Goal: Task Accomplishment & Management: Manage account settings

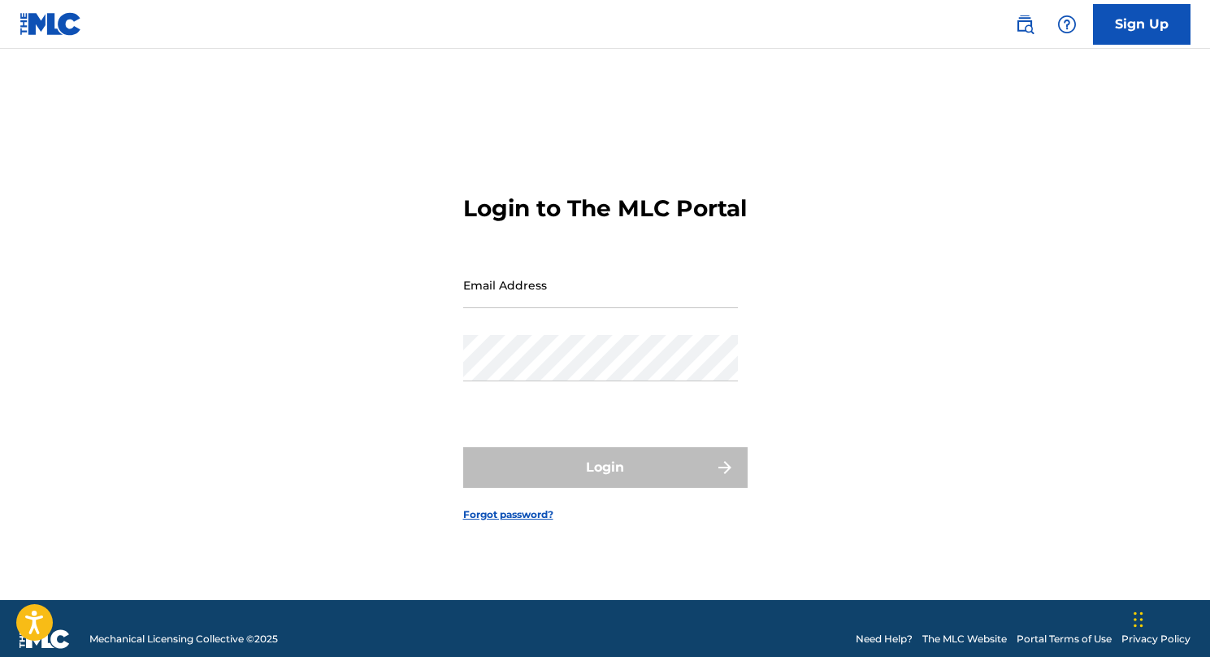
click at [625, 324] on div "Email Address" at bounding box center [600, 298] width 275 height 73
type input "H"
type input "[EMAIL_ADDRESS][DOMAIN_NAME]"
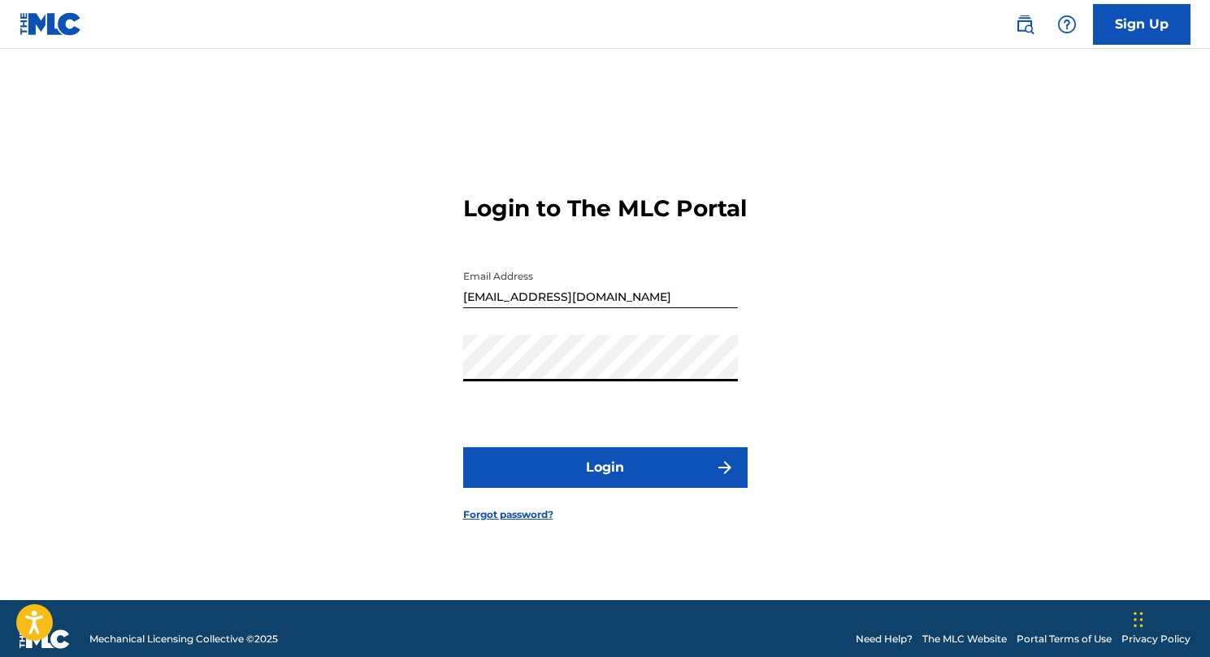
click at [605, 481] on button "Login" at bounding box center [605, 467] width 284 height 41
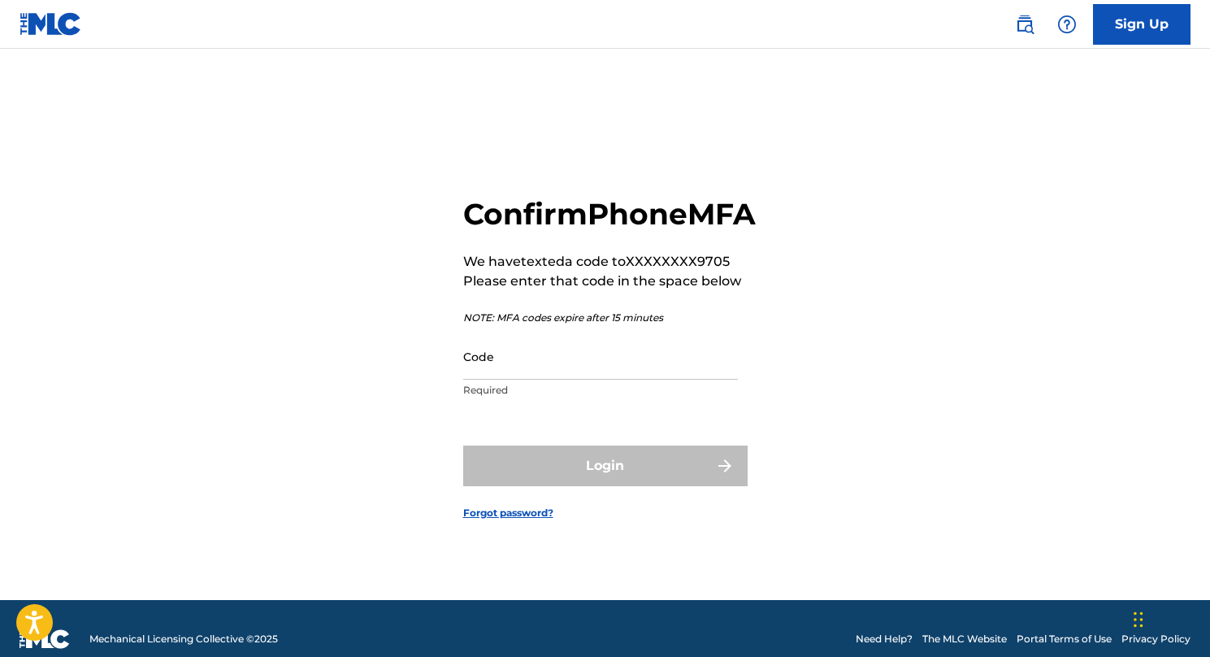
click at [582, 377] on input "Code" at bounding box center [600, 356] width 275 height 46
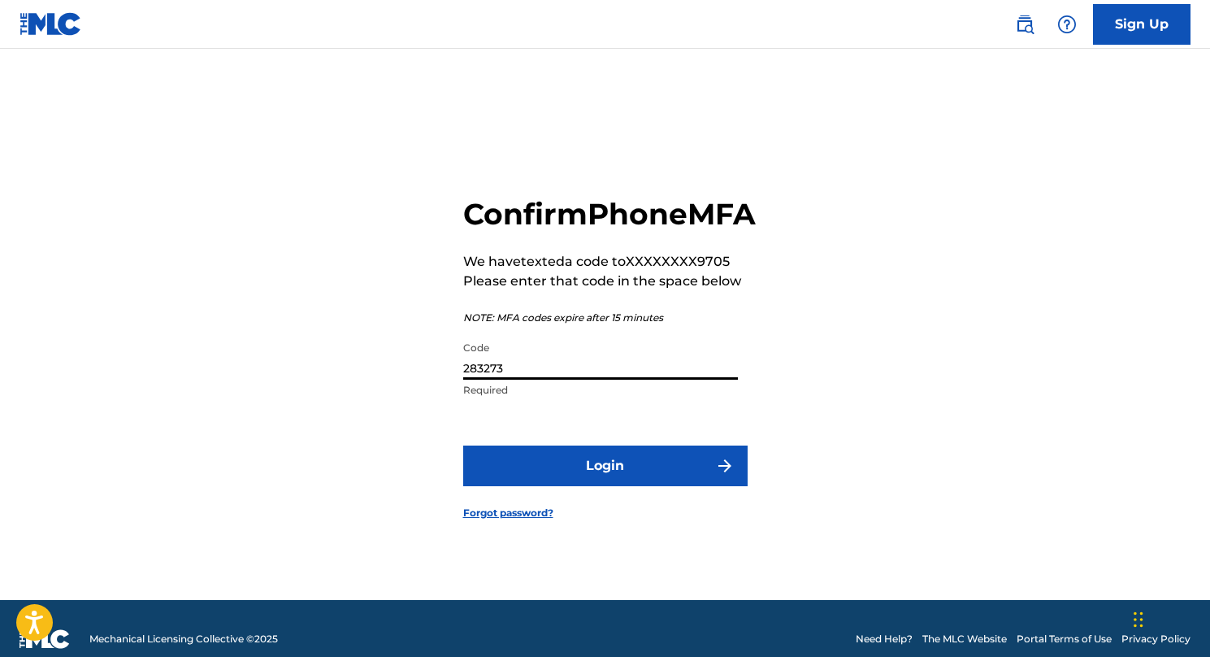
type input "283273"
click at [605, 483] on button "Login" at bounding box center [605, 465] width 284 height 41
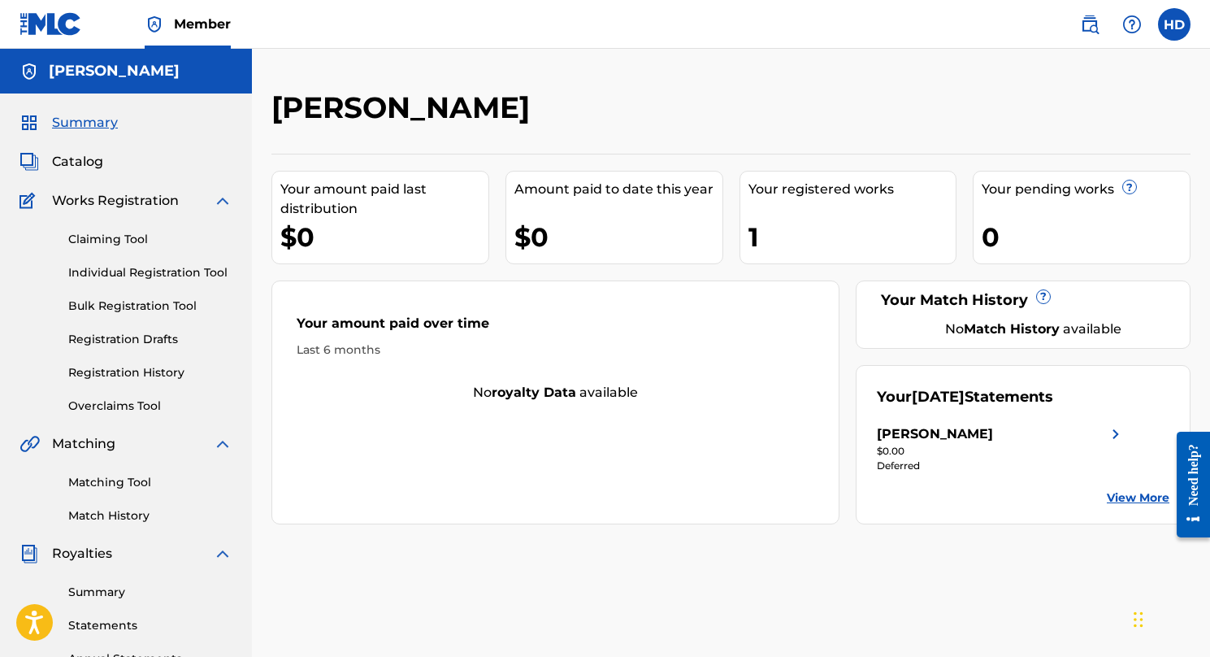
click at [813, 225] on div "1" at bounding box center [852, 237] width 208 height 37
click at [65, 163] on span "Catalog" at bounding box center [77, 162] width 51 height 20
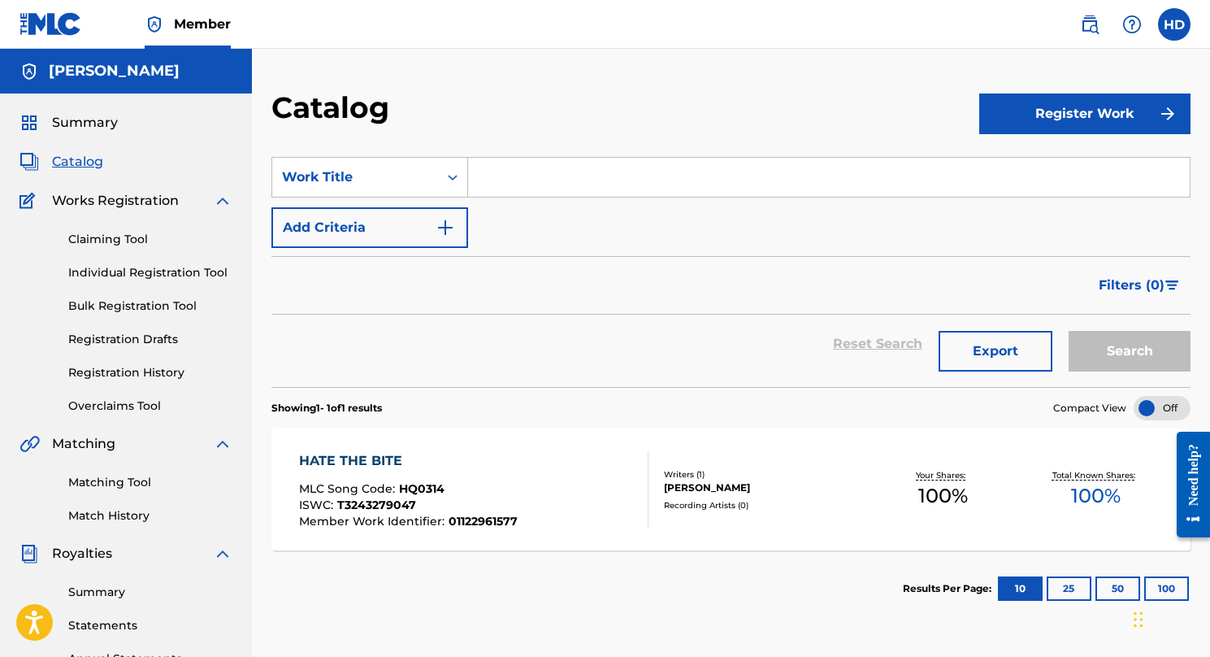
click at [579, 491] on div "HATE THE BITE MLC Song Code : HQ0314 ISWC : T3243279047 Member Work Identifier …" at bounding box center [473, 489] width 349 height 76
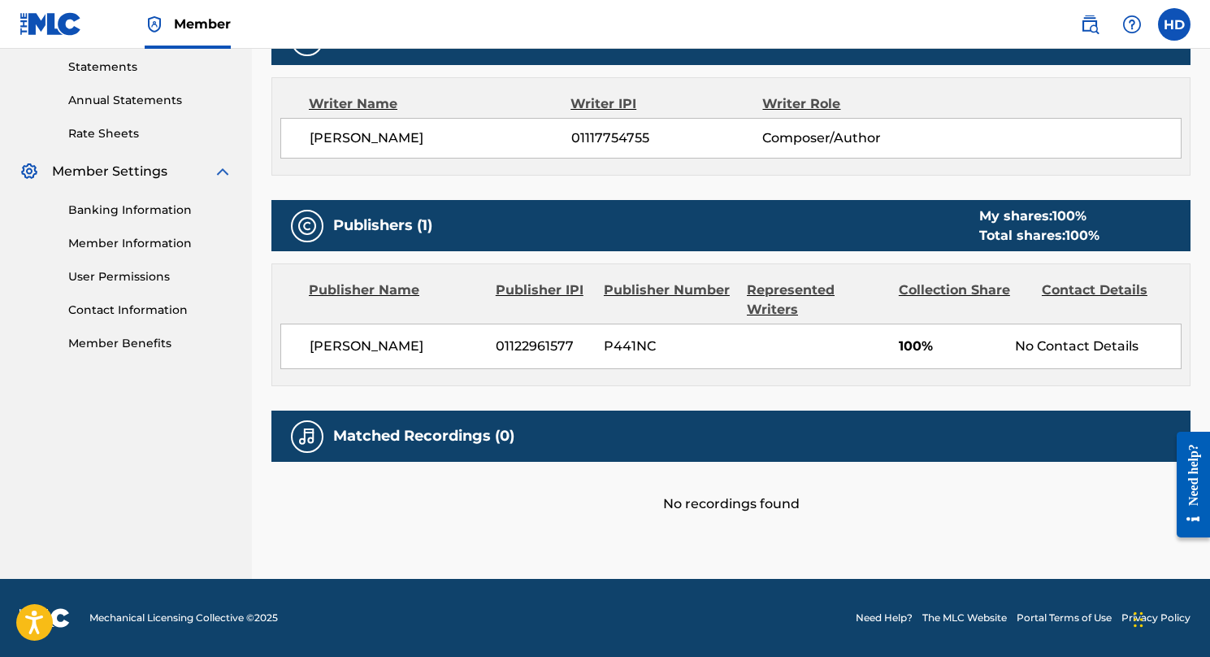
scroll to position [557, 0]
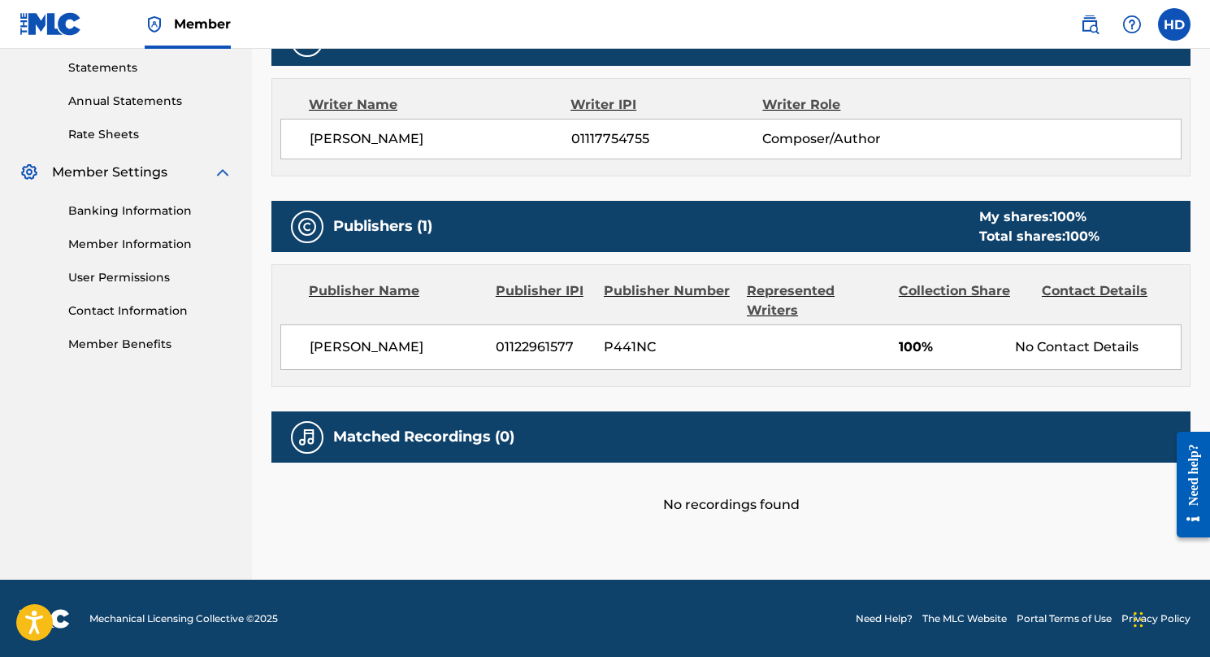
click at [1104, 284] on div "Contact Details" at bounding box center [1107, 300] width 131 height 39
click at [397, 427] on h5 "Matched Recordings (0)" at bounding box center [423, 436] width 181 height 19
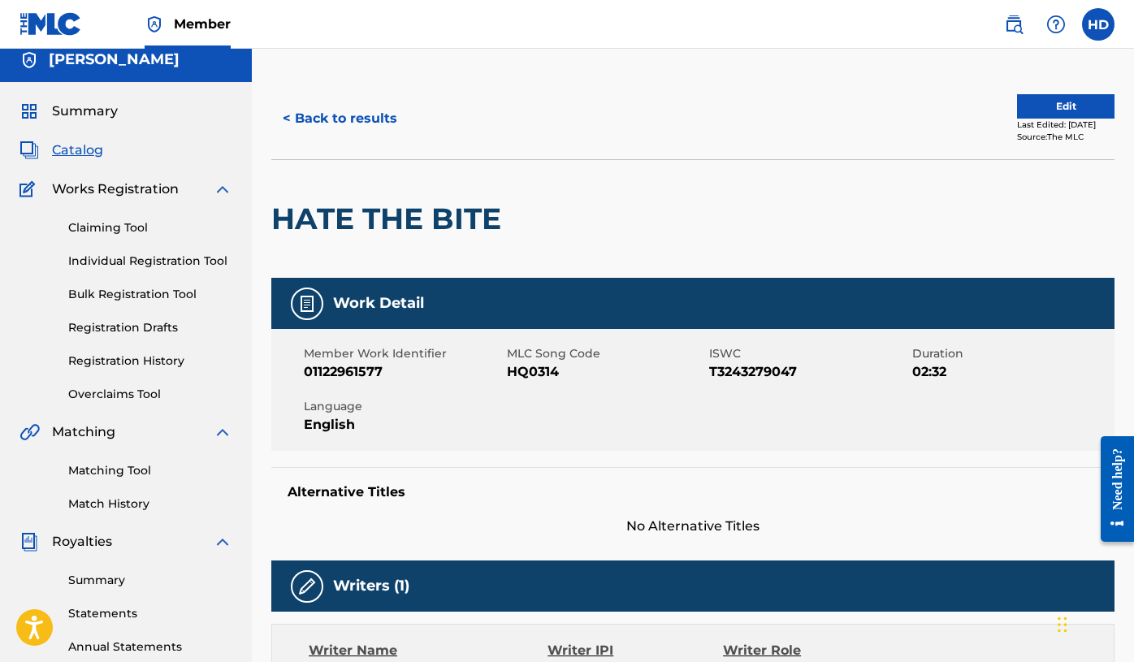
scroll to position [10, 0]
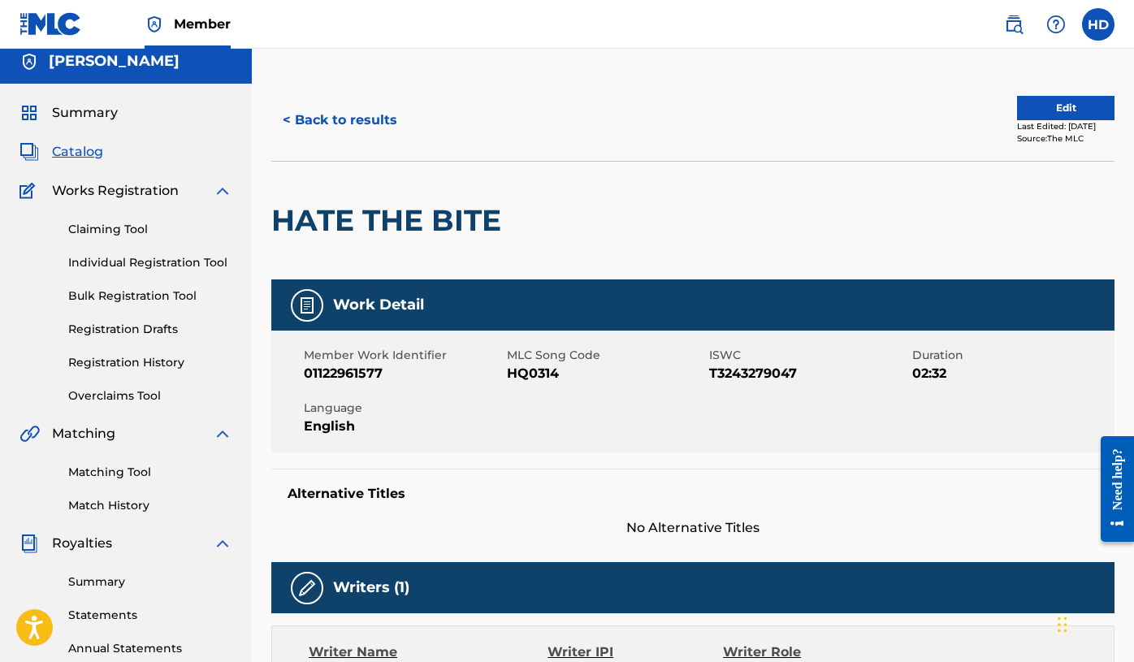
click at [1076, 111] on button "Edit" at bounding box center [1066, 108] width 98 height 24
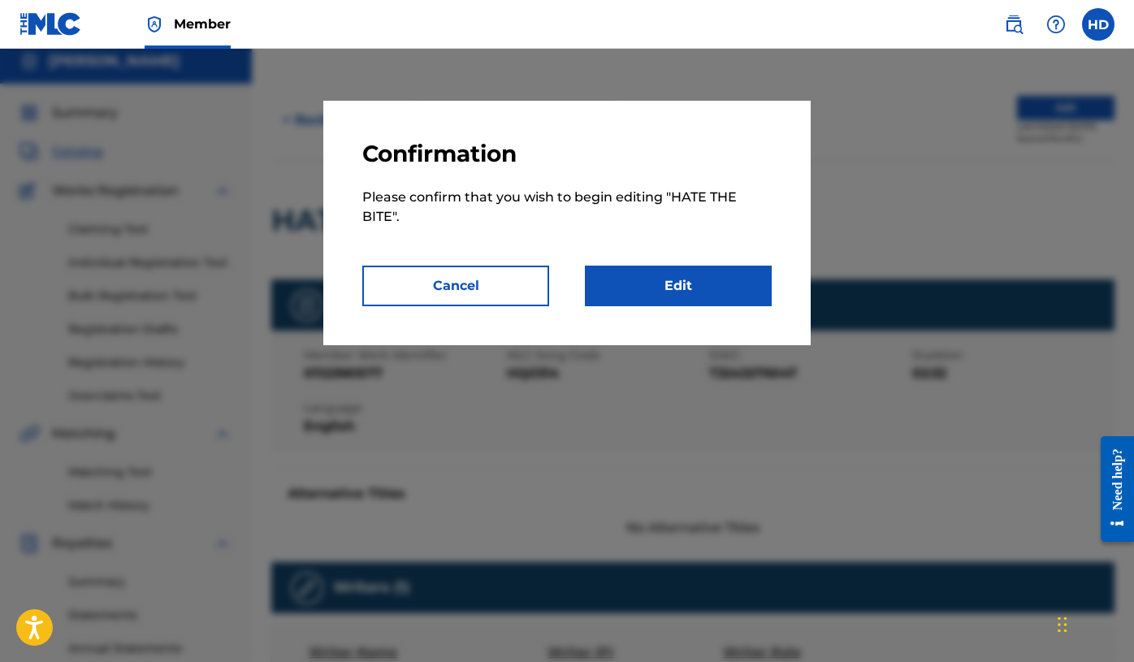
click at [694, 270] on link "Edit" at bounding box center [678, 286] width 187 height 41
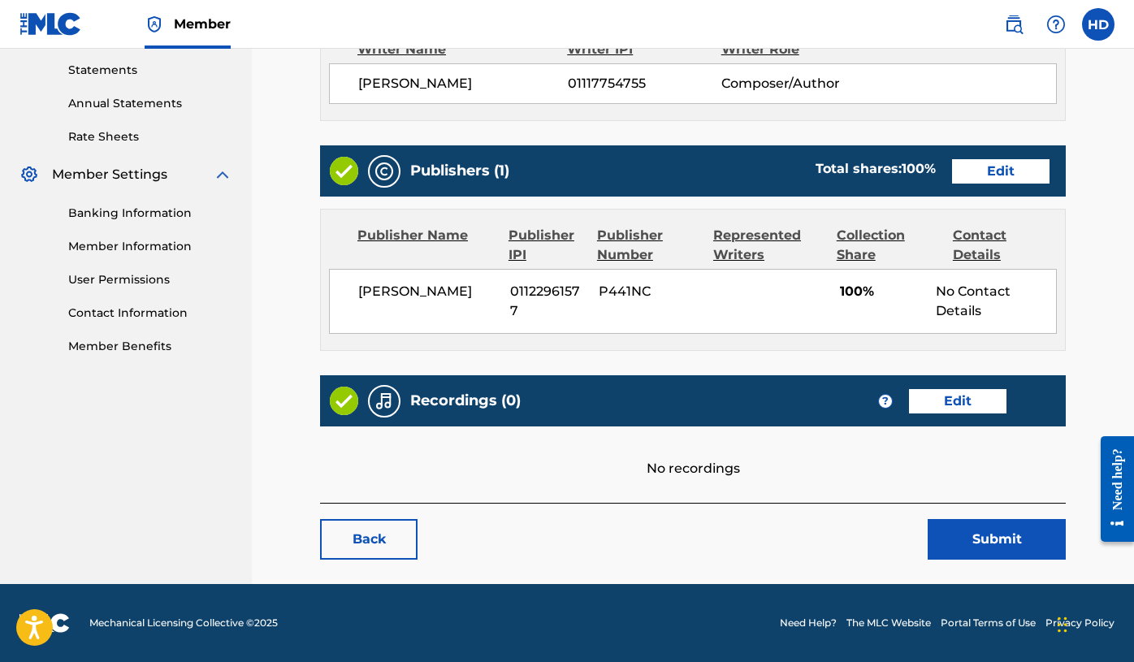
scroll to position [554, 0]
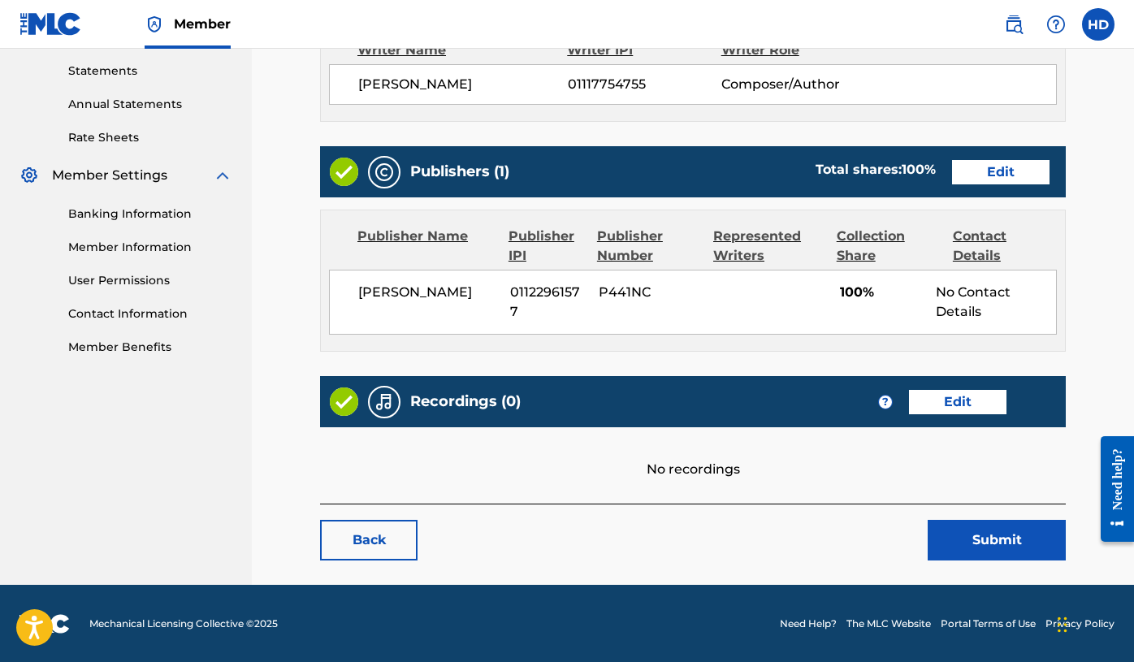
click at [1000, 173] on link "Edit" at bounding box center [1001, 172] width 98 height 24
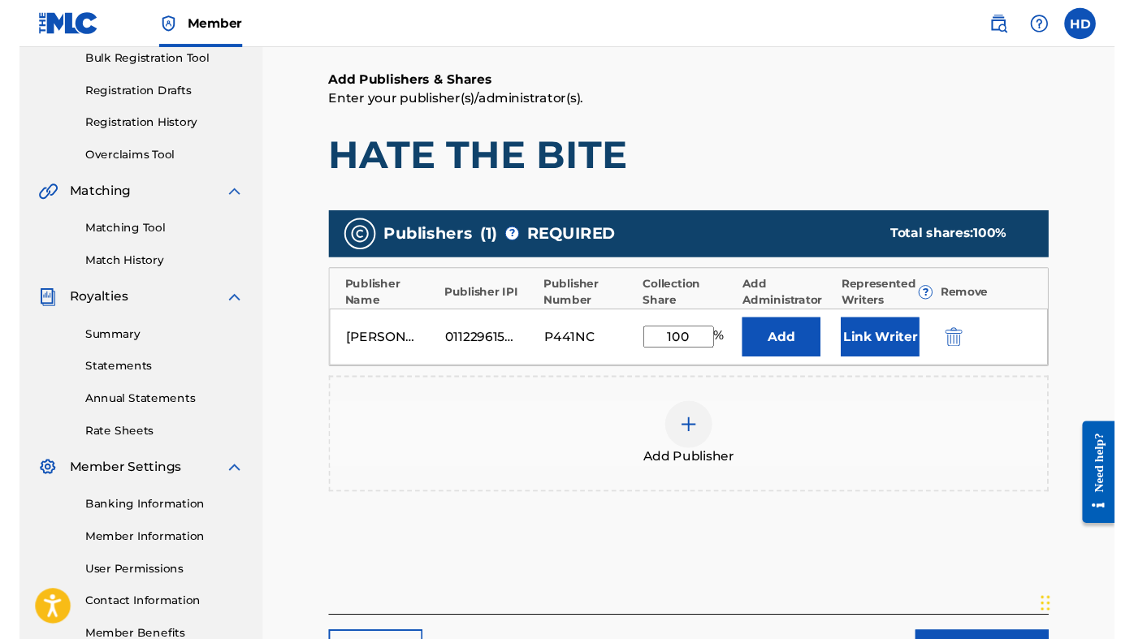
scroll to position [246, 0]
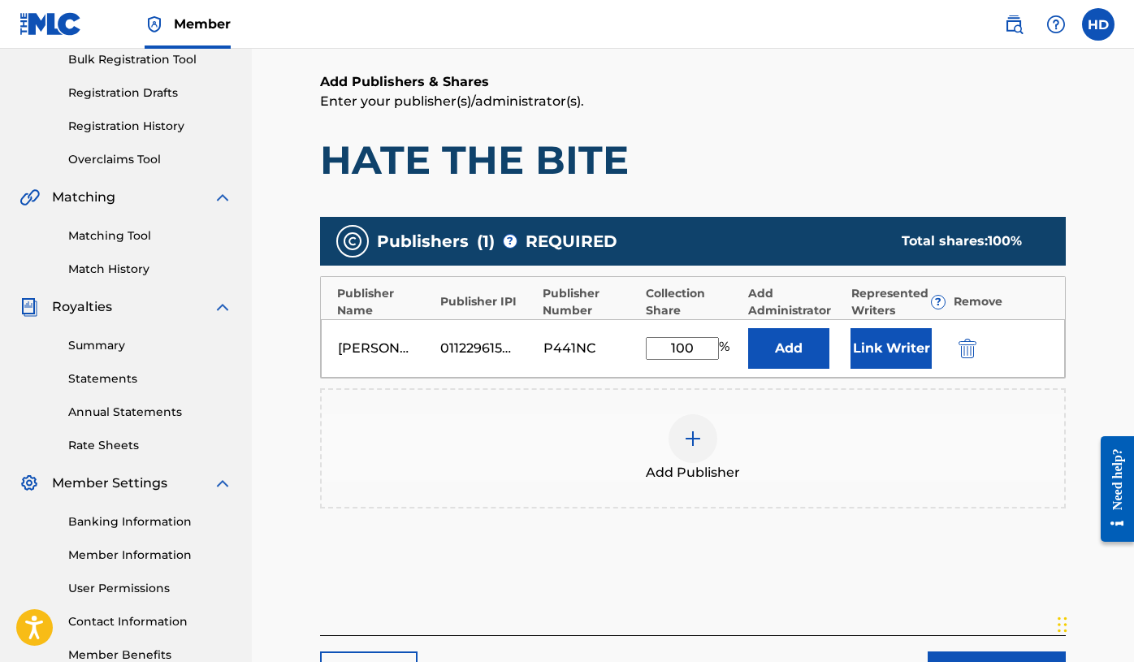
click at [386, 341] on div "[PERSON_NAME]" at bounding box center [374, 349] width 73 height 20
click at [965, 345] on img "submit" at bounding box center [968, 349] width 18 height 20
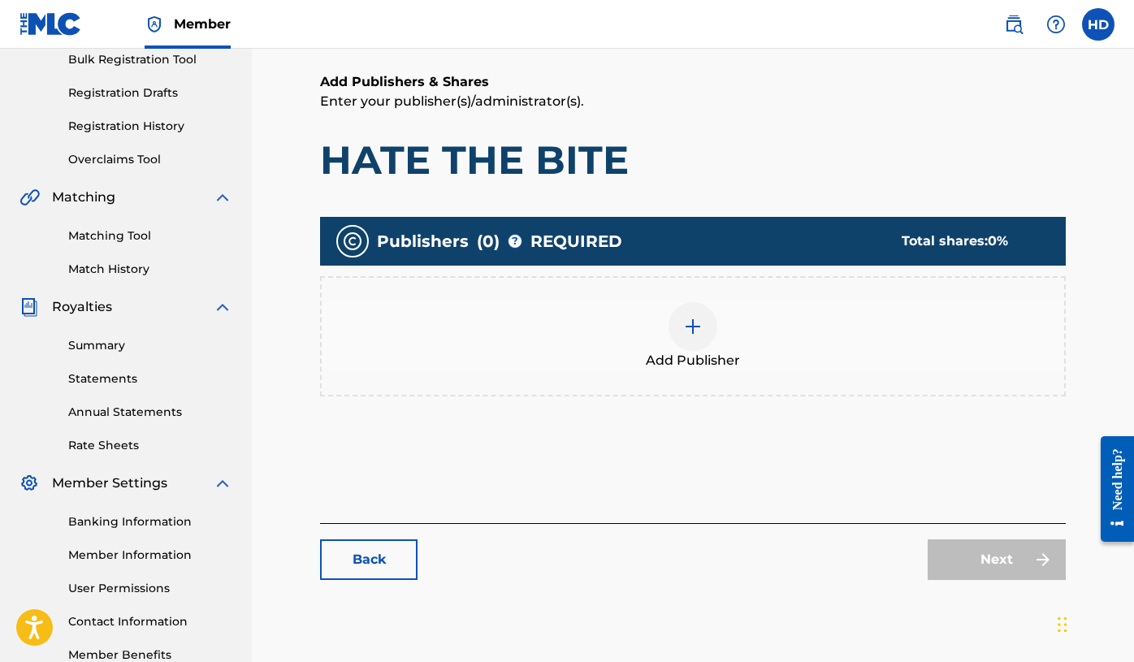
click at [677, 330] on div at bounding box center [693, 326] width 49 height 49
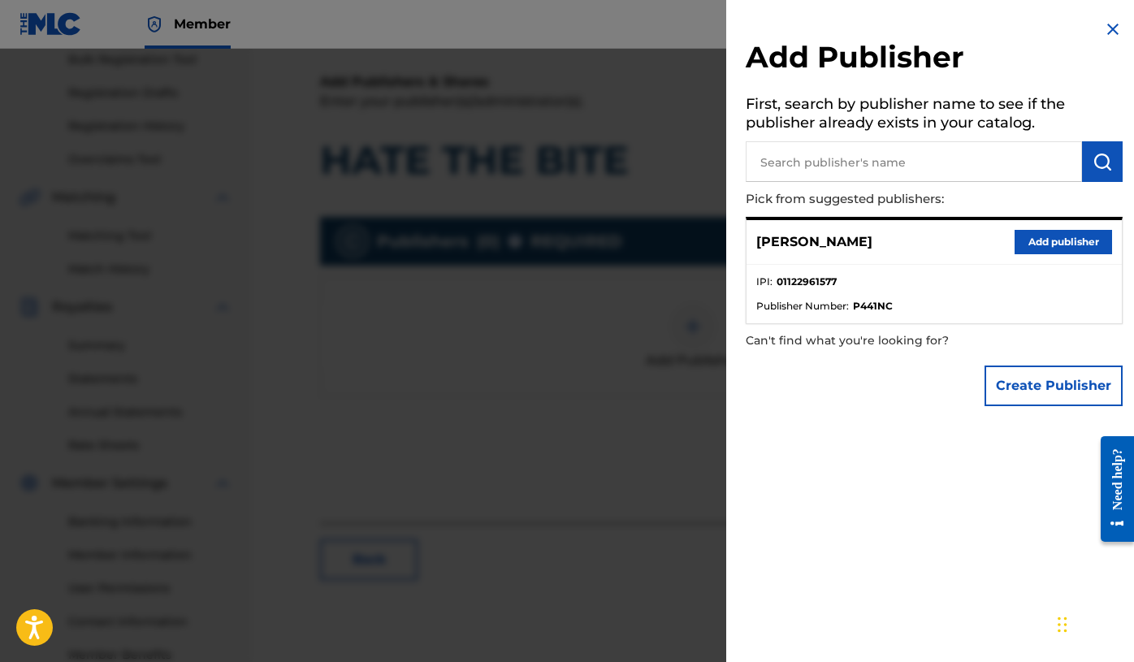
click at [851, 150] on input "text" at bounding box center [914, 161] width 336 height 41
click at [780, 153] on input "Augusta" at bounding box center [914, 161] width 336 height 41
click at [780, 159] on input "Augusta" at bounding box center [914, 161] width 336 height 41
click at [830, 153] on input "Agusta" at bounding box center [914, 161] width 336 height 41
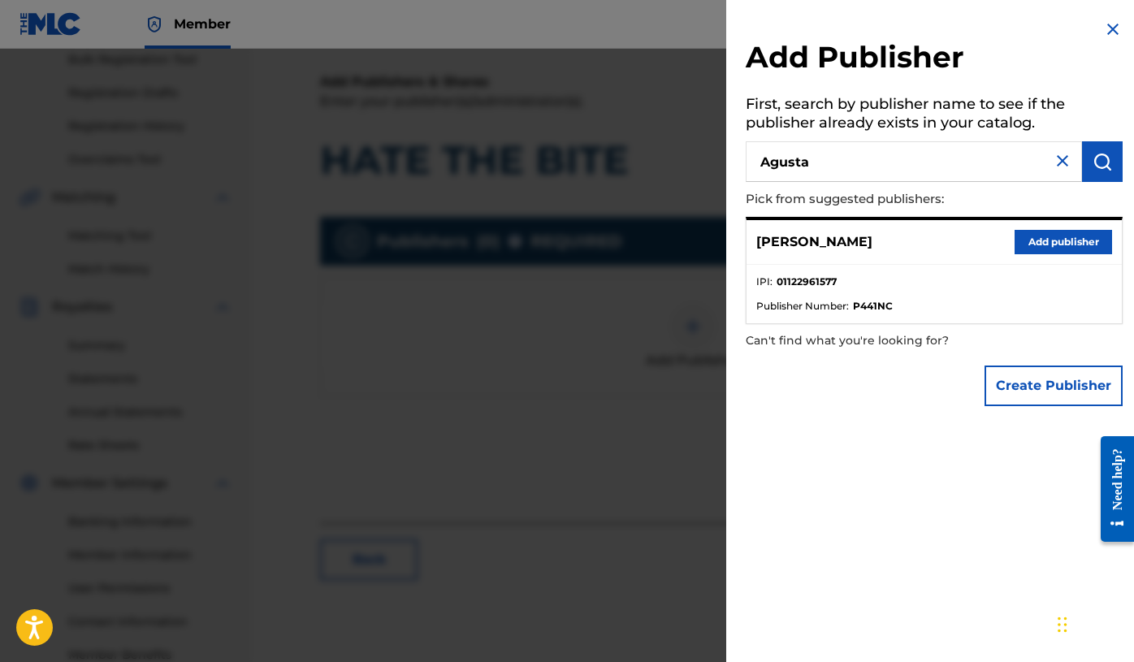
click at [830, 153] on input "Agusta" at bounding box center [914, 161] width 336 height 41
click at [830, 154] on input "Agusta" at bounding box center [914, 161] width 336 height 41
click at [1083, 141] on button "submit" at bounding box center [1102, 161] width 41 height 41
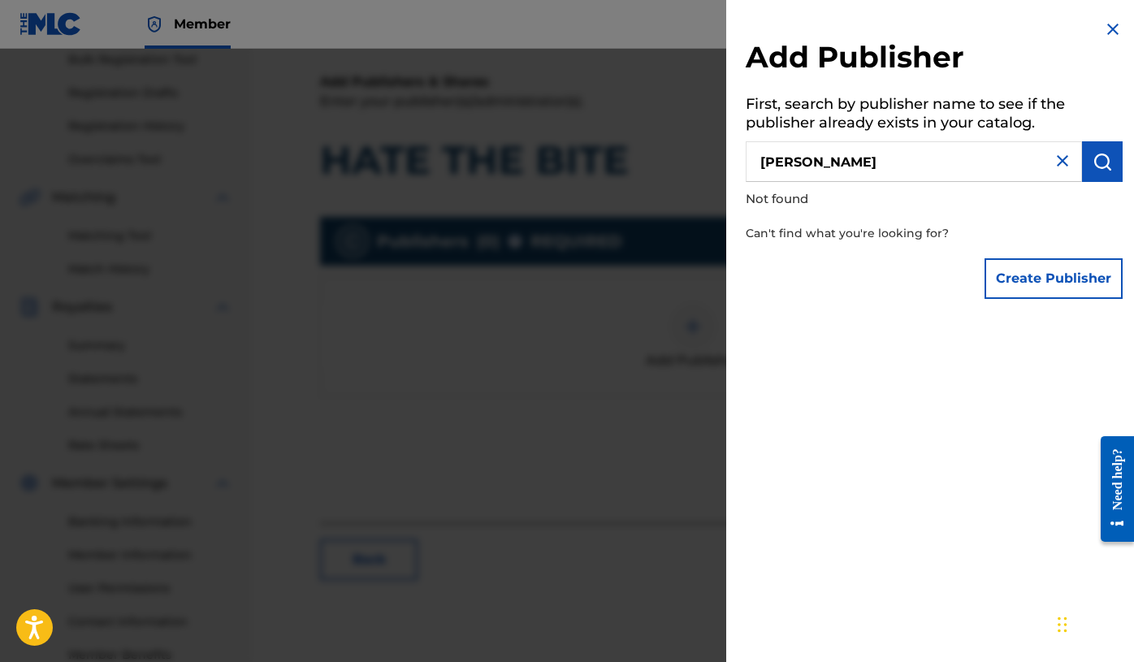
click at [960, 174] on input "[PERSON_NAME]" at bounding box center [914, 161] width 336 height 41
type input "Agusta [PERSON_NAME] music"
click at [1071, 271] on button "Create Publisher" at bounding box center [1054, 278] width 138 height 41
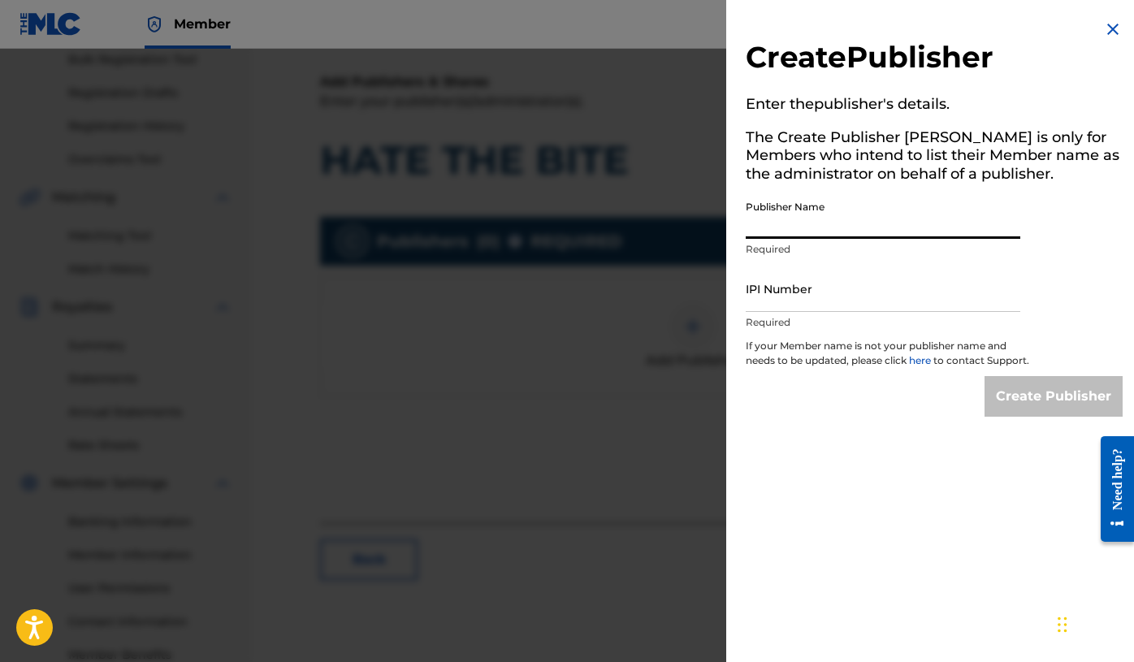
click at [893, 222] on input "Publisher Name" at bounding box center [883, 216] width 275 height 46
click at [928, 357] on link "here" at bounding box center [921, 360] width 24 height 12
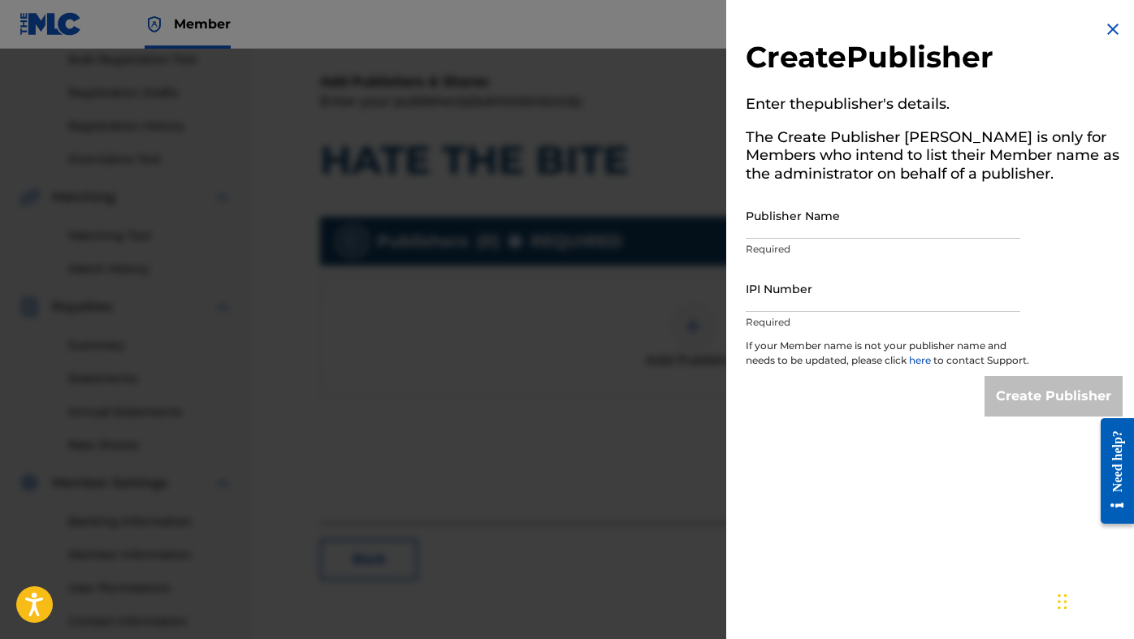
click at [1108, 33] on img at bounding box center [1113, 30] width 20 height 20
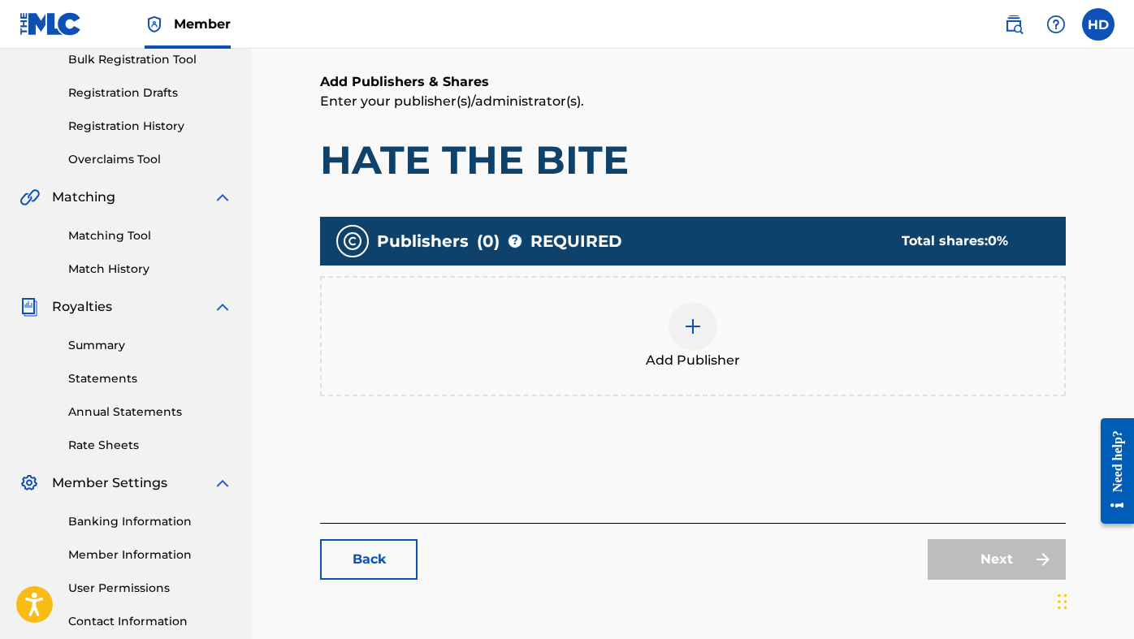
click at [683, 323] on img at bounding box center [693, 327] width 20 height 20
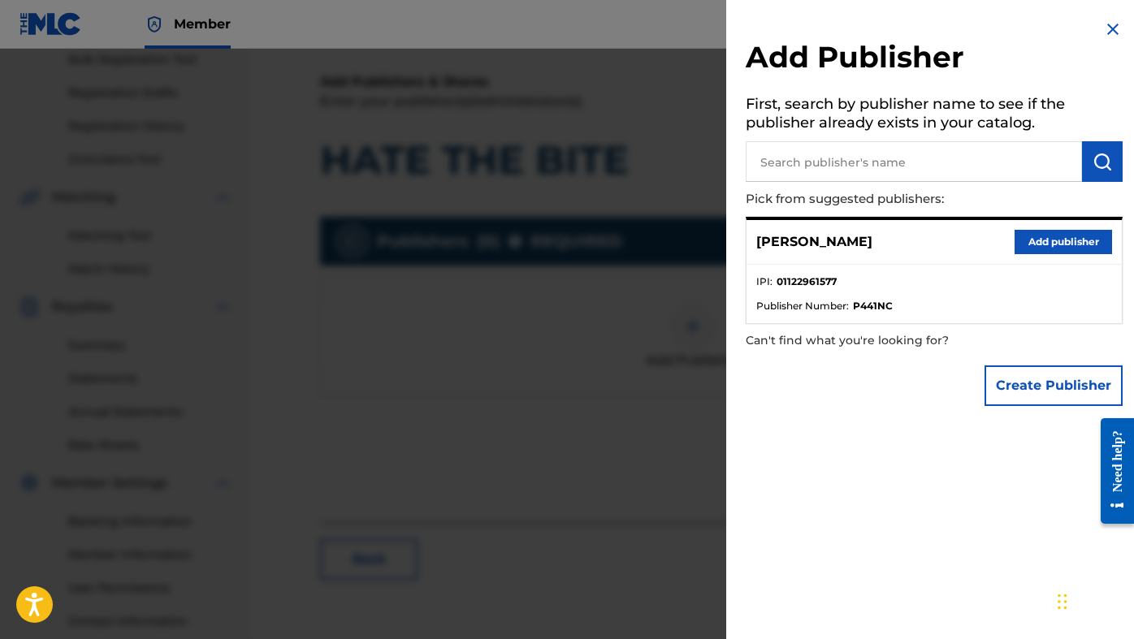
click at [1045, 247] on button "Add publisher" at bounding box center [1064, 242] width 98 height 24
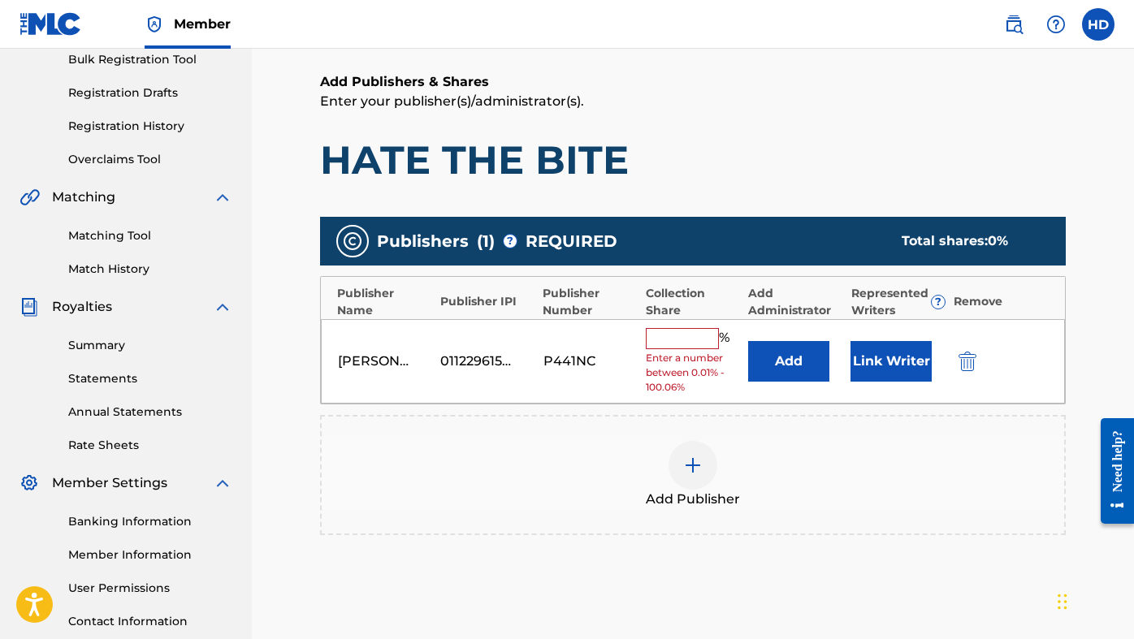
click at [692, 329] on input "text" at bounding box center [682, 338] width 73 height 21
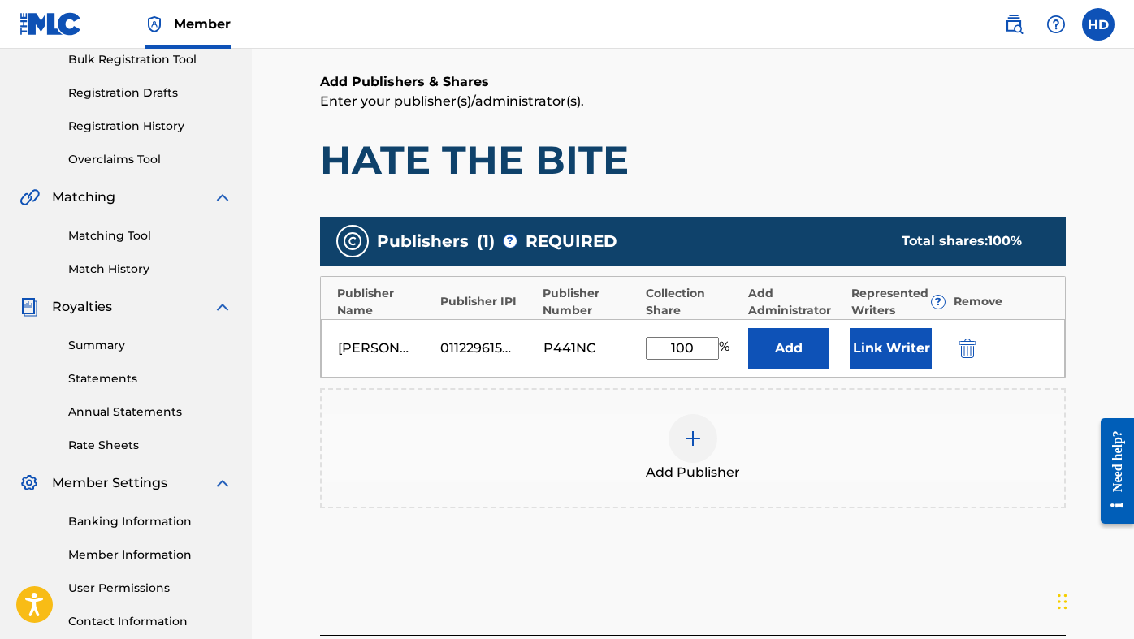
type input "100"
click at [789, 348] on button "Add" at bounding box center [788, 348] width 81 height 41
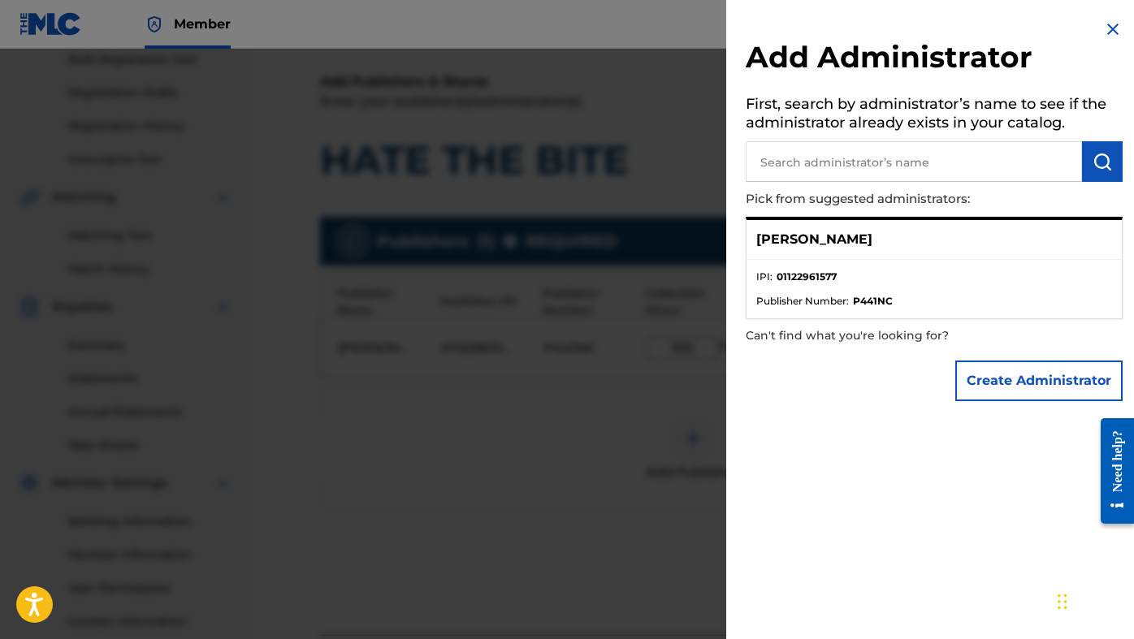
click at [1034, 388] on button "Create Administrator" at bounding box center [1039, 381] width 167 height 41
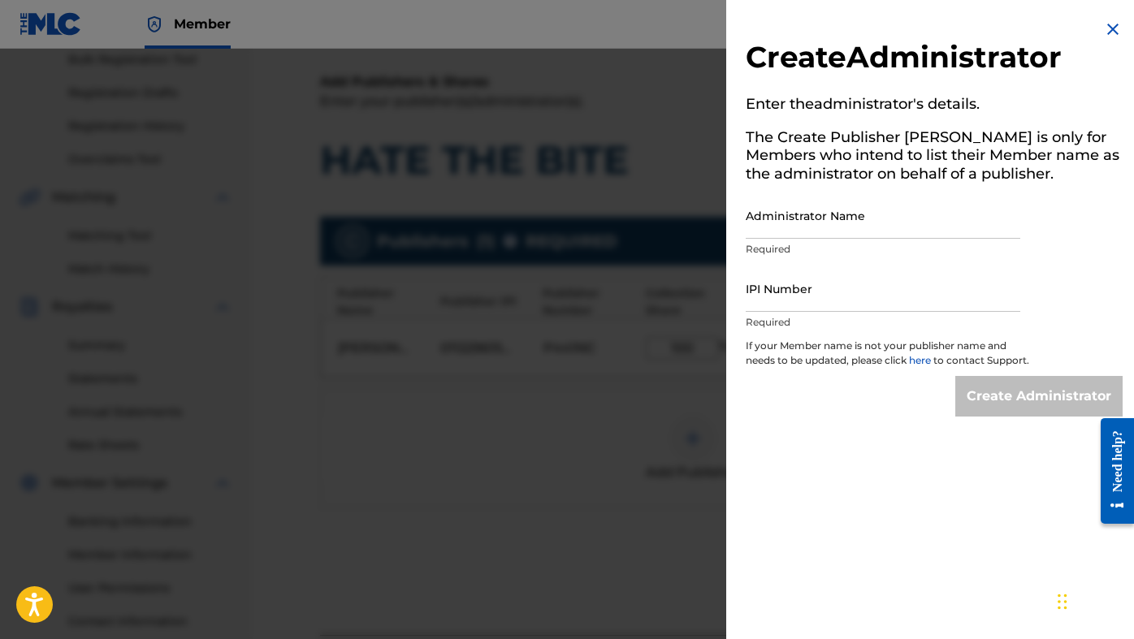
click at [1113, 35] on img at bounding box center [1113, 30] width 20 height 20
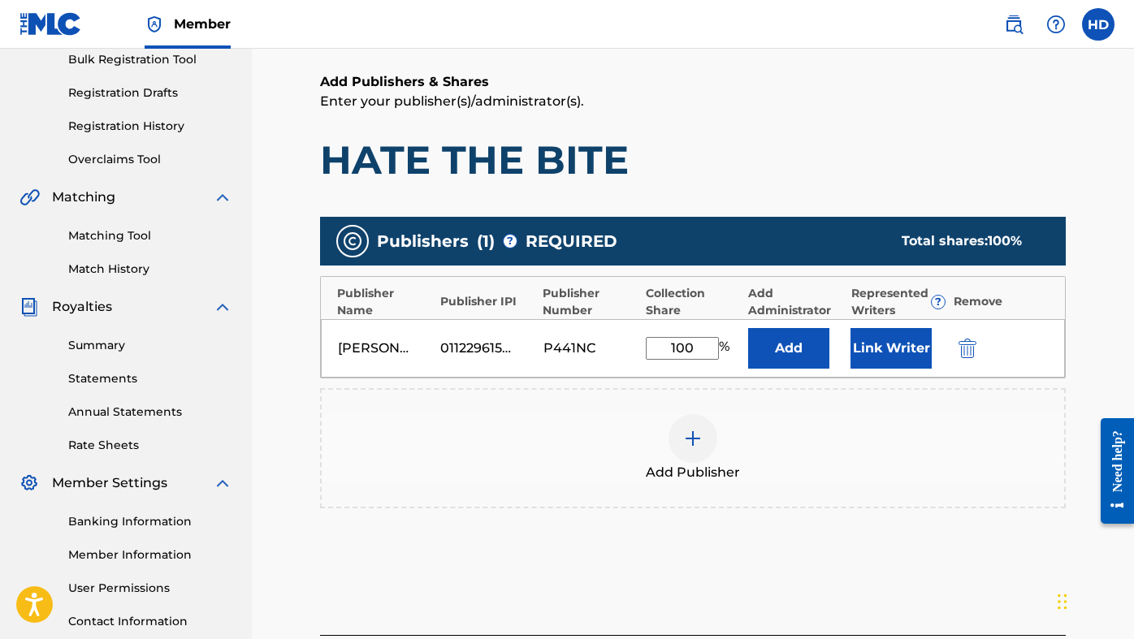
click at [903, 330] on button "Link Writer" at bounding box center [891, 348] width 81 height 41
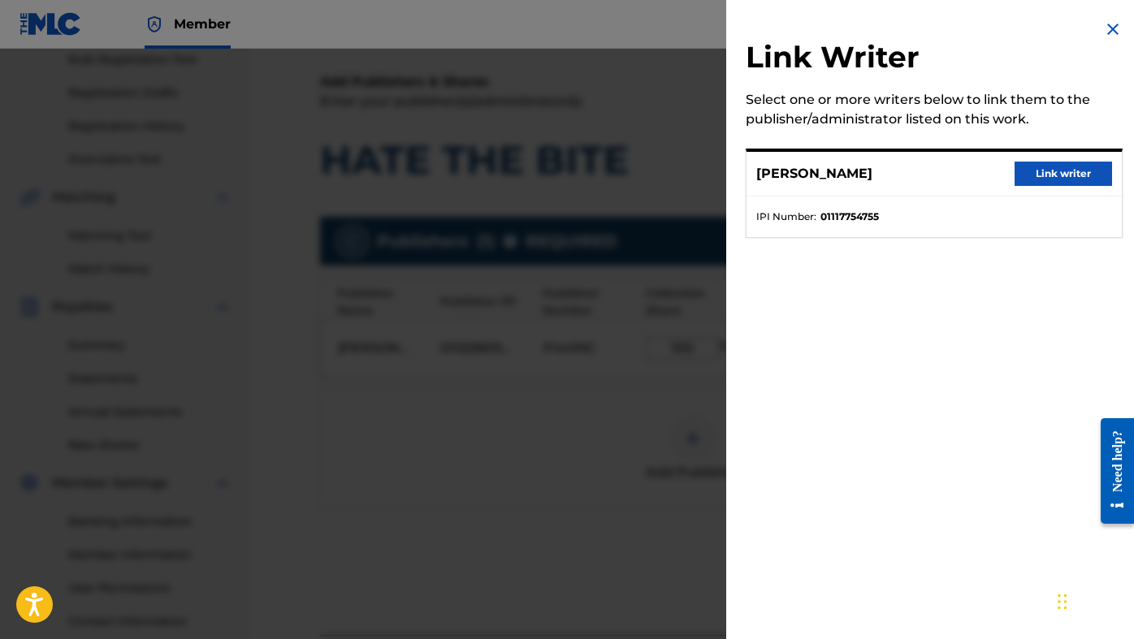
click at [1047, 174] on button "Link writer" at bounding box center [1064, 174] width 98 height 24
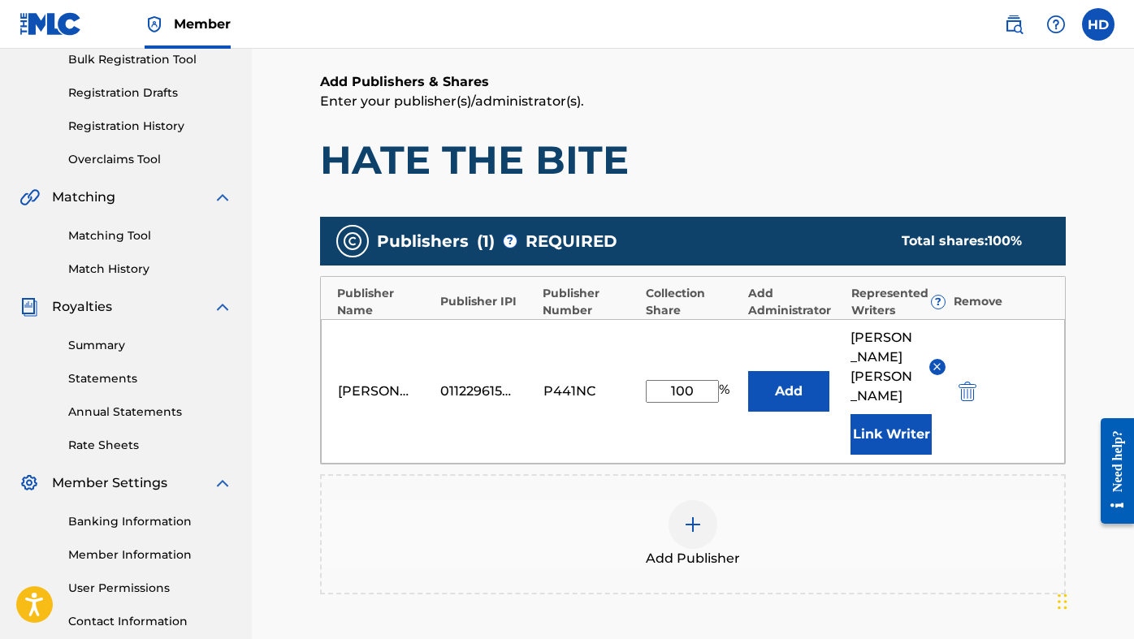
click at [787, 397] on button "Add" at bounding box center [788, 391] width 81 height 41
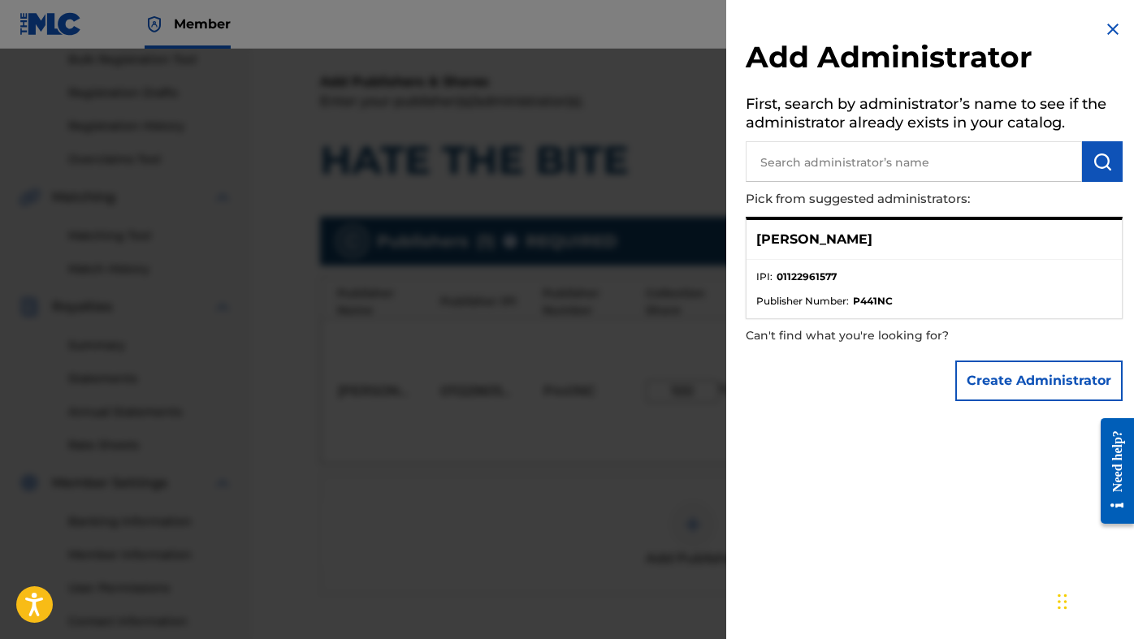
click at [990, 372] on button "Create Administrator" at bounding box center [1039, 381] width 167 height 41
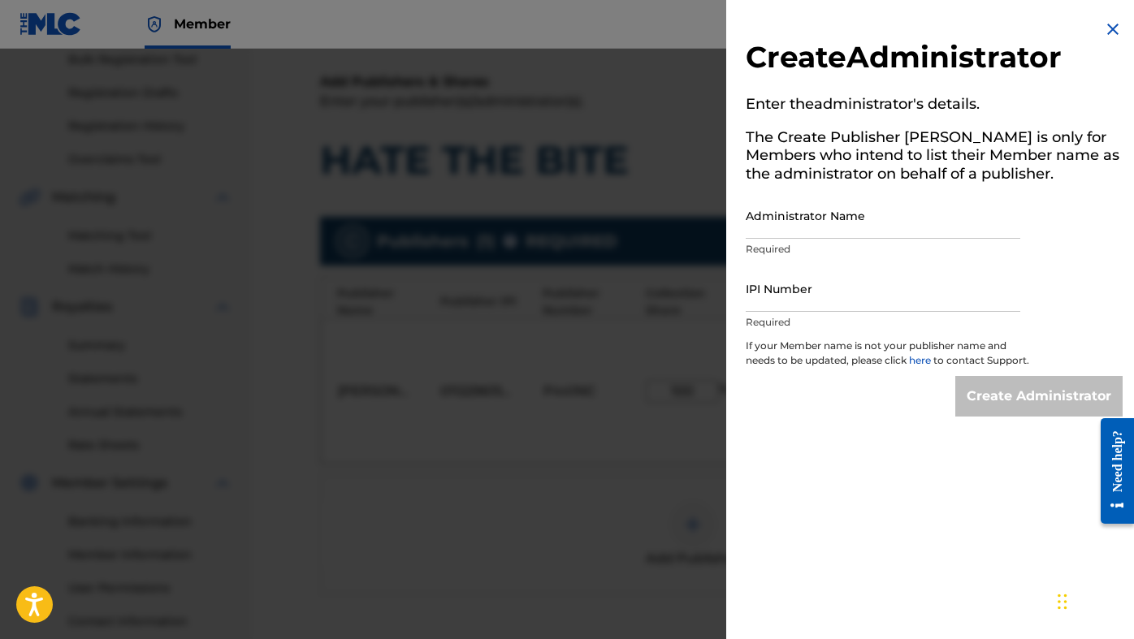
click at [1108, 20] on img at bounding box center [1113, 30] width 20 height 20
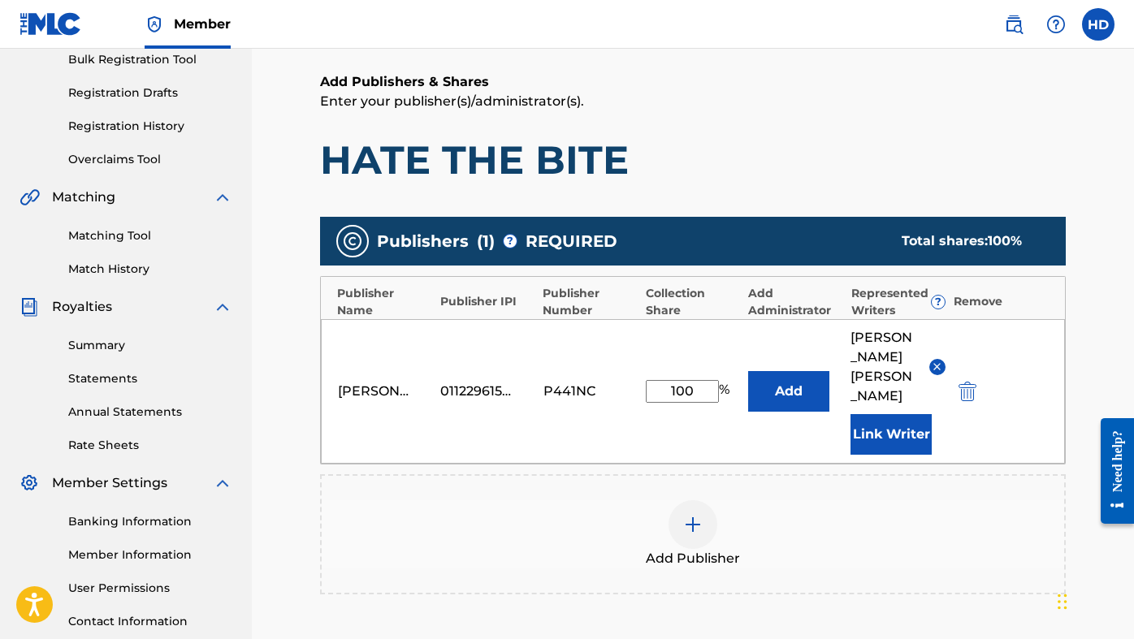
click at [814, 371] on button "Add" at bounding box center [788, 391] width 81 height 41
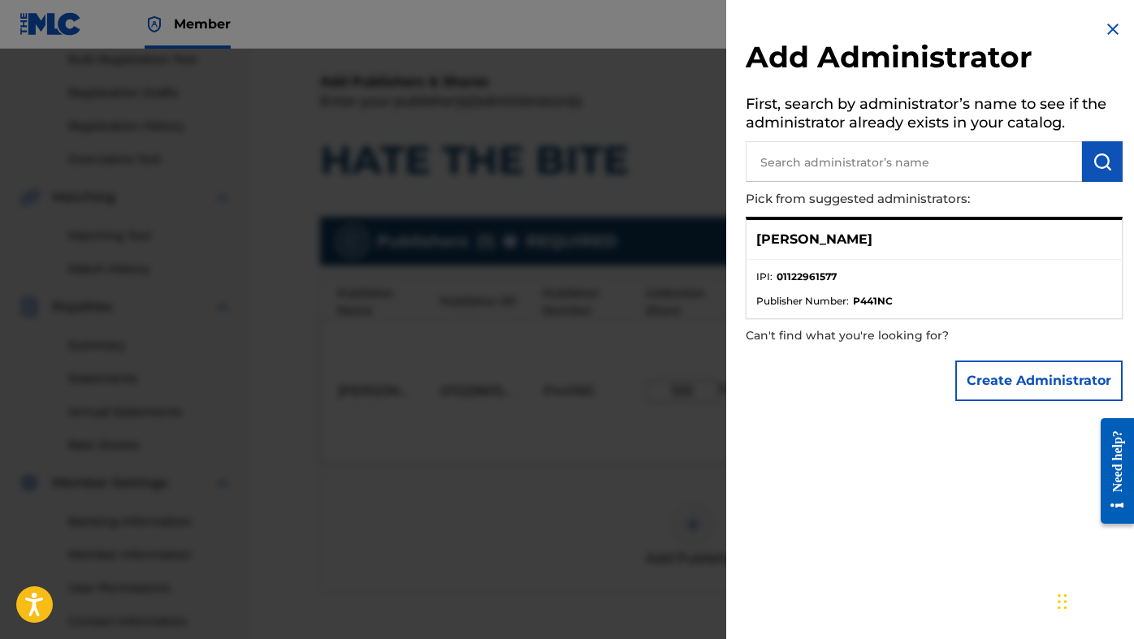
click at [864, 295] on strong "P441NC" at bounding box center [873, 301] width 40 height 15
click at [886, 254] on div "[PERSON_NAME]" at bounding box center [934, 240] width 375 height 40
click at [1107, 20] on img at bounding box center [1113, 30] width 20 height 20
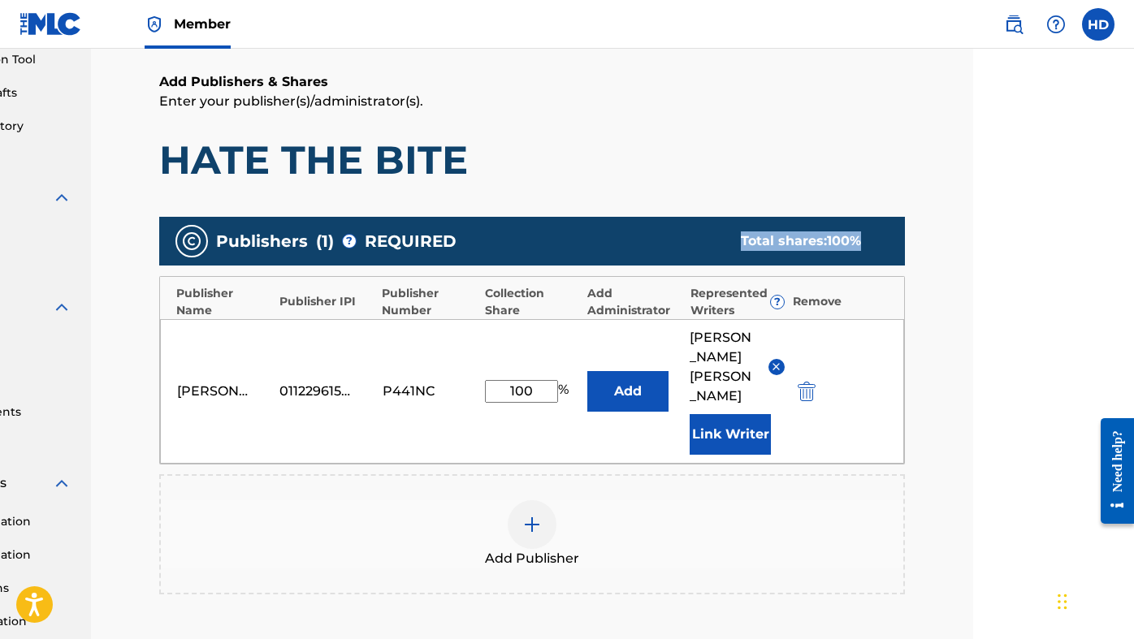
drag, startPoint x: 1130, startPoint y: 206, endPoint x: 1147, endPoint y: 256, distance: 53.2
click at [973, 256] on html "Accessibility Screen-Reader Guide, Feedback, and Issue Reporting | New window C…" at bounding box center [406, 73] width 1134 height 639
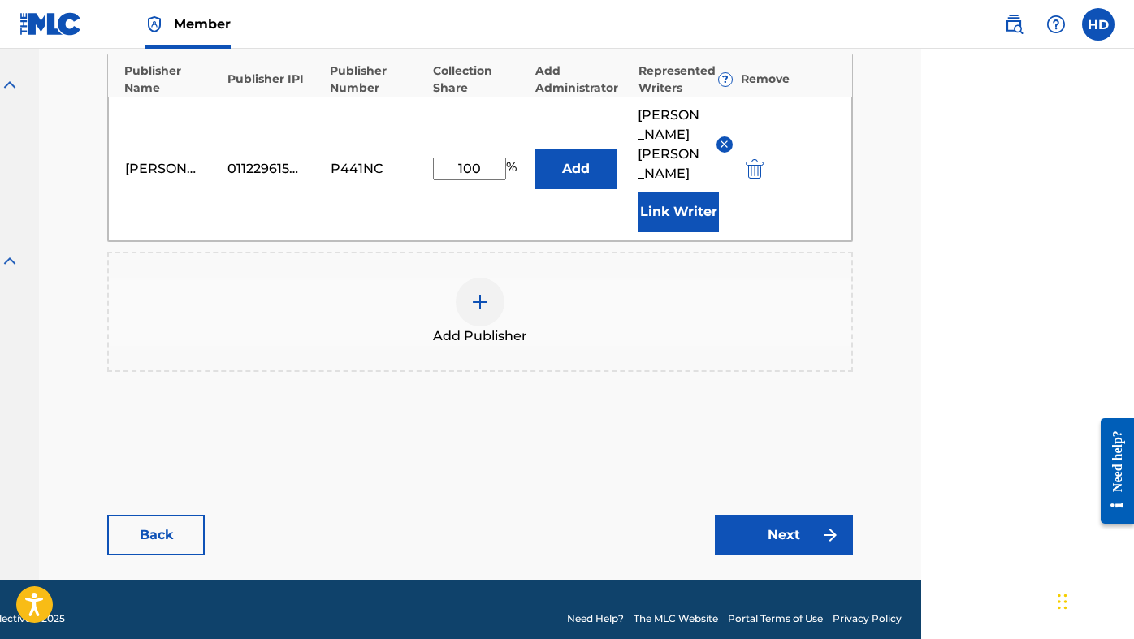
scroll to position [468, 213]
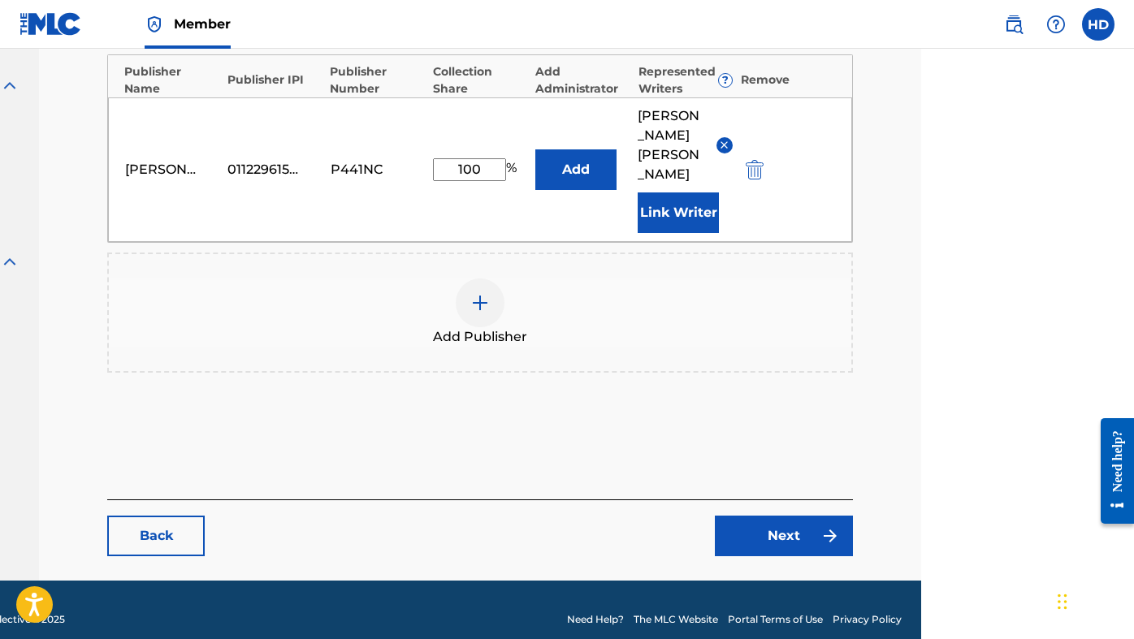
click at [730, 516] on link "Next" at bounding box center [784, 536] width 138 height 41
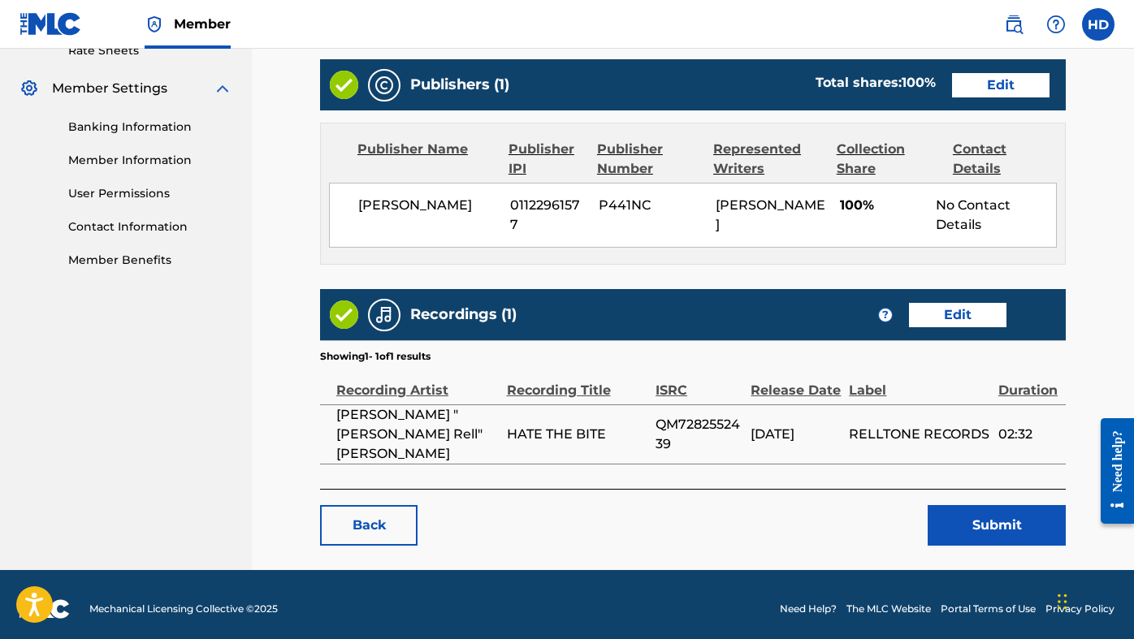
scroll to position [631, 0]
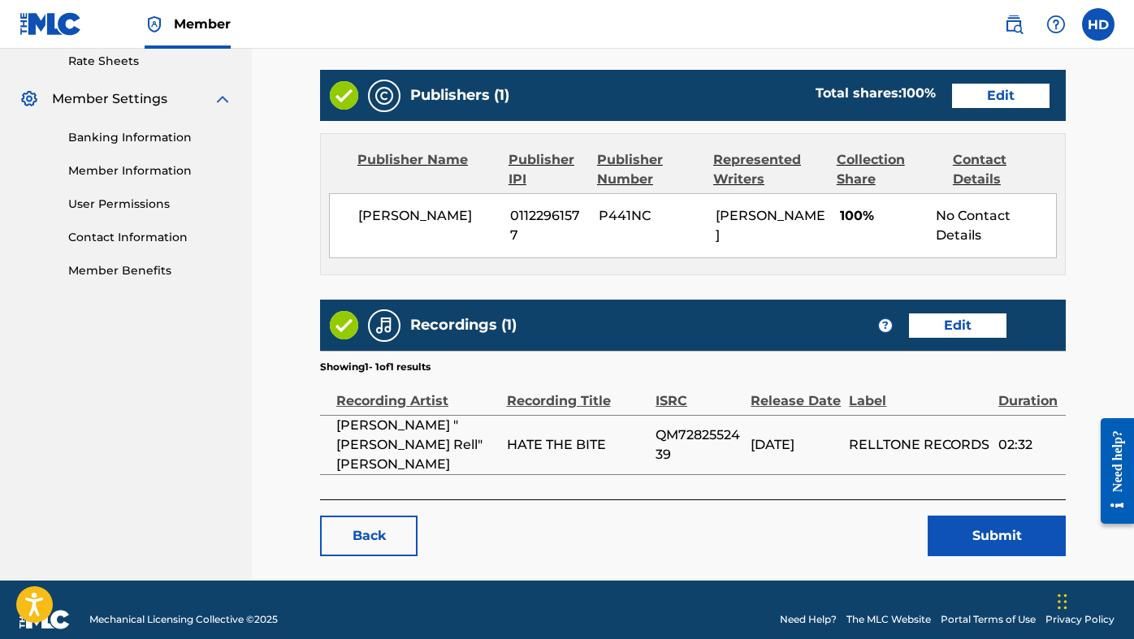
click at [980, 516] on button "Submit" at bounding box center [997, 536] width 138 height 41
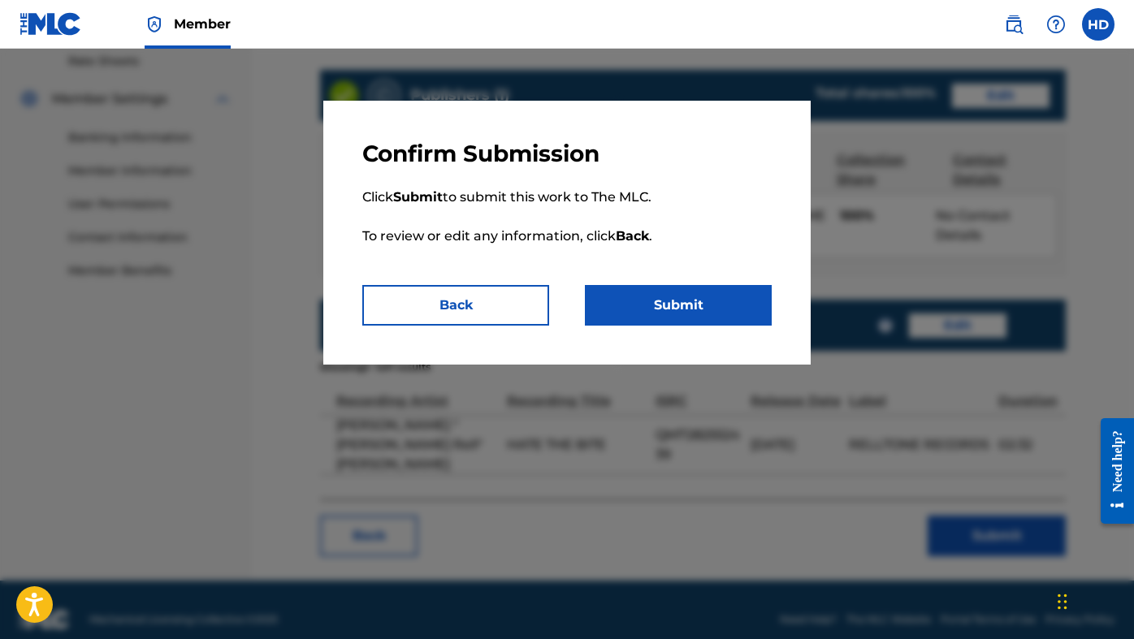
click at [640, 280] on p "Click Submit to submit this work to The MLC. To review or edit any information,…" at bounding box center [567, 226] width 410 height 117
click at [644, 302] on button "Submit" at bounding box center [678, 305] width 187 height 41
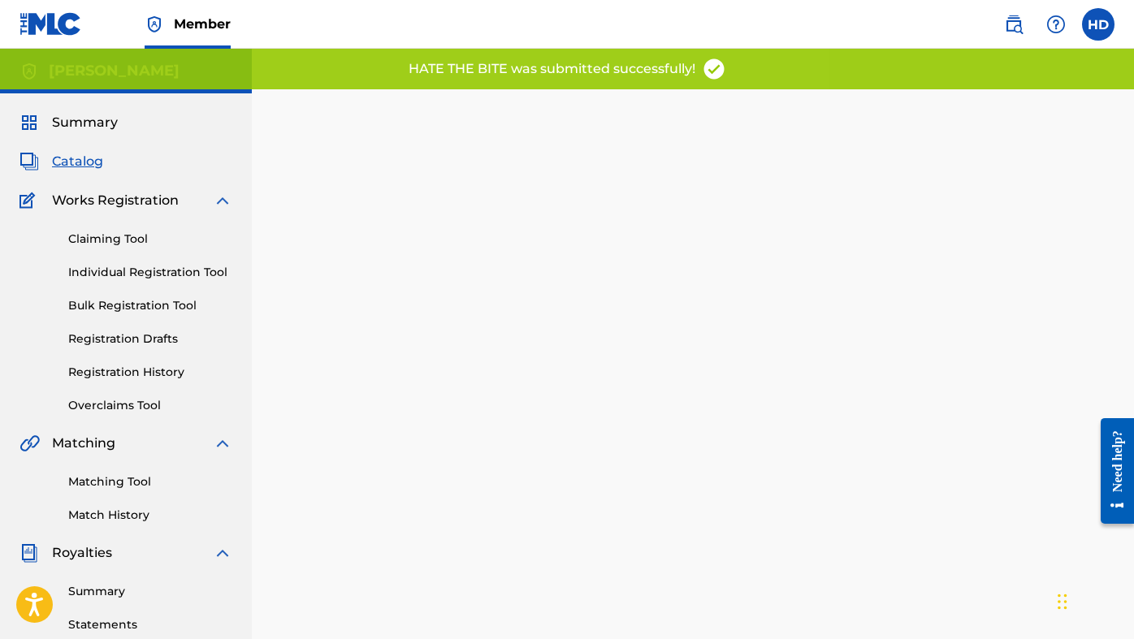
click at [105, 128] on span "Summary" at bounding box center [85, 123] width 66 height 20
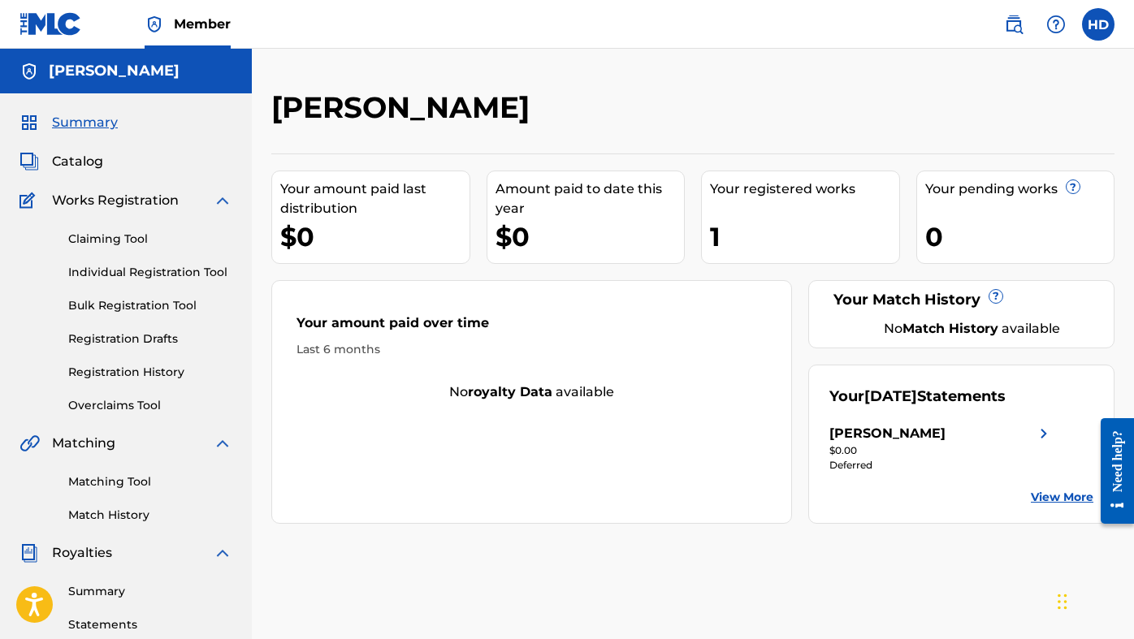
click at [108, 155] on div "Catalog" at bounding box center [126, 162] width 213 height 20
click at [93, 163] on span "Catalog" at bounding box center [77, 162] width 51 height 20
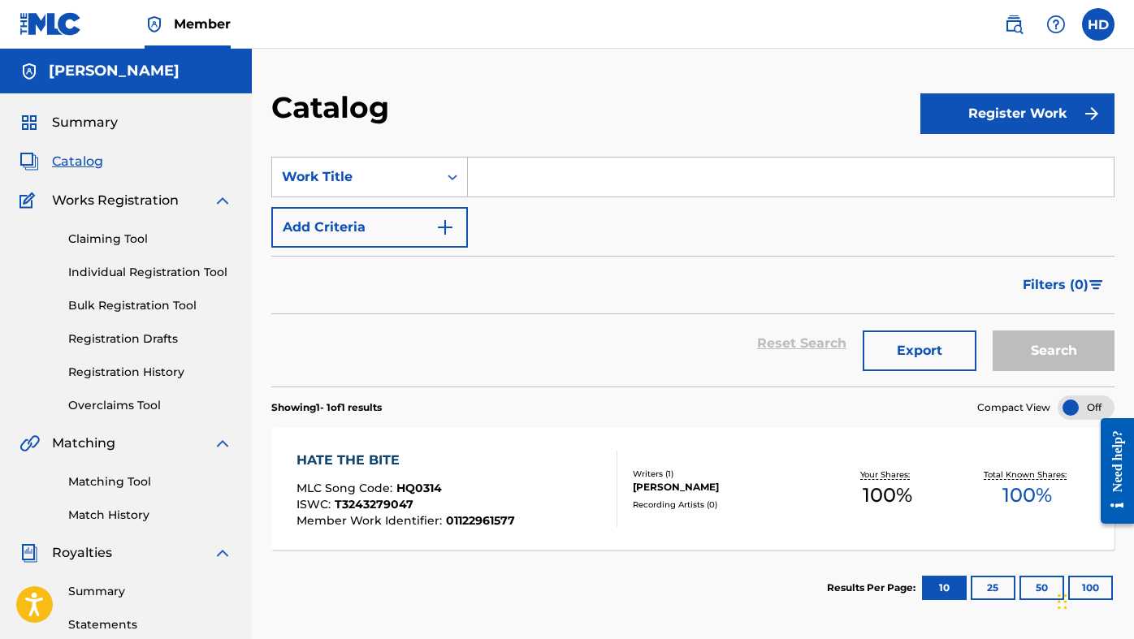
click at [556, 185] on input "Search Form" at bounding box center [791, 177] width 646 height 39
type input "h"
click at [1022, 25] on img at bounding box center [1014, 25] width 20 height 20
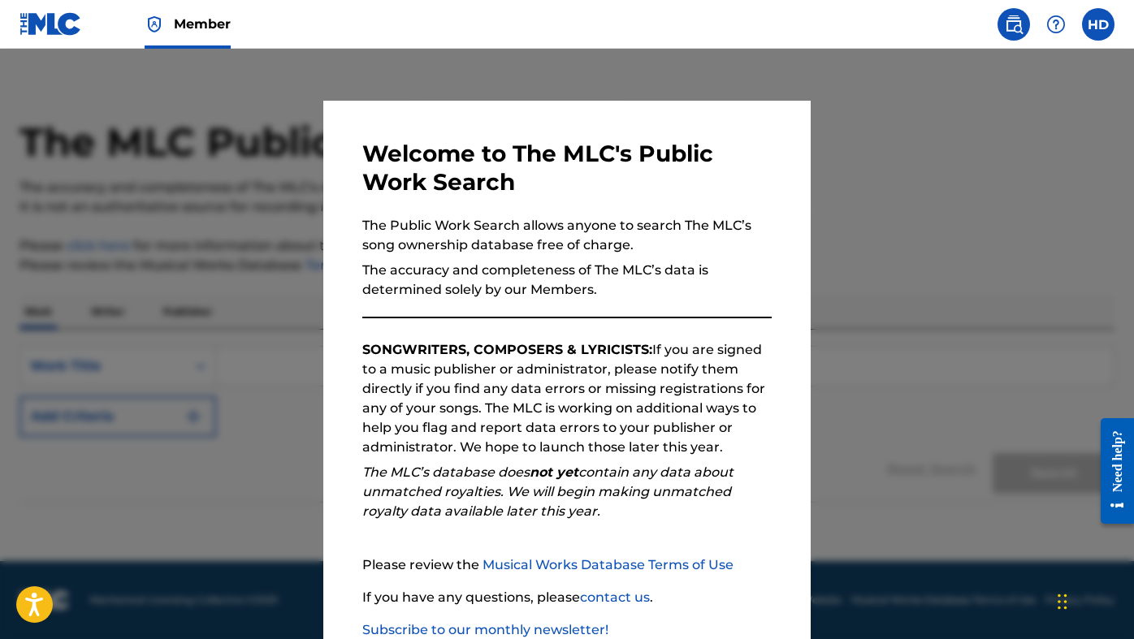
scroll to position [15, 0]
click at [944, 408] on div at bounding box center [567, 368] width 1134 height 639
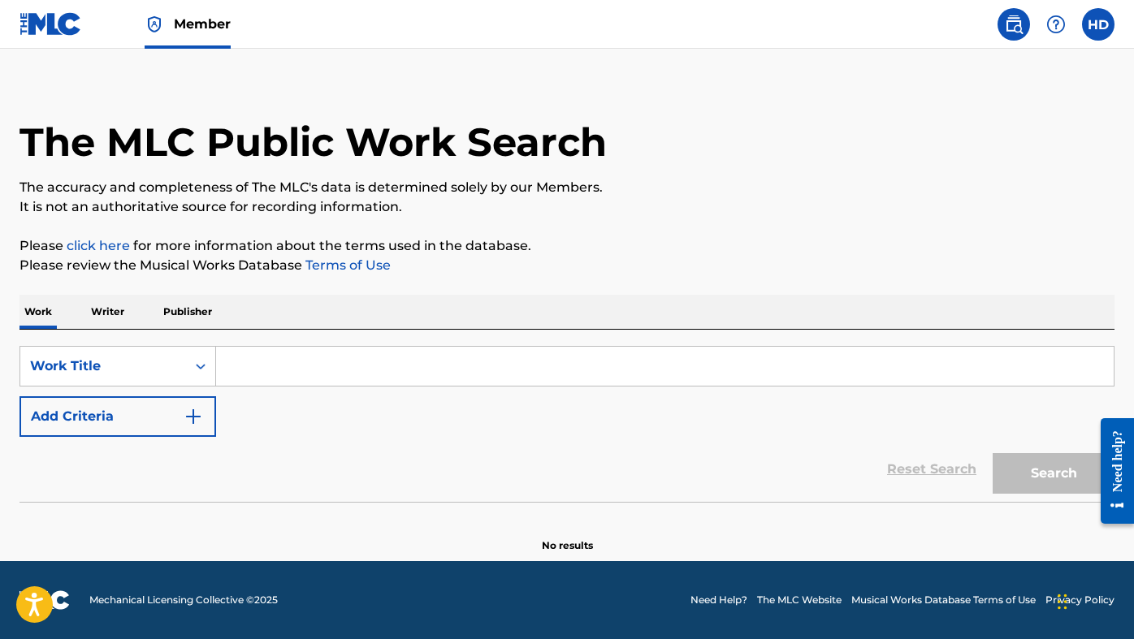
click at [501, 374] on input "Search Form" at bounding box center [665, 366] width 898 height 39
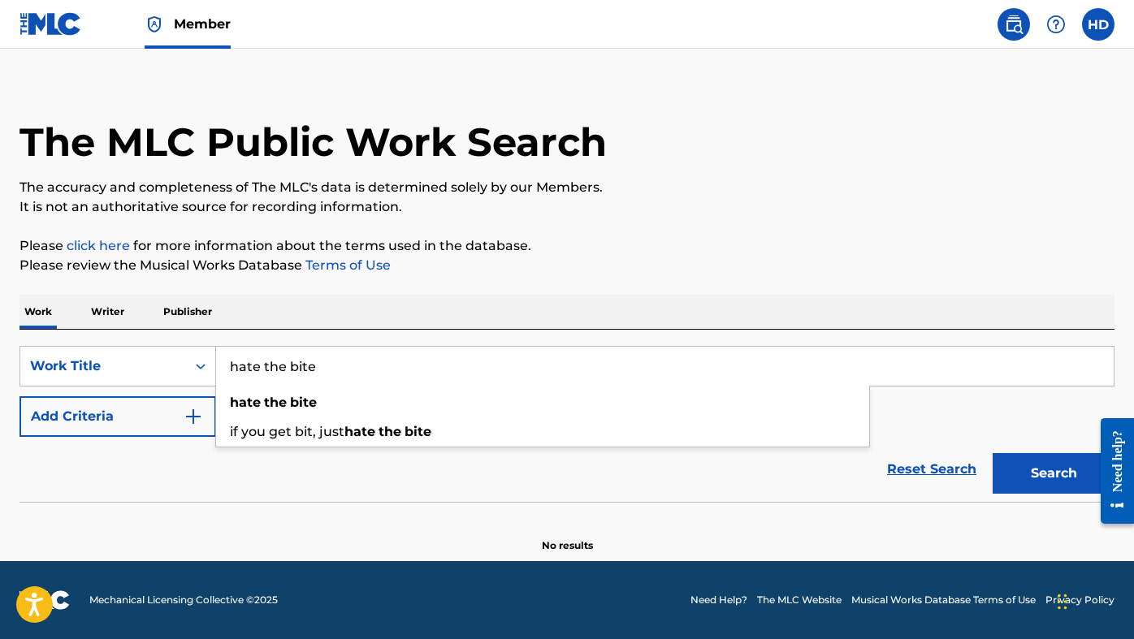
type input "hate the bite"
click at [1054, 474] on button "Search" at bounding box center [1054, 473] width 122 height 41
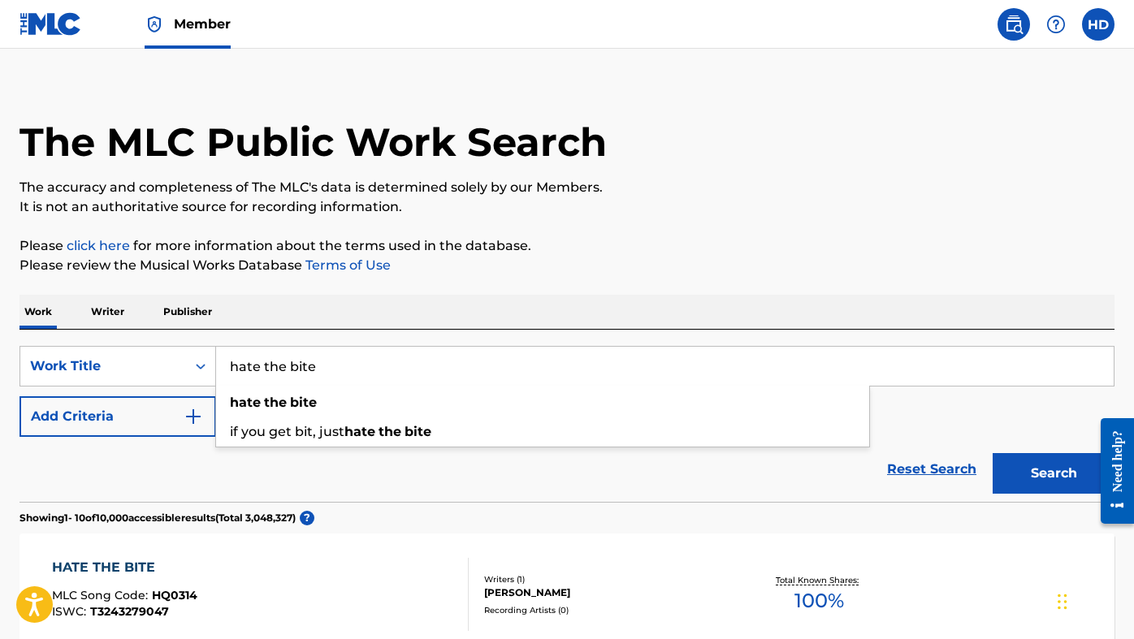
click at [1017, 248] on p "Please click here for more information about the terms used in the database." at bounding box center [567, 246] width 1095 height 20
click at [1086, 274] on p "Please review the Musical Works Database Terms of Use" at bounding box center [567, 266] width 1095 height 20
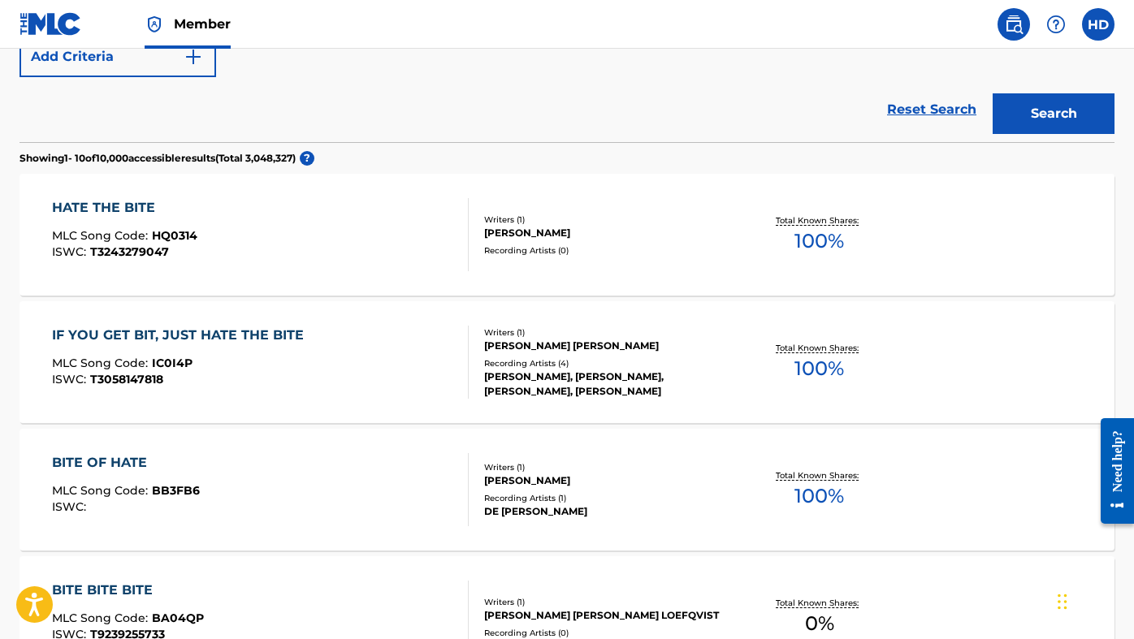
scroll to position [381, 0]
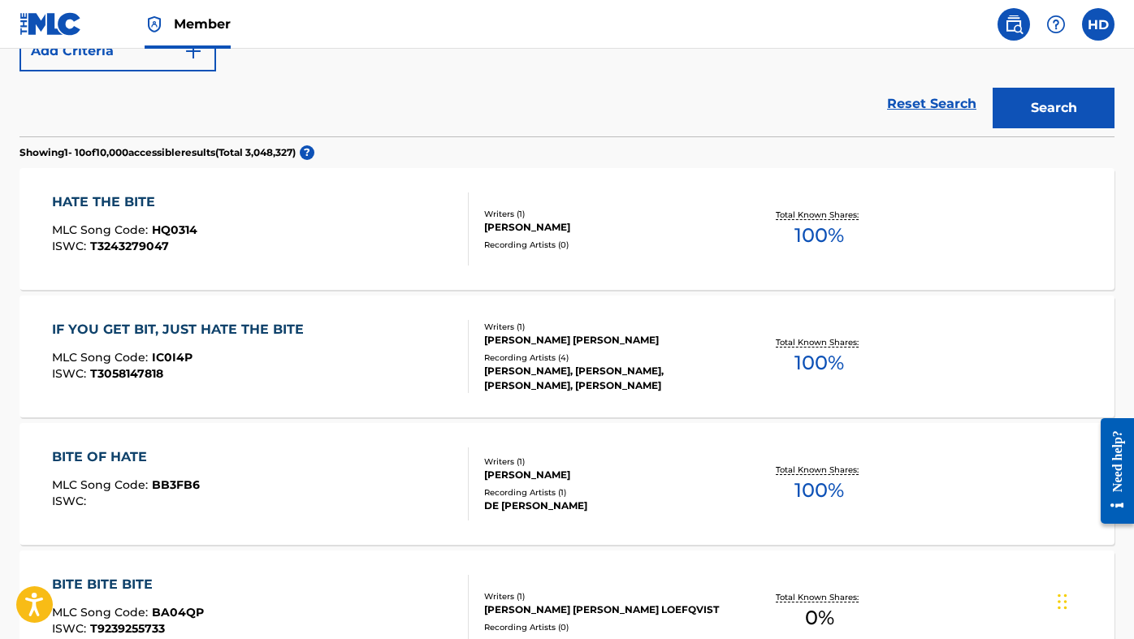
click at [431, 230] on div "HATE THE BITE MLC Song Code : HQ0314 ISWC : T3243279047" at bounding box center [260, 229] width 416 height 73
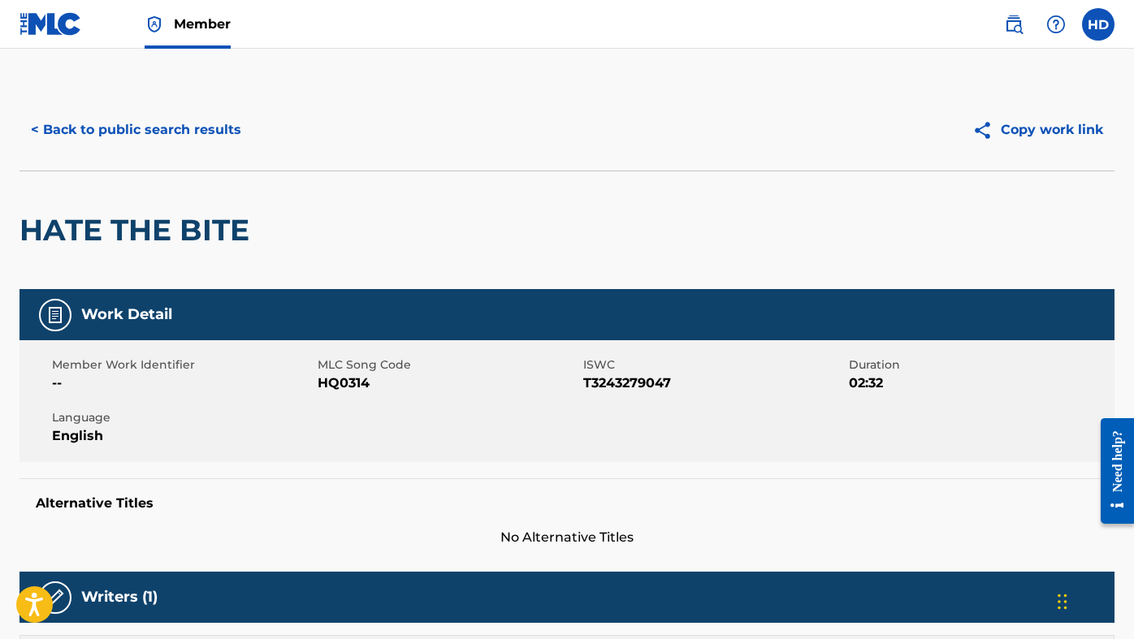
click at [194, 138] on button "< Back to public search results" at bounding box center [136, 130] width 233 height 41
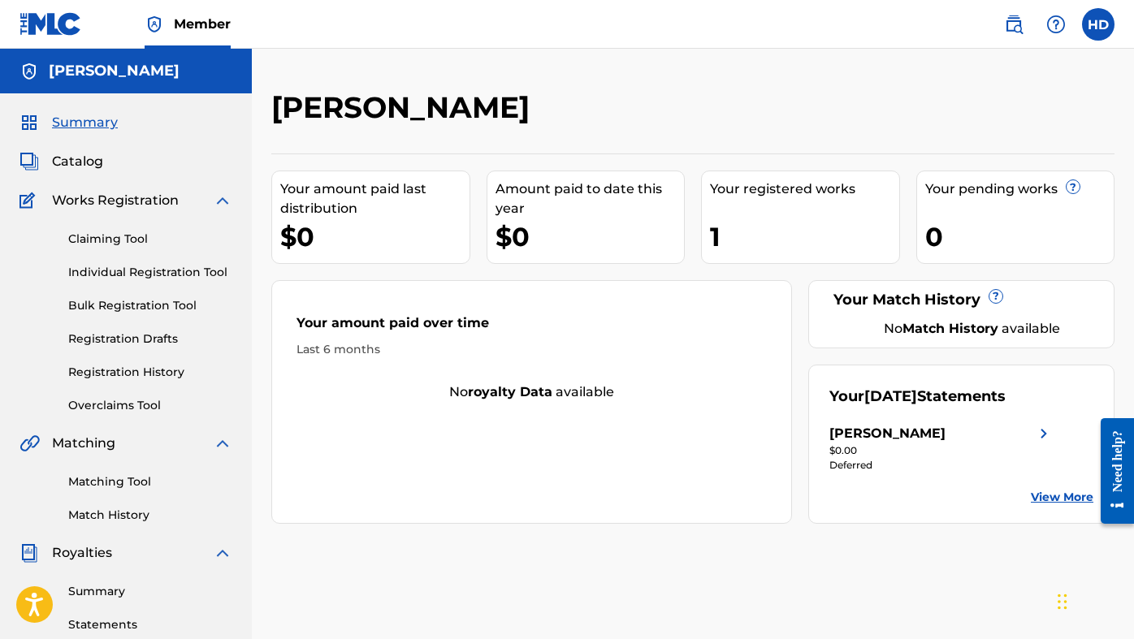
click at [117, 191] on span "Works Registration" at bounding box center [115, 201] width 127 height 20
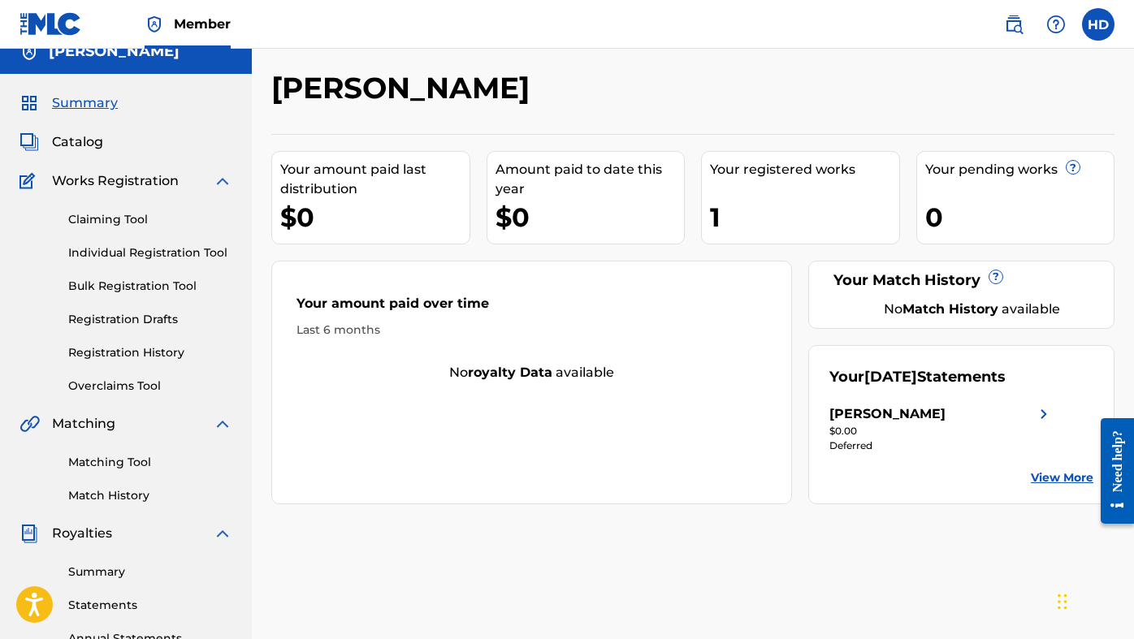
scroll to position [21, 0]
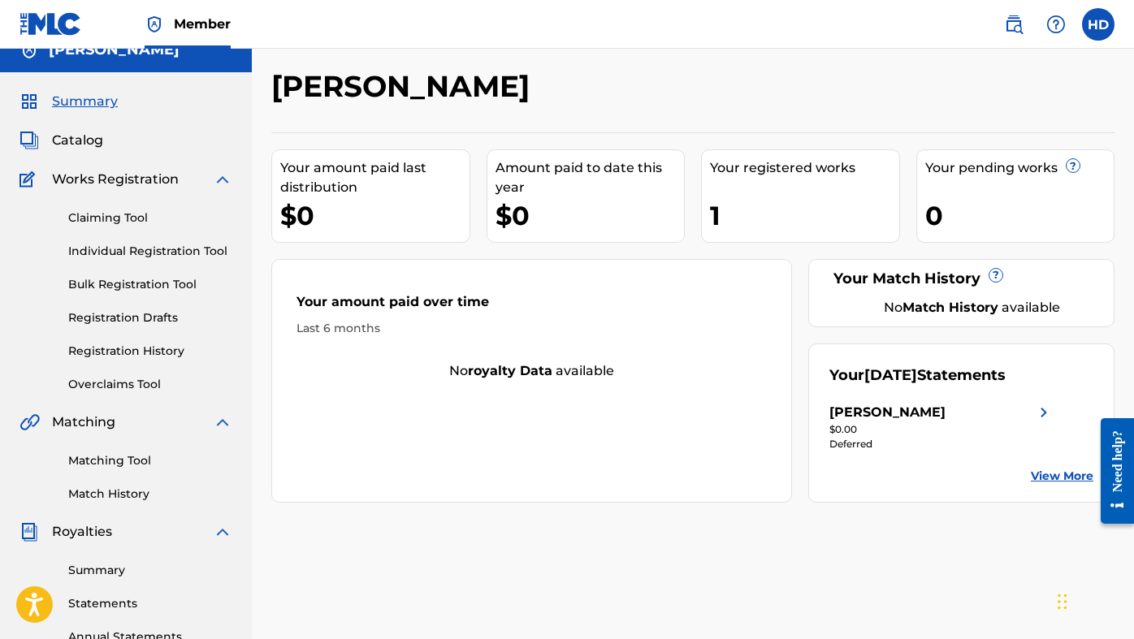
click at [87, 146] on span "Catalog" at bounding box center [77, 141] width 51 height 20
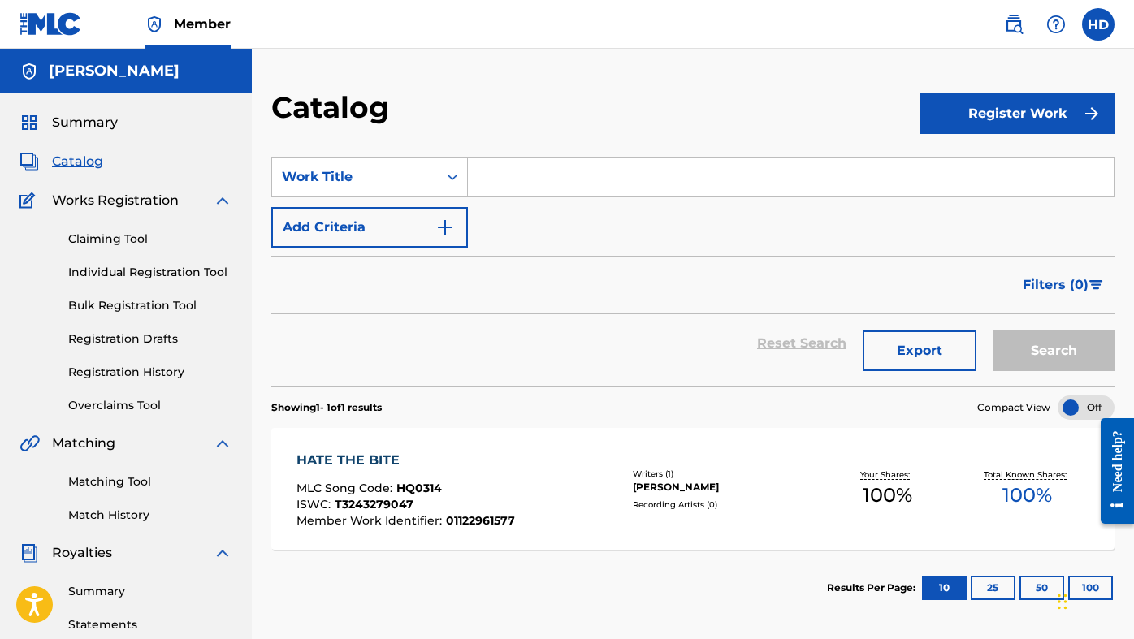
click at [934, 122] on button "Register Work" at bounding box center [1018, 113] width 194 height 41
click at [938, 161] on link "Individual" at bounding box center [1018, 166] width 194 height 39
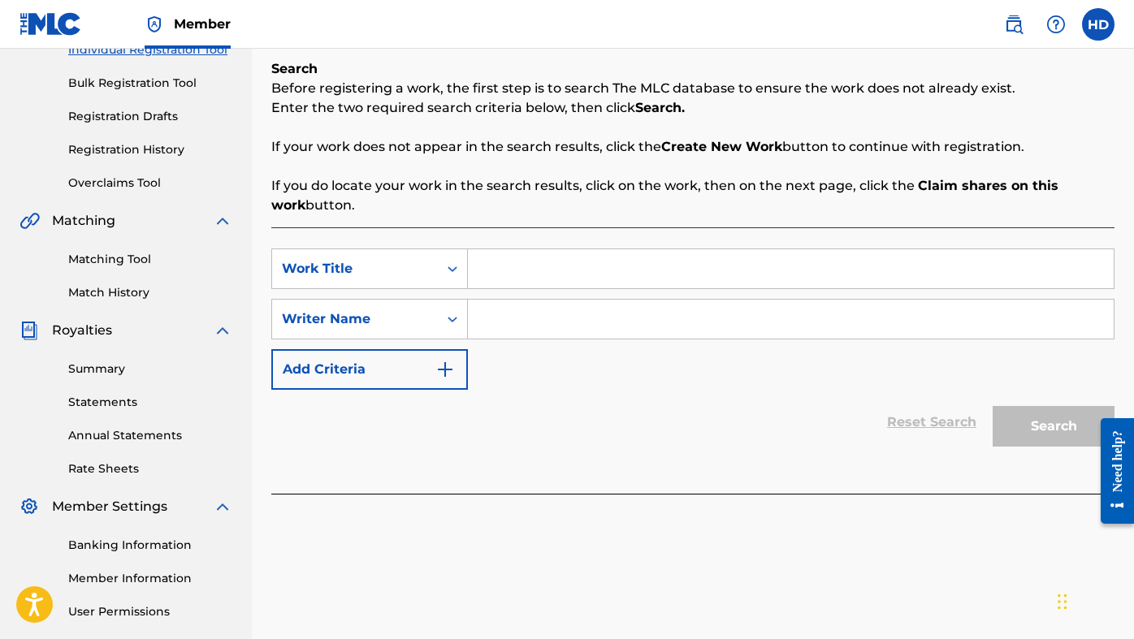
scroll to position [224, 0]
click at [713, 267] on input "Search Form" at bounding box center [791, 267] width 646 height 39
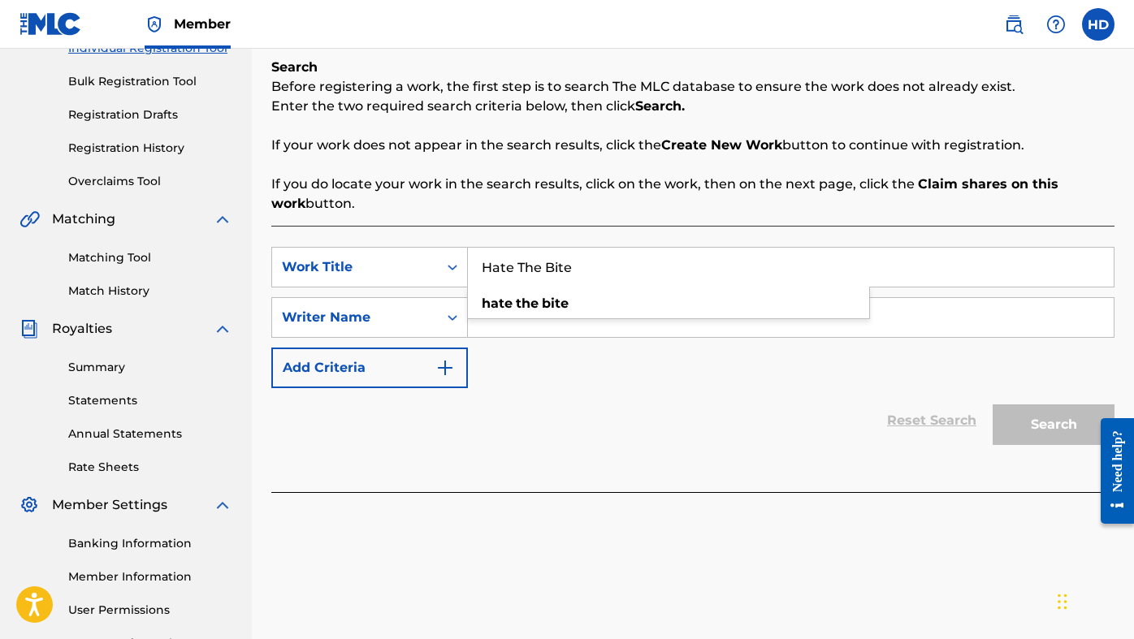
type input "Hate The Bite"
click at [659, 359] on div "SearchWithCriteria1f6392f5-c015-4baf-b742-fa651dc040ab Work Title Hate The Bite…" at bounding box center [692, 317] width 843 height 141
click at [634, 314] on input "Search Form" at bounding box center [791, 317] width 646 height 39
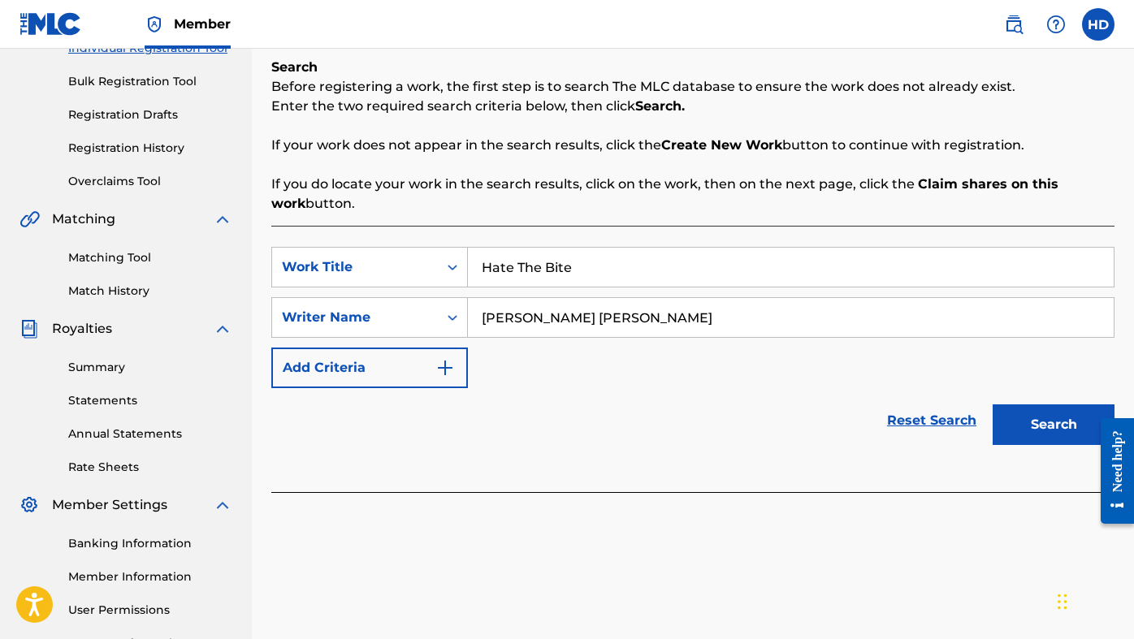
type input "[PERSON_NAME] [PERSON_NAME]"
click at [422, 367] on button "Add Criteria" at bounding box center [369, 368] width 197 height 41
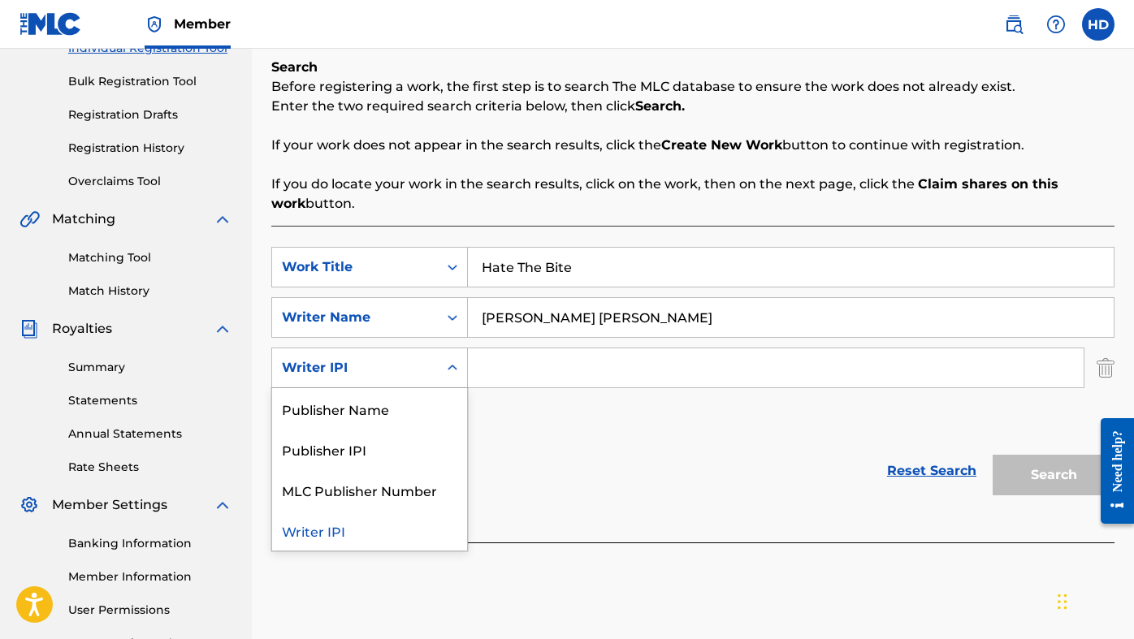
click at [453, 366] on icon "Search Form" at bounding box center [452, 368] width 16 height 16
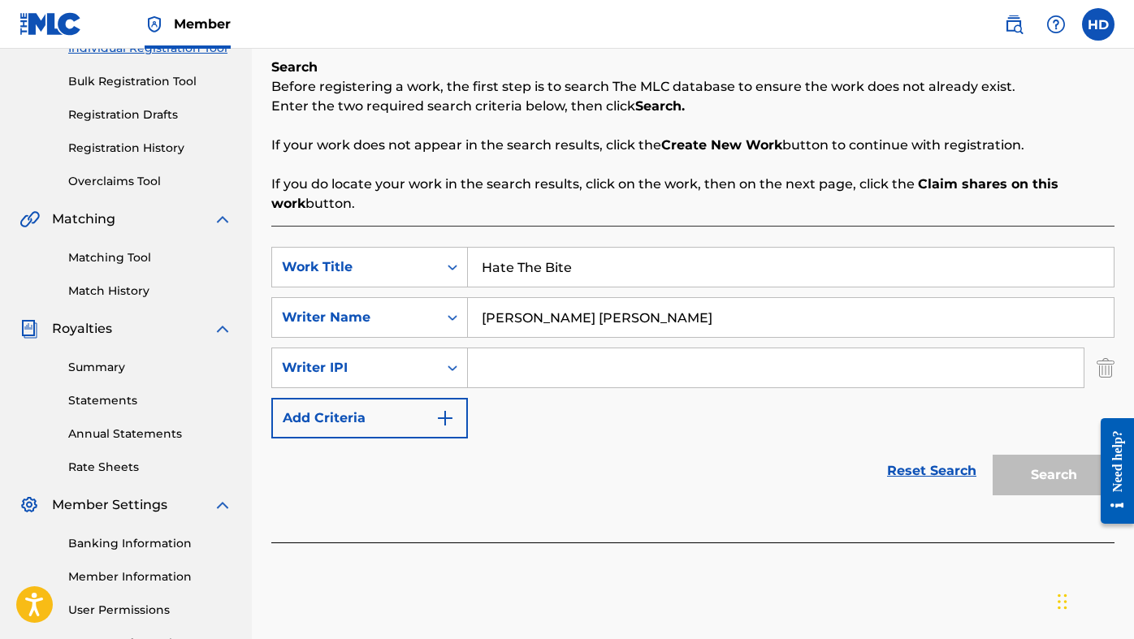
click at [529, 371] on input "Search Form" at bounding box center [776, 368] width 616 height 39
paste input "01117754755"
type input "01117754755"
click at [384, 414] on button "Add Criteria" at bounding box center [369, 418] width 197 height 41
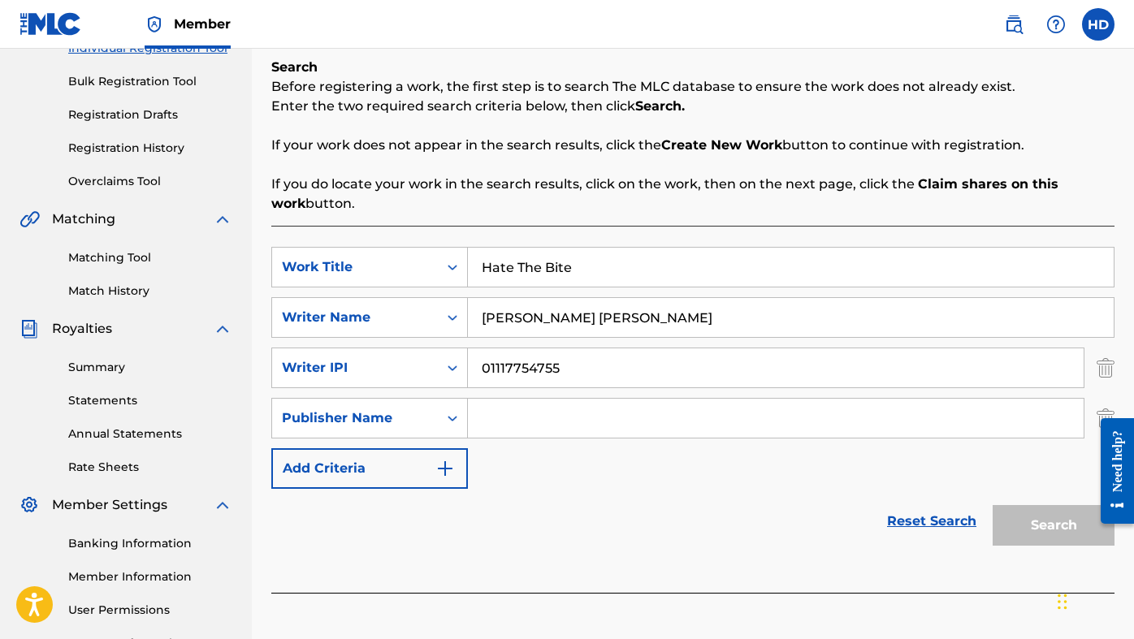
click at [587, 444] on div "SearchWithCriteria1f6392f5-c015-4baf-b742-fa651dc040ab Work Title Hate The Bite…" at bounding box center [692, 368] width 843 height 242
click at [575, 427] on input "Search Form" at bounding box center [776, 418] width 616 height 39
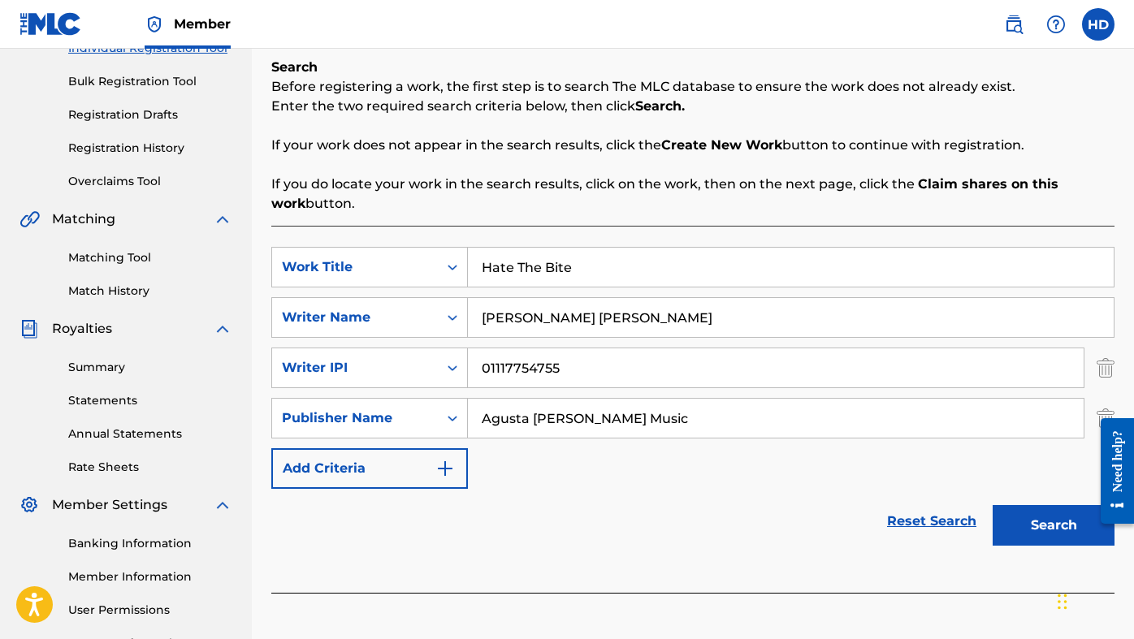
type input "Agusta [PERSON_NAME] Music"
click at [427, 463] on button "Add Criteria" at bounding box center [369, 469] width 197 height 41
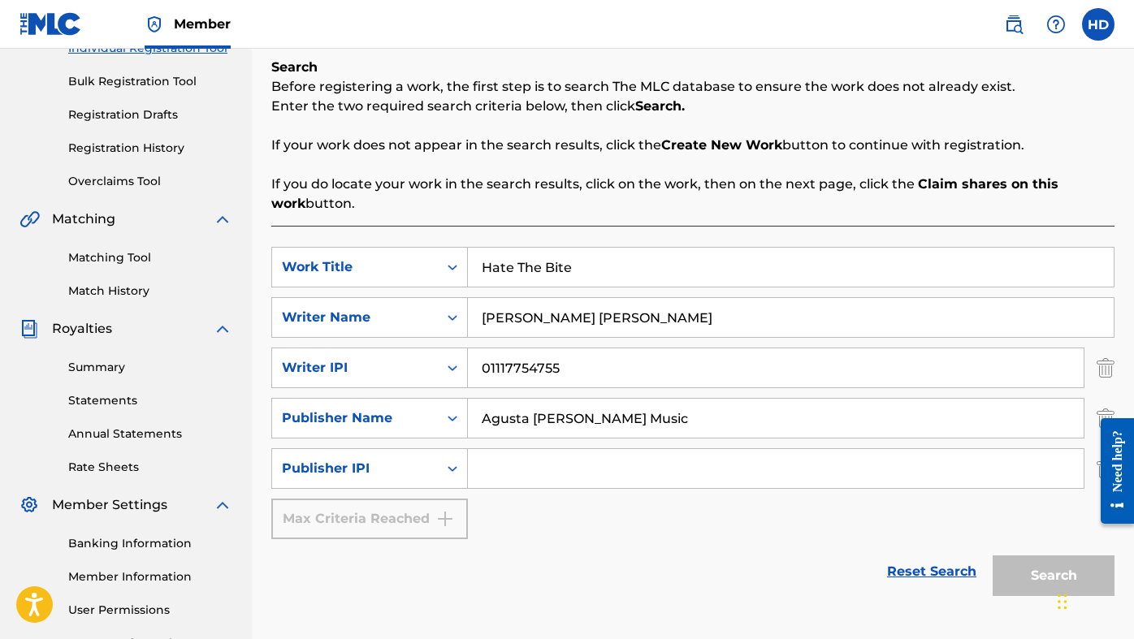
click at [511, 476] on input "Search Form" at bounding box center [776, 468] width 616 height 39
paste input "01122961577"
type input "01122961577"
click at [1027, 587] on button "Search" at bounding box center [1054, 576] width 122 height 41
click at [1050, 571] on button "Search" at bounding box center [1054, 576] width 122 height 41
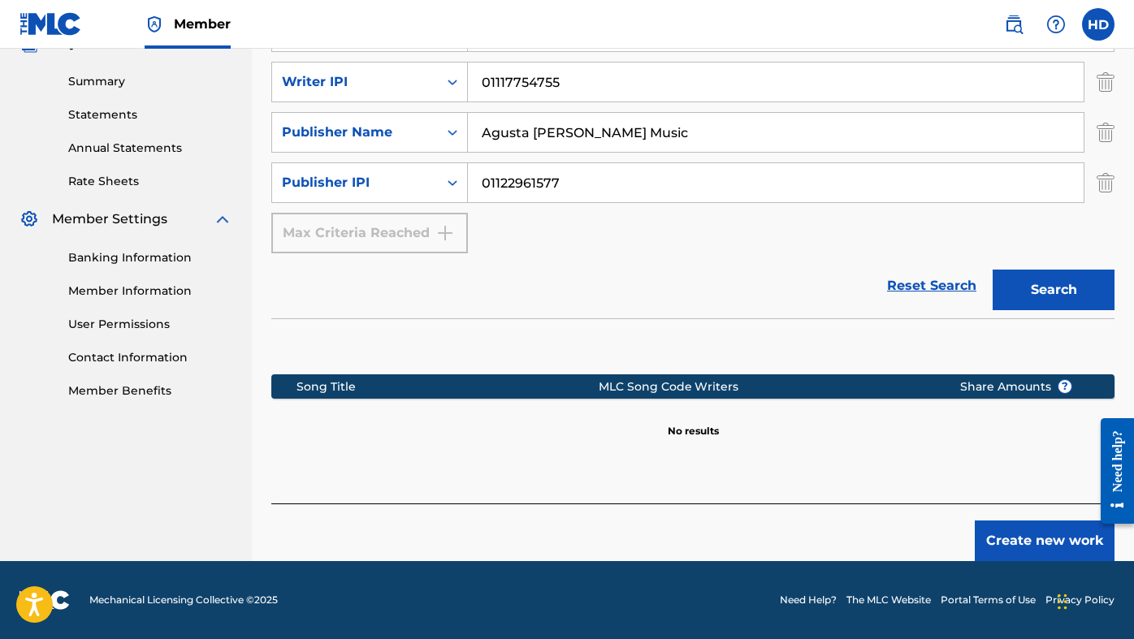
scroll to position [510, 0]
click at [989, 528] on button "Create new work" at bounding box center [1045, 541] width 140 height 41
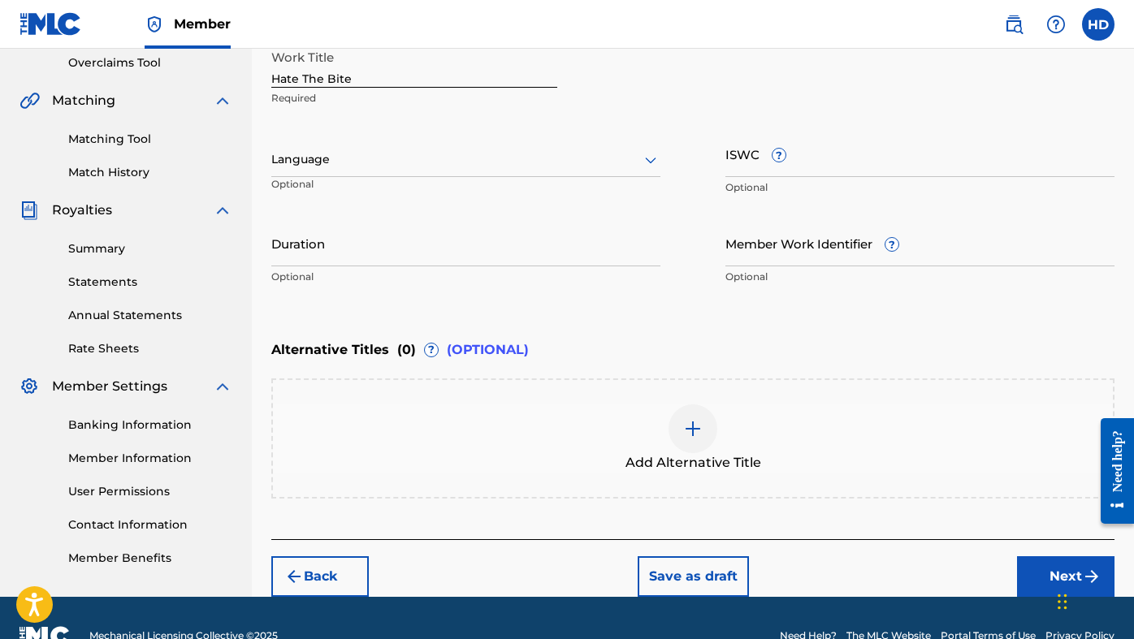
scroll to position [366, 0]
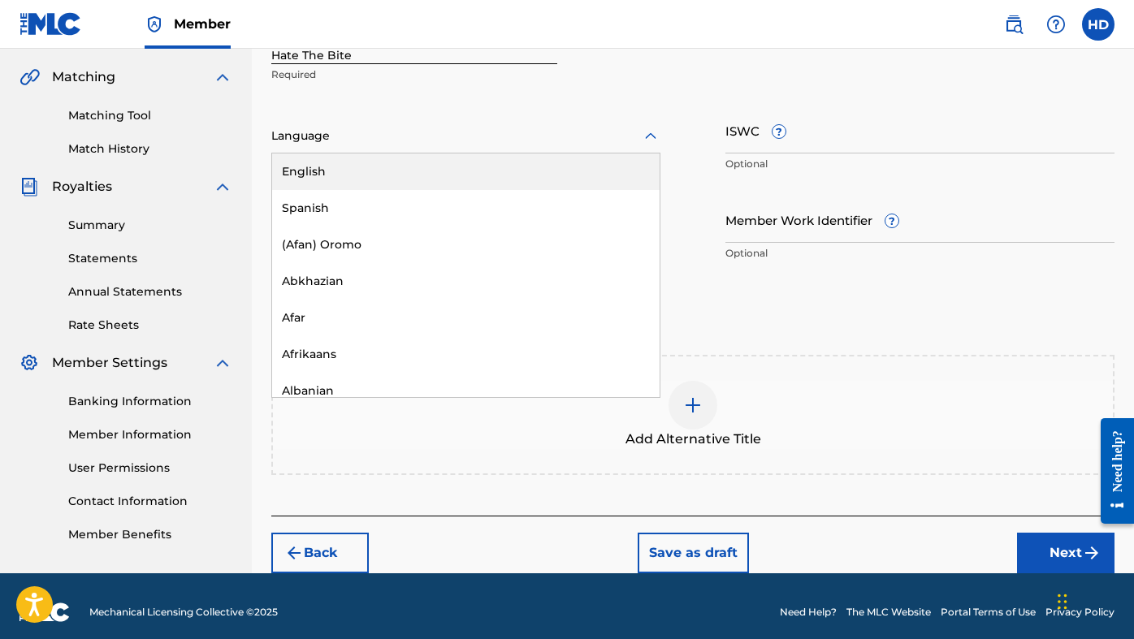
click at [479, 131] on div at bounding box center [465, 136] width 389 height 20
click at [459, 167] on div "English" at bounding box center [466, 172] width 388 height 37
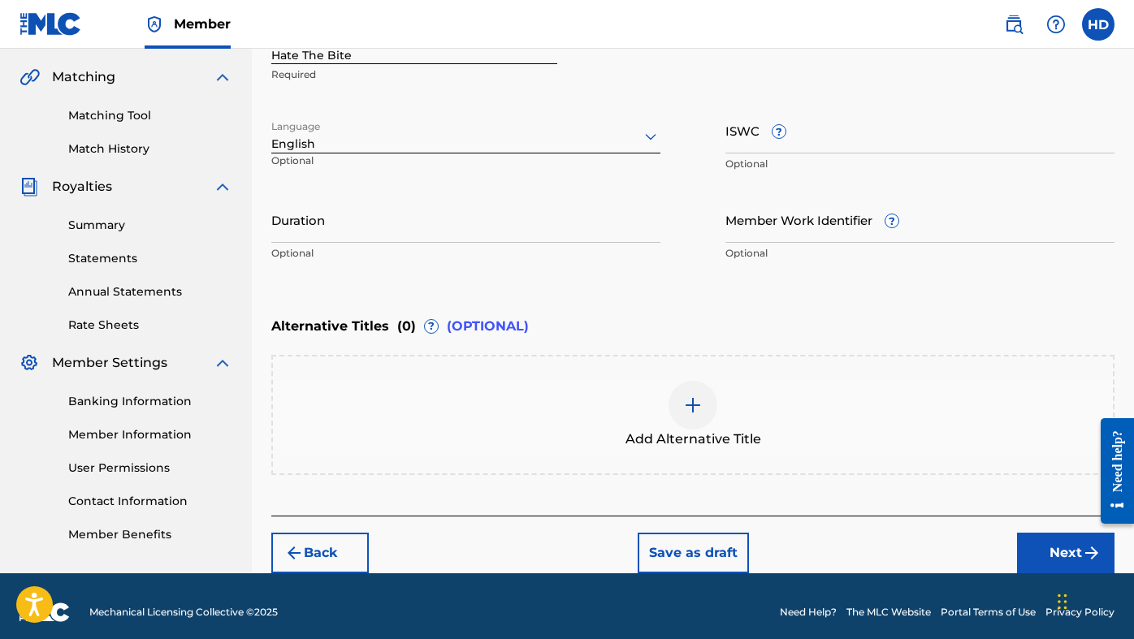
click at [804, 132] on input "ISWC ?" at bounding box center [920, 130] width 389 height 46
paste input "T3243279047"
type input "T3243279047"
click at [533, 228] on input "Duration" at bounding box center [465, 220] width 389 height 46
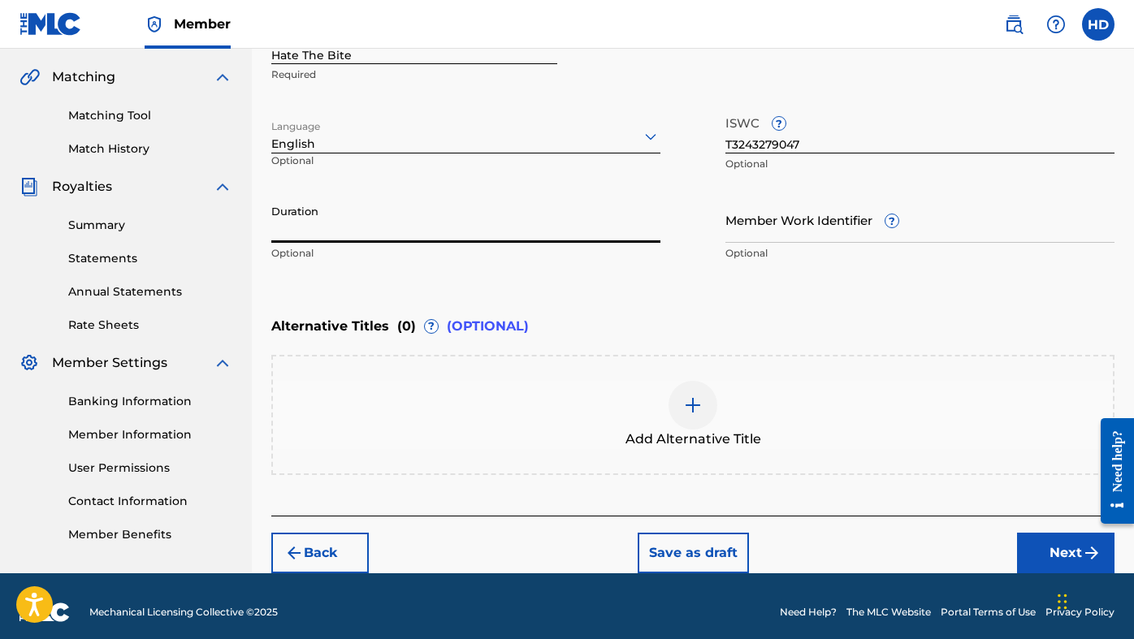
type input "2"
type input "02:32"
click at [824, 228] on input "Member Work Identifier ?" at bounding box center [920, 220] width 389 height 46
click at [1027, 262] on div "Member Work Identifier ? Optional" at bounding box center [920, 233] width 389 height 73
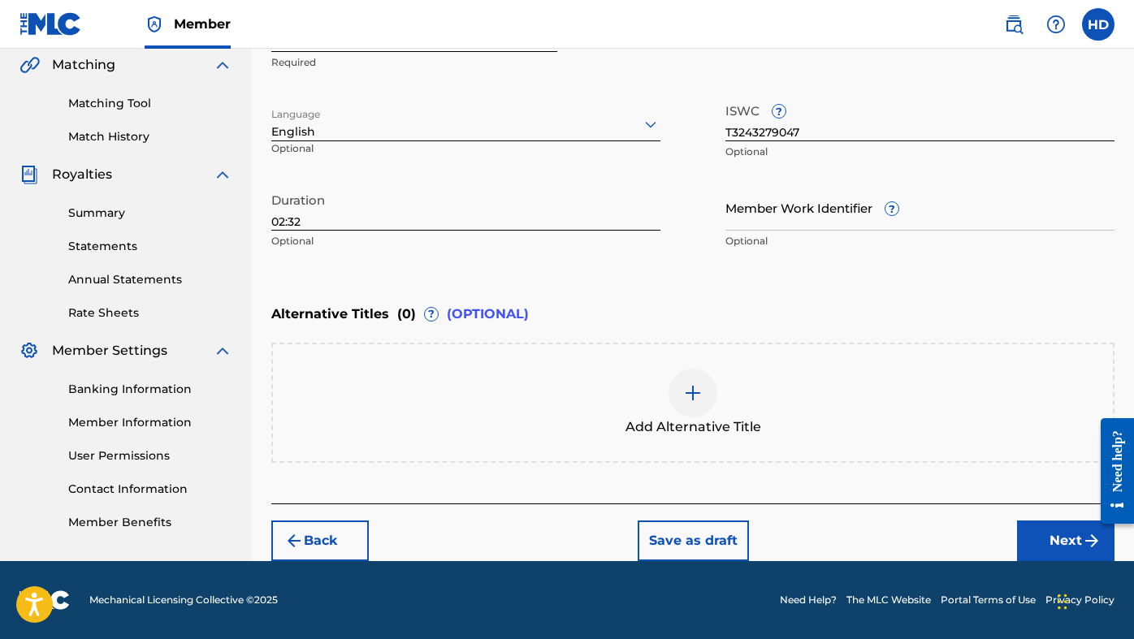
scroll to position [379, 0]
click at [1051, 522] on button "Next" at bounding box center [1066, 541] width 98 height 41
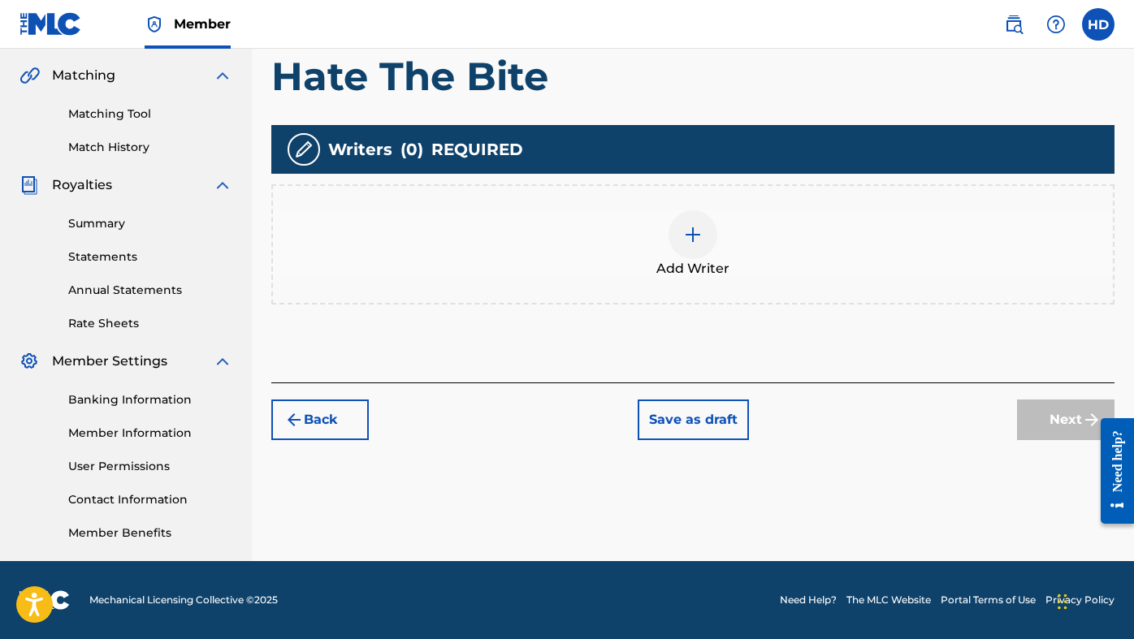
scroll to position [368, 0]
click at [683, 259] on span "Add Writer" at bounding box center [693, 269] width 73 height 20
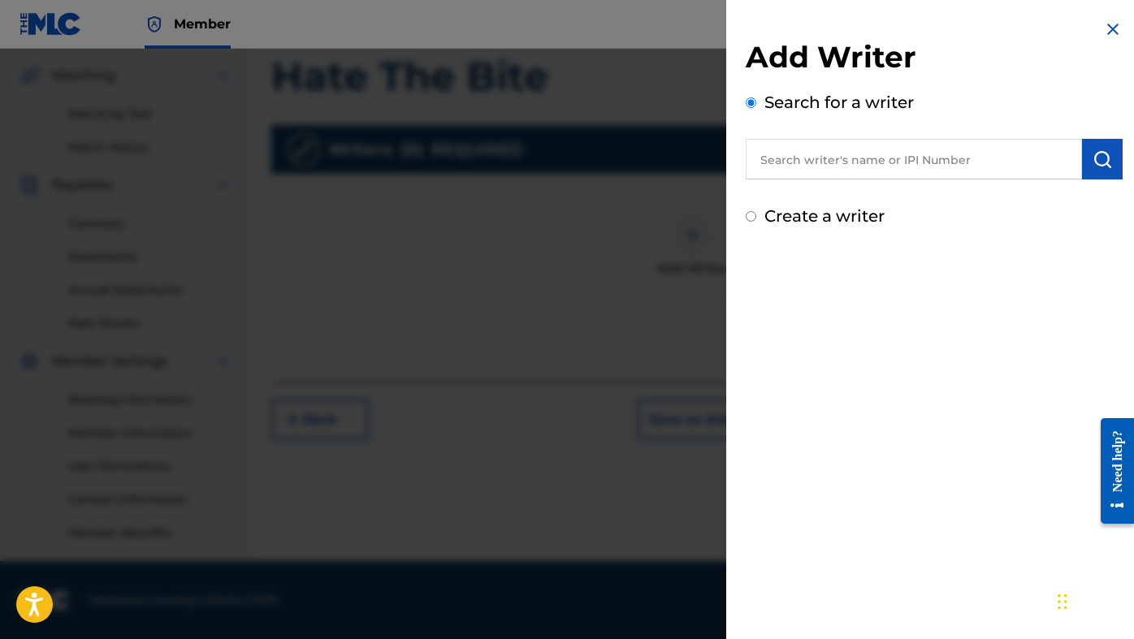
click at [851, 151] on input "text" at bounding box center [914, 159] width 336 height 41
paste input "01117754755"
type input "01117754755"
click at [1082, 163] on button "submit" at bounding box center [1102, 159] width 41 height 41
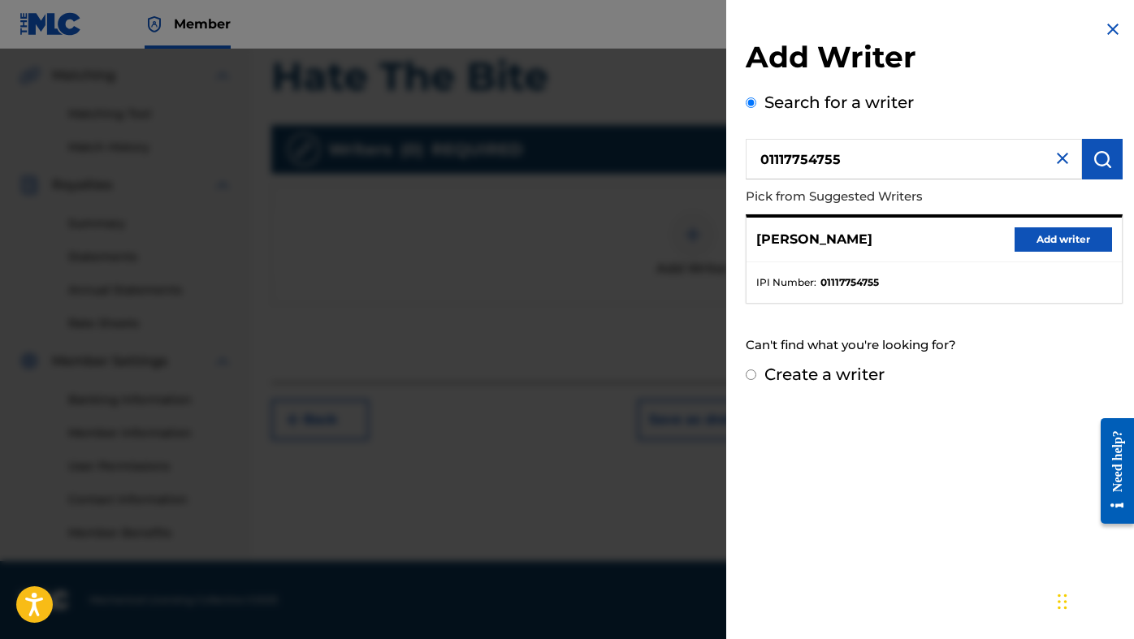
click at [1064, 242] on button "Add writer" at bounding box center [1064, 240] width 98 height 24
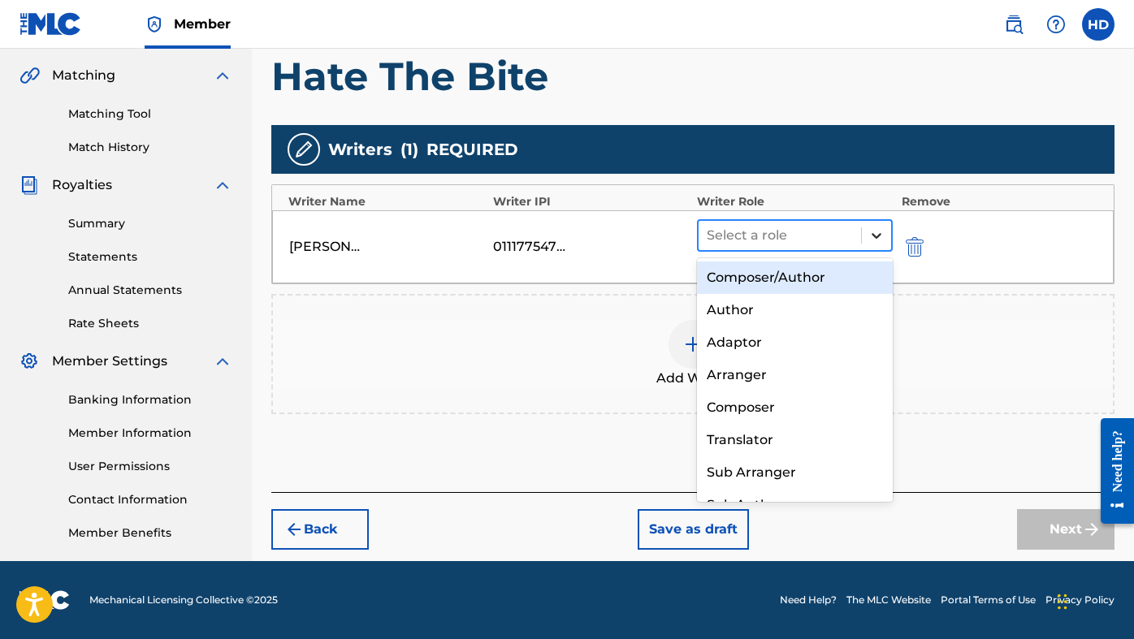
click at [882, 235] on icon at bounding box center [877, 236] width 16 height 16
click at [803, 274] on div "Composer/Author" at bounding box center [795, 278] width 196 height 33
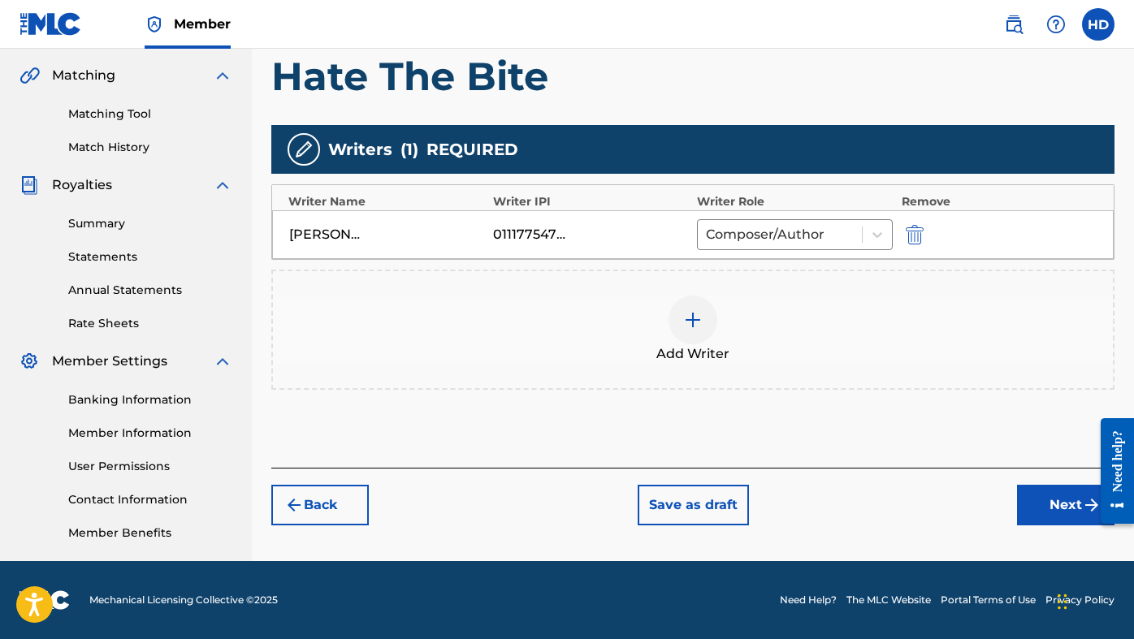
click at [699, 317] on img at bounding box center [693, 320] width 20 height 20
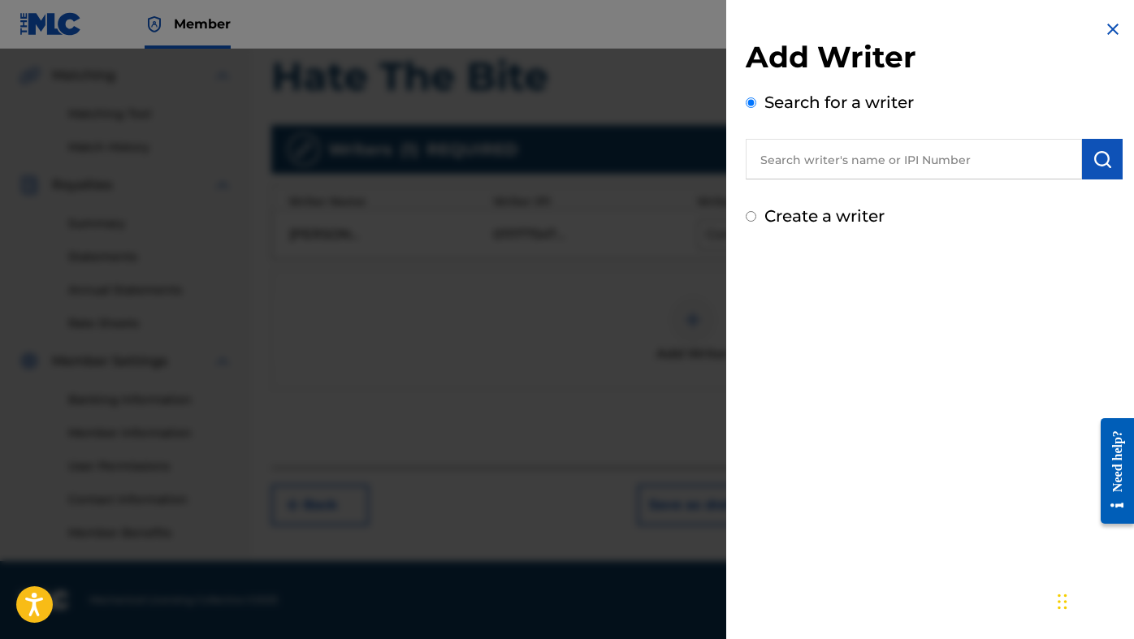
click at [1116, 22] on img at bounding box center [1113, 30] width 20 height 20
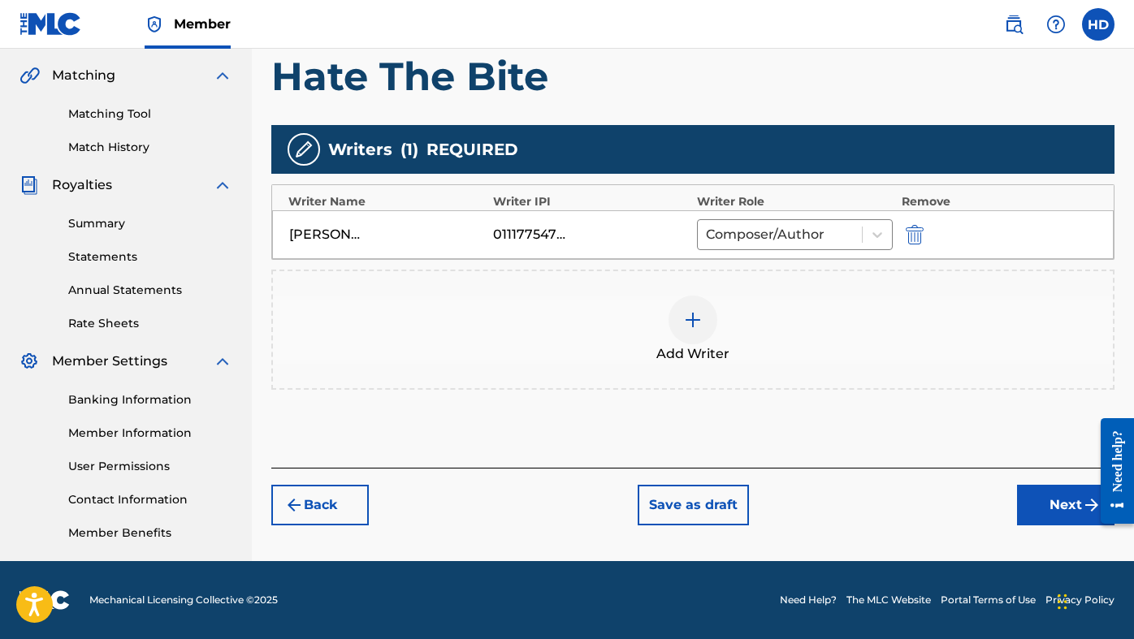
click at [1033, 500] on button "Next" at bounding box center [1066, 505] width 98 height 41
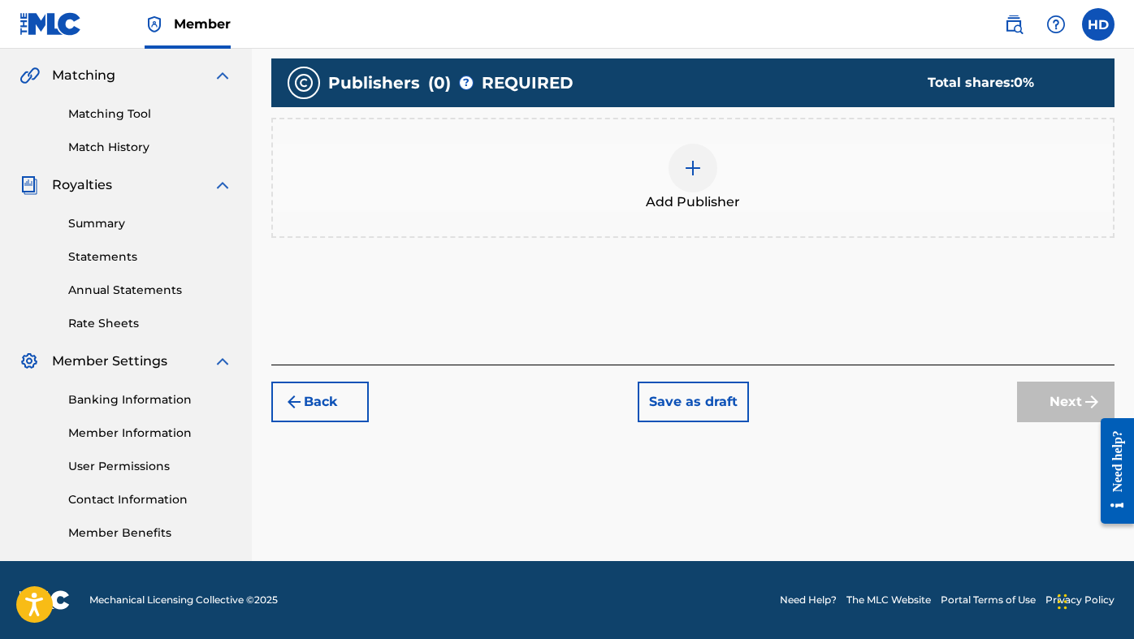
scroll to position [73, 0]
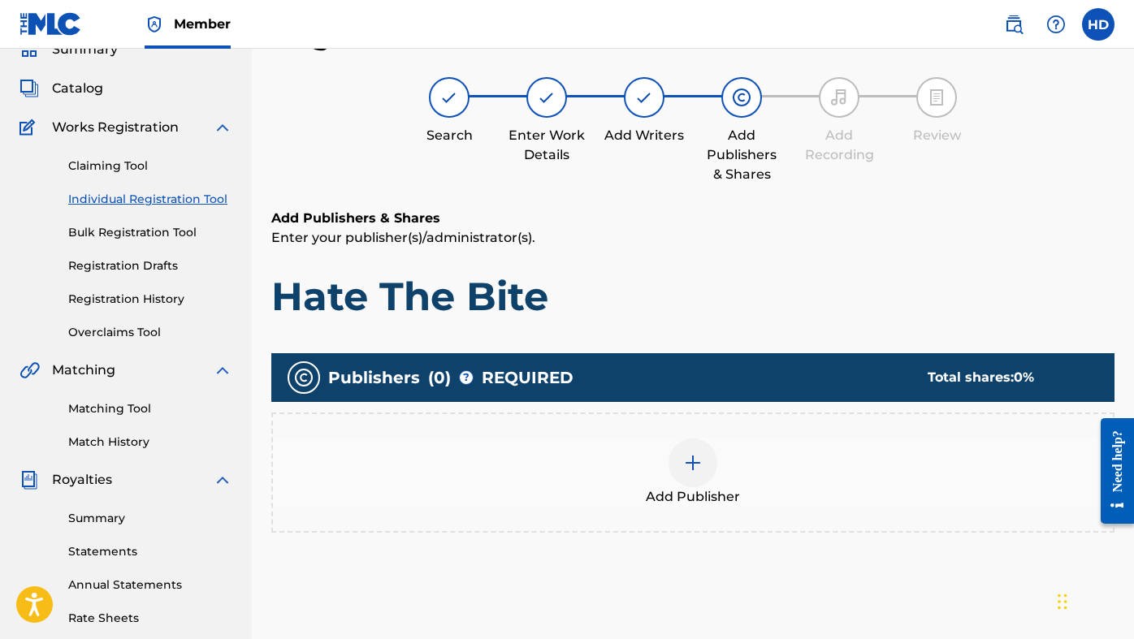
click at [795, 444] on div "Add Publisher" at bounding box center [693, 473] width 840 height 68
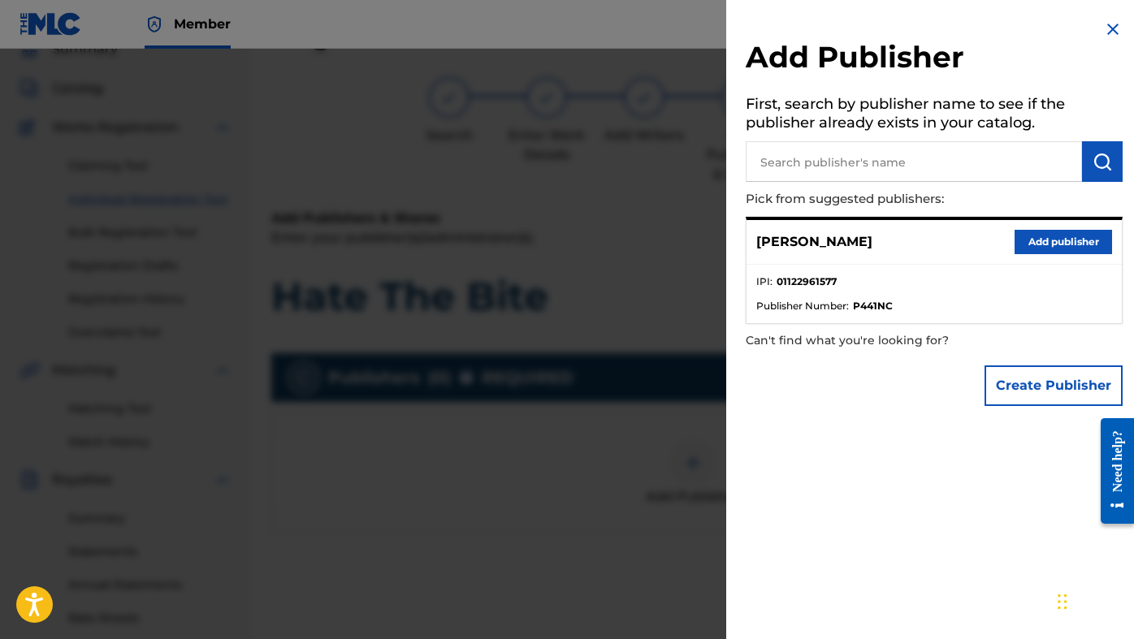
click at [830, 159] on input "text" at bounding box center [914, 161] width 336 height 41
paste input "01122961577"
type input "01122961577"
click at [1095, 148] on button "submit" at bounding box center [1102, 161] width 41 height 41
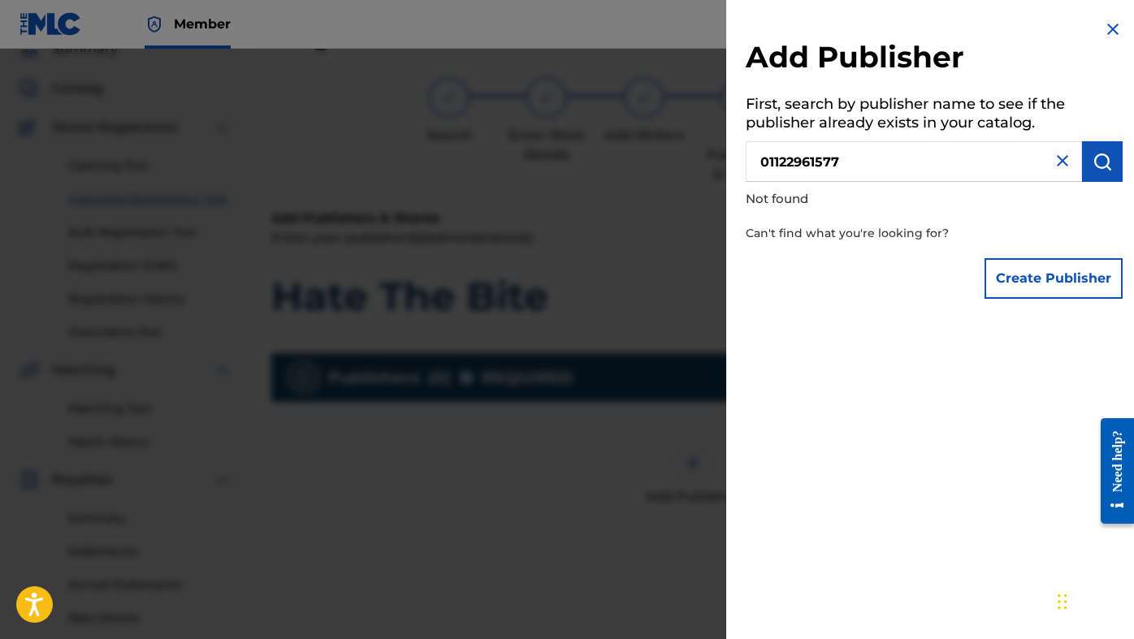
click at [1049, 288] on button "Create Publisher" at bounding box center [1054, 278] width 138 height 41
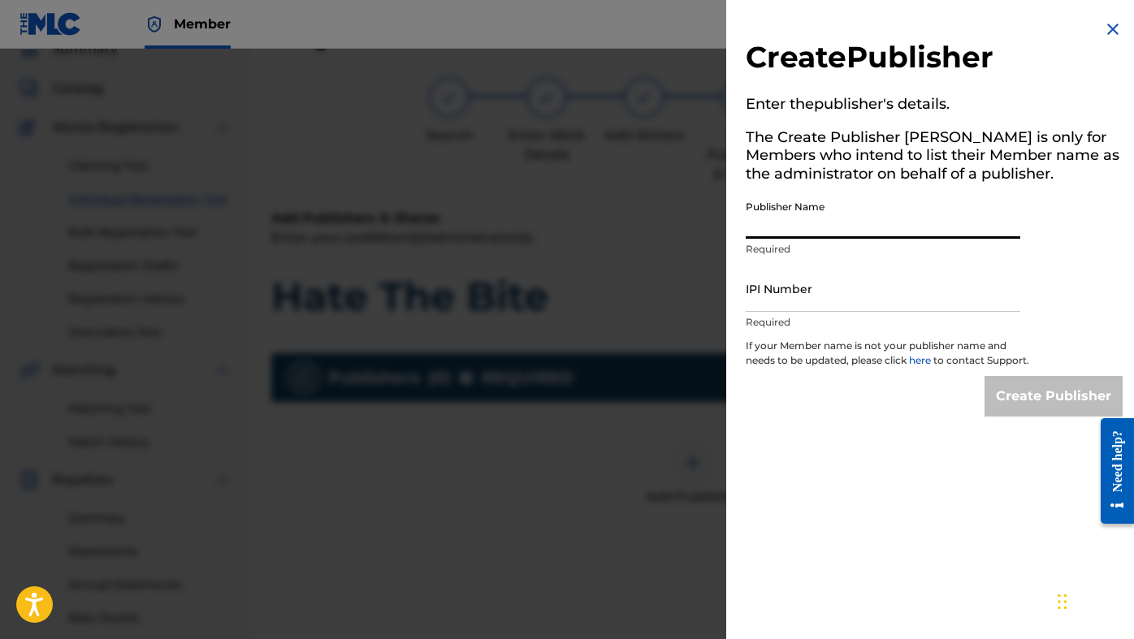
click at [892, 228] on input "Publisher Name" at bounding box center [883, 216] width 275 height 46
type input "Agusta [PERSON_NAME] Music"
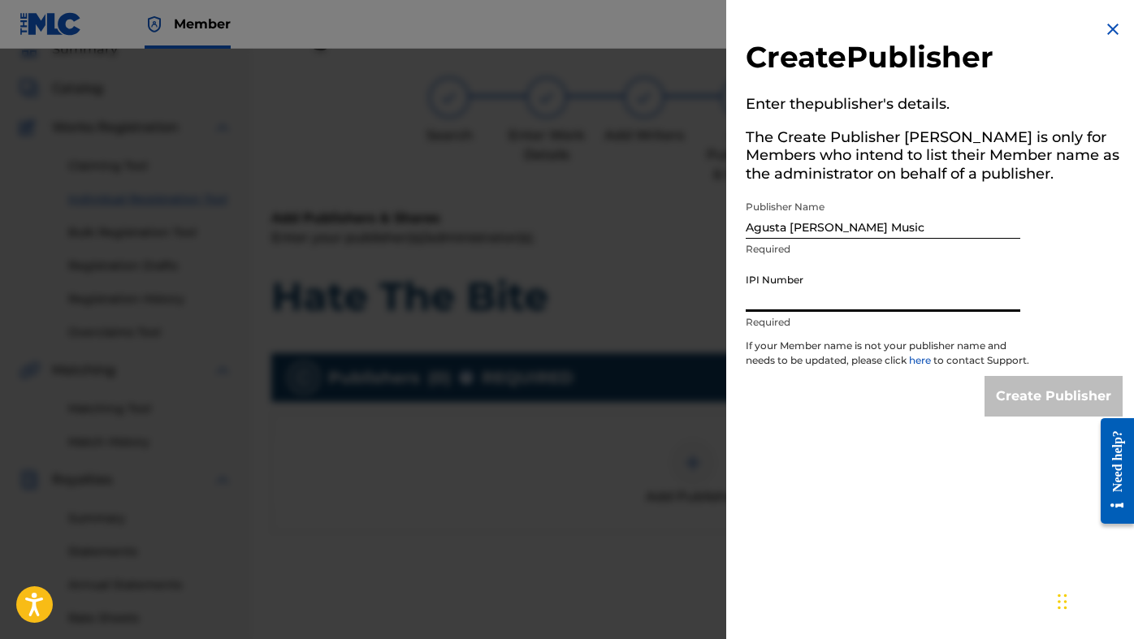
click at [847, 306] on input "IPI Number" at bounding box center [883, 289] width 275 height 46
paste input "01122961577"
type input "01122961577"
click at [1074, 410] on input "Create Publisher" at bounding box center [1054, 396] width 138 height 41
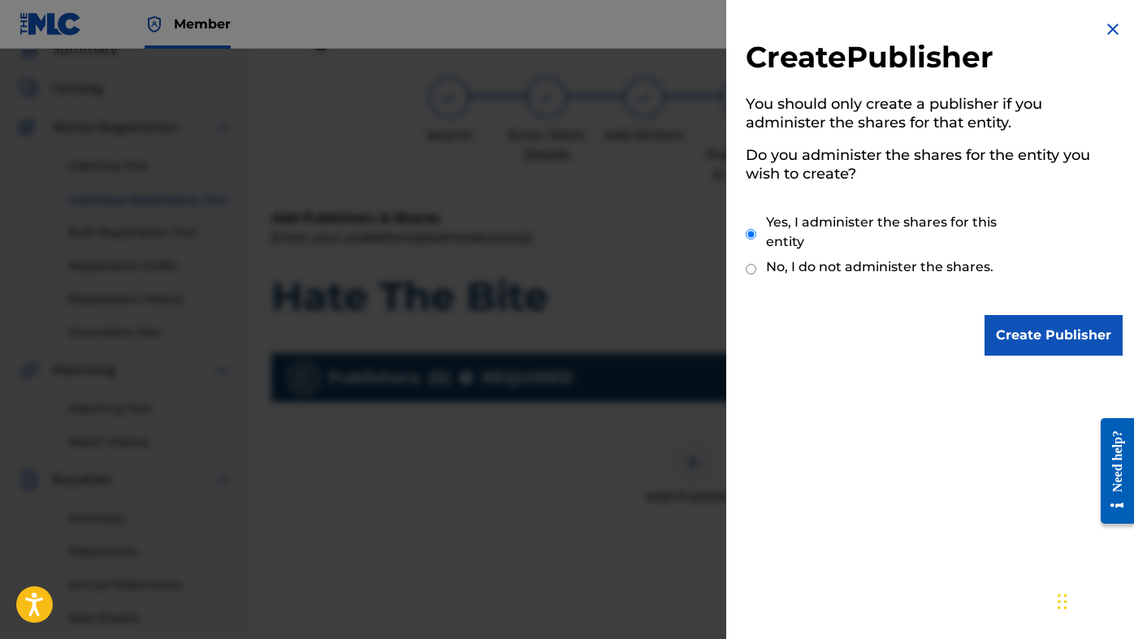
click at [1039, 327] on input "Create Publisher" at bounding box center [1054, 335] width 138 height 41
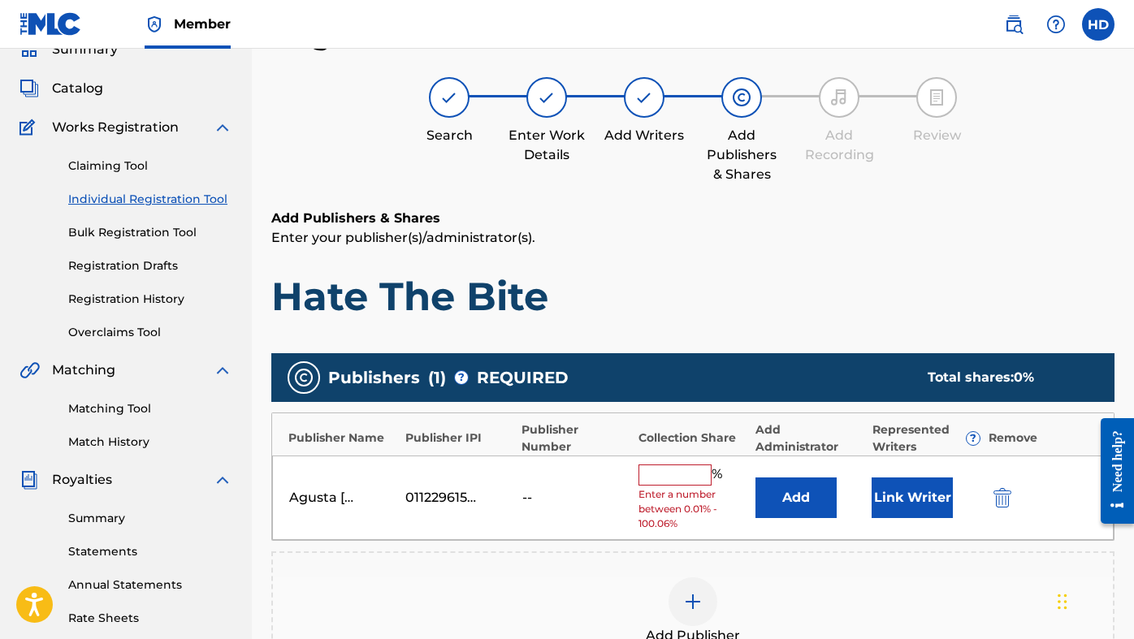
click at [692, 479] on input "text" at bounding box center [675, 475] width 73 height 21
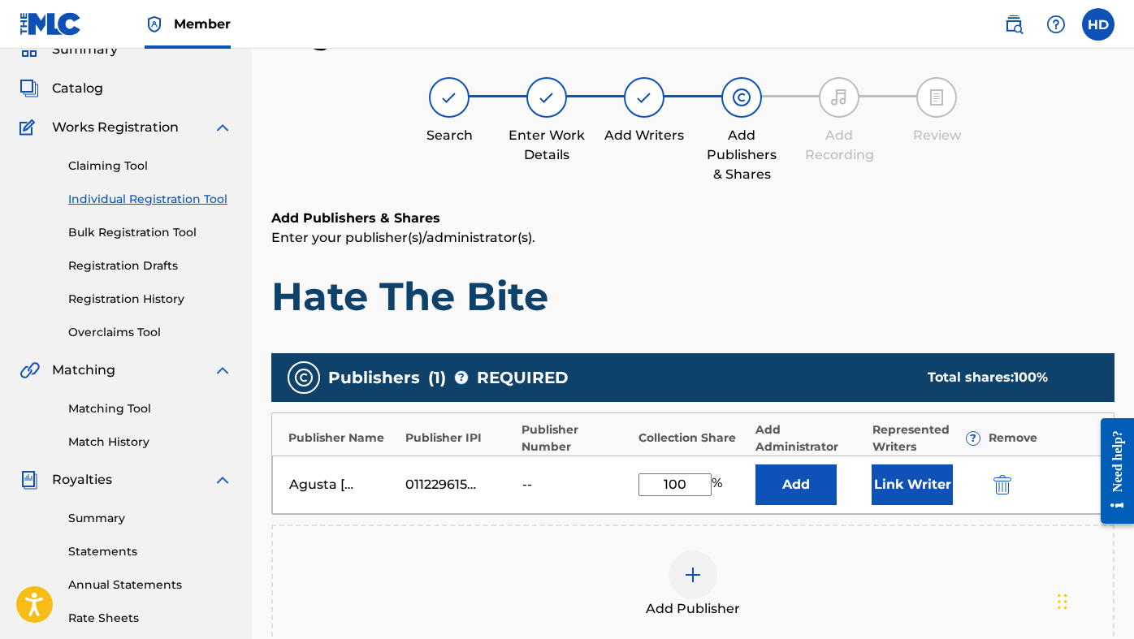
type input "100"
click at [910, 488] on button "Link Writer" at bounding box center [912, 485] width 81 height 41
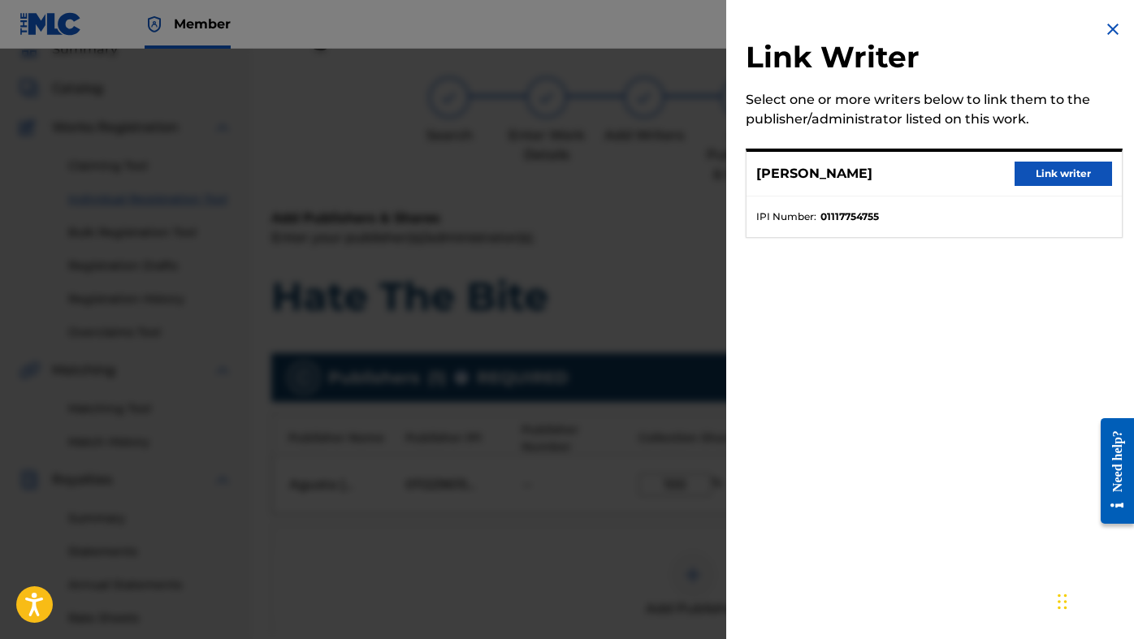
click at [1046, 167] on button "Link writer" at bounding box center [1064, 174] width 98 height 24
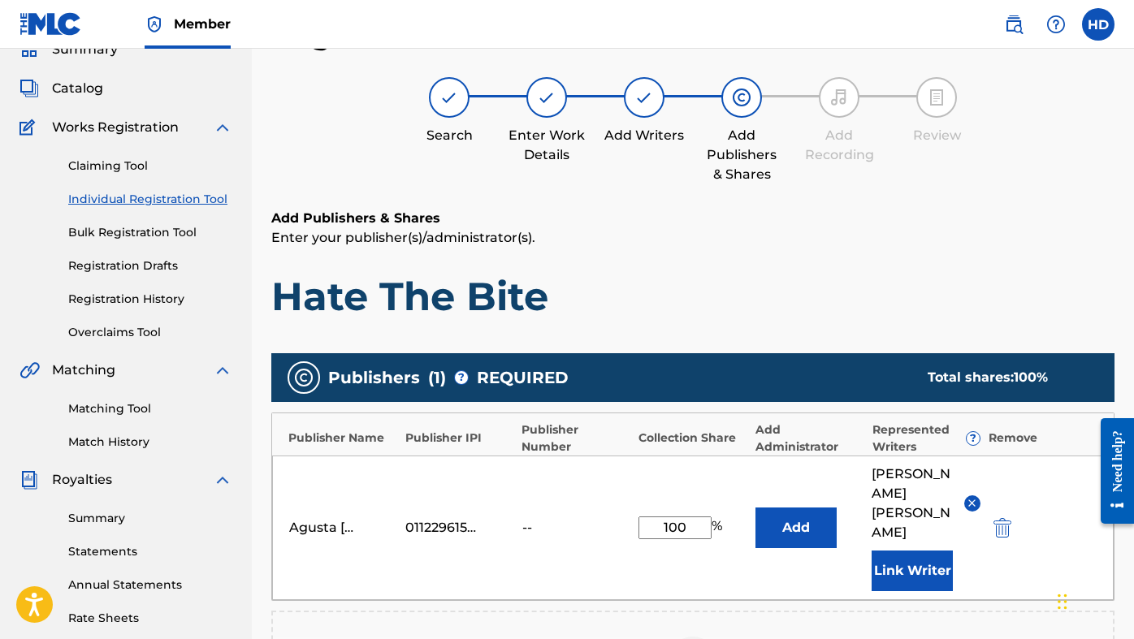
click at [969, 497] on img at bounding box center [972, 503] width 12 height 12
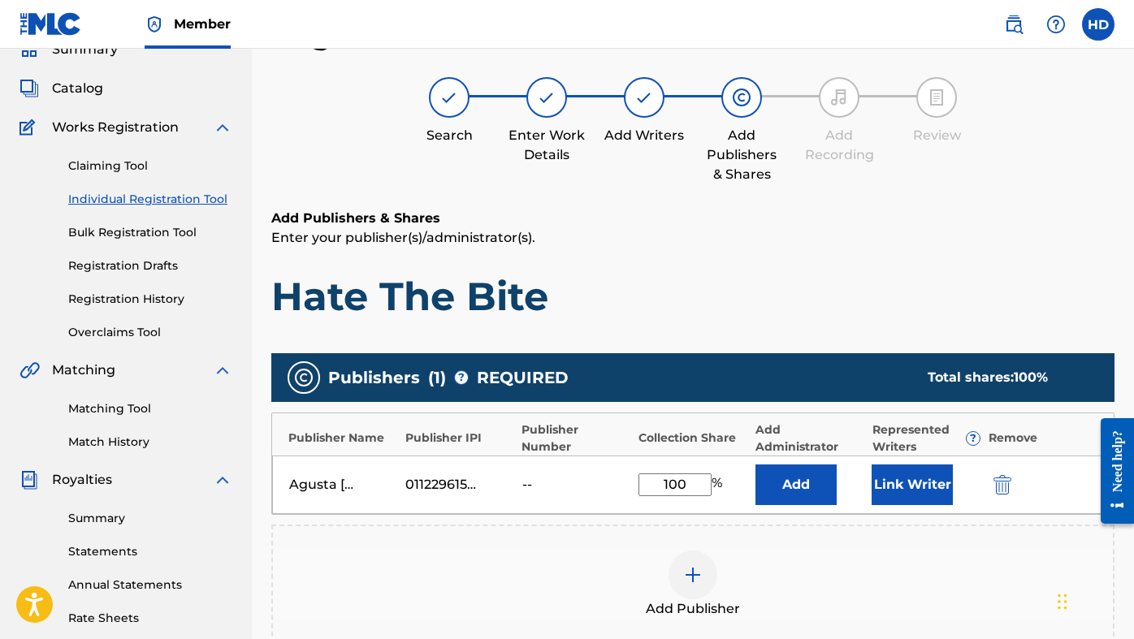
click at [550, 474] on div "[PERSON_NAME] Music 01122961577 -- 100 % Add Link Writer" at bounding box center [693, 485] width 842 height 59
click at [895, 269] on div "Add Publishers & Shares Enter your publisher(s)/administrator(s). Hate The Bite" at bounding box center [692, 265] width 843 height 112
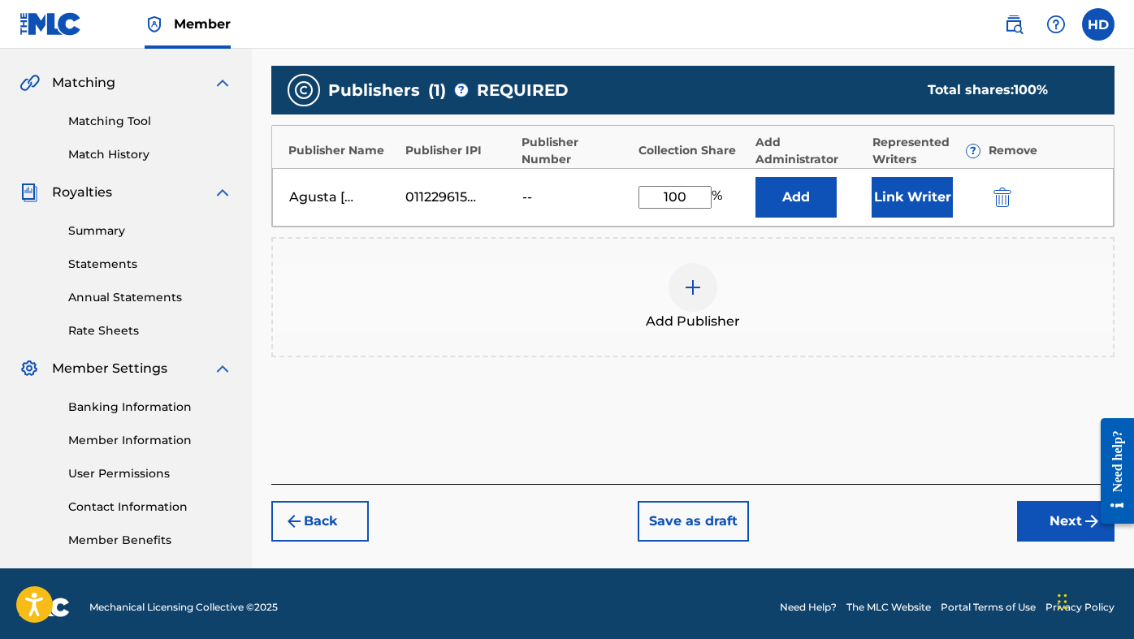
scroll to position [368, 0]
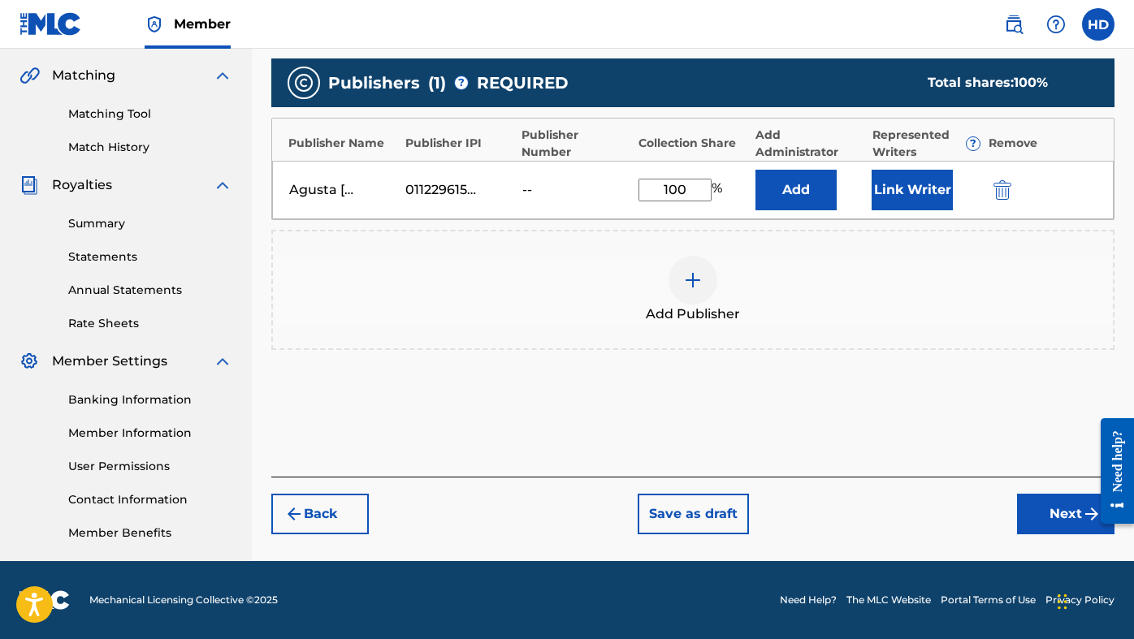
click at [1061, 509] on button "Next" at bounding box center [1066, 514] width 98 height 41
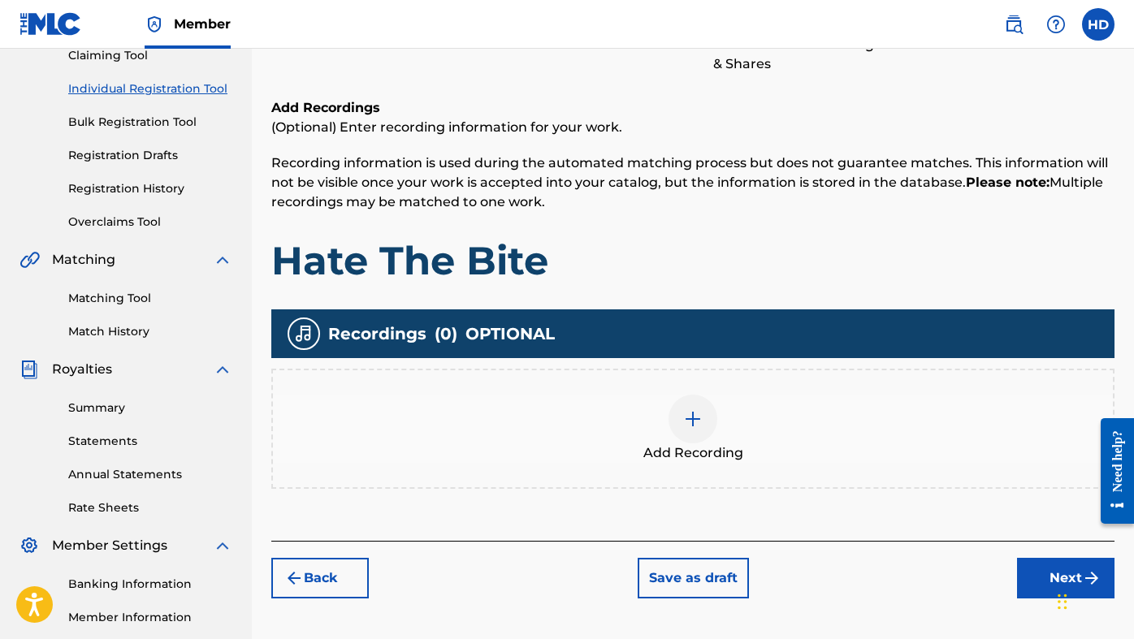
scroll to position [288, 0]
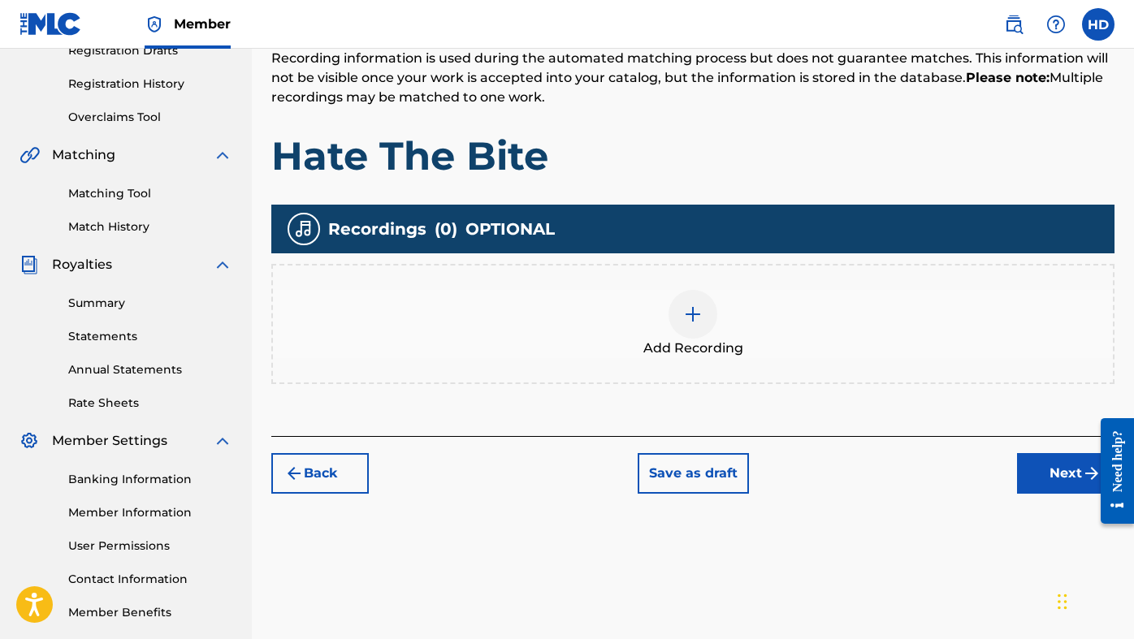
click at [767, 314] on div "Add Recording" at bounding box center [693, 324] width 840 height 68
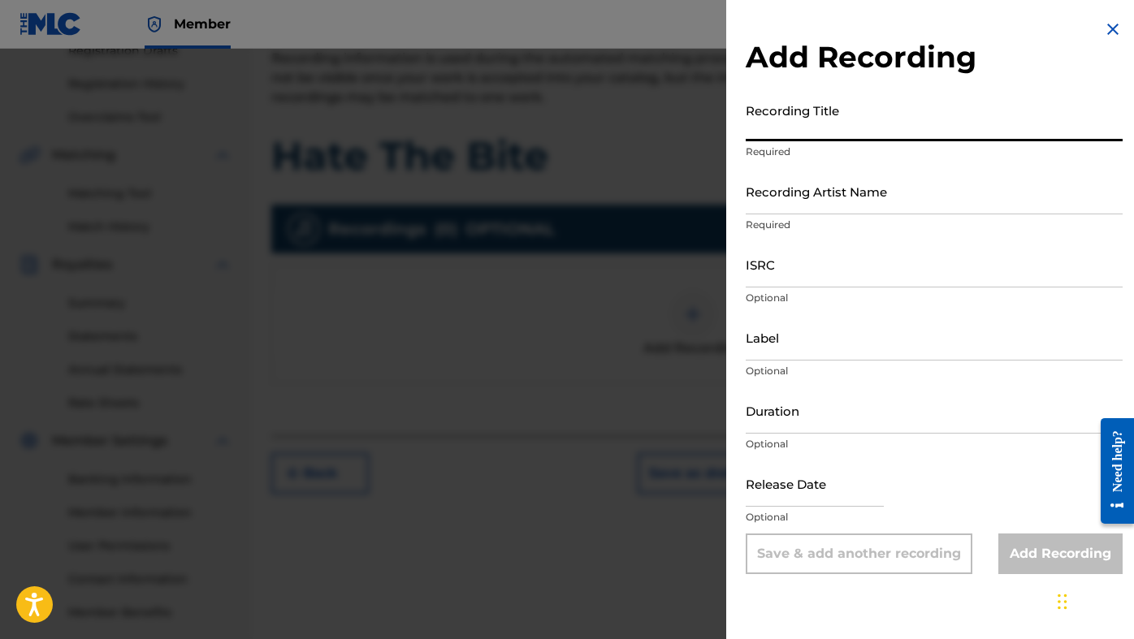
click at [815, 136] on input "Recording Title" at bounding box center [934, 118] width 377 height 46
type input "Hate The Bite"
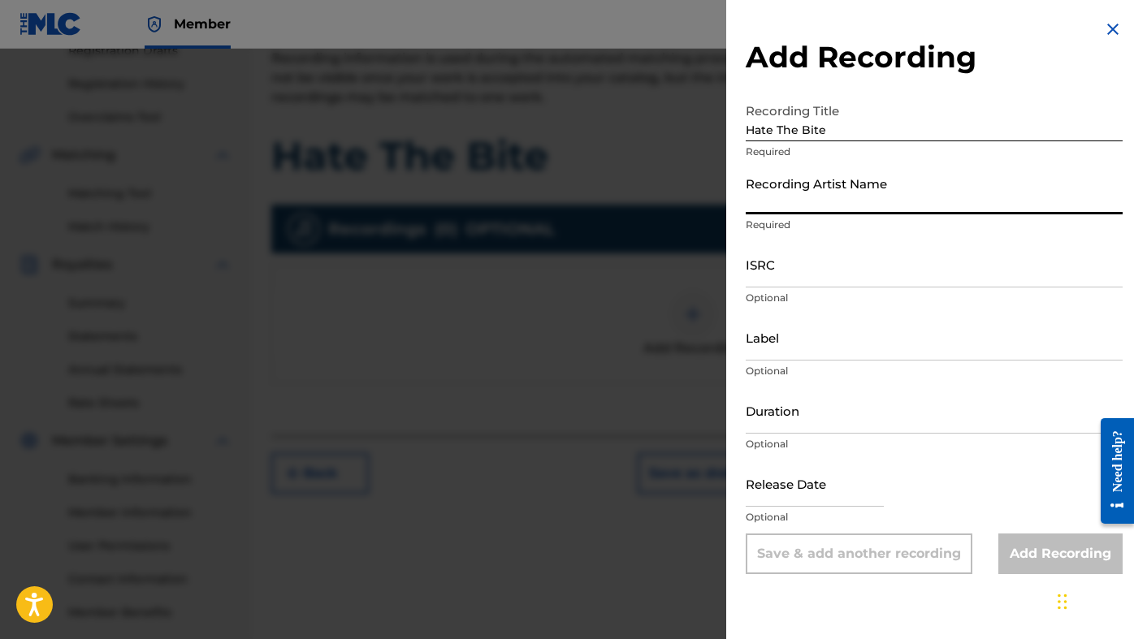
click at [841, 197] on input "Recording Artist Name" at bounding box center [934, 191] width 377 height 46
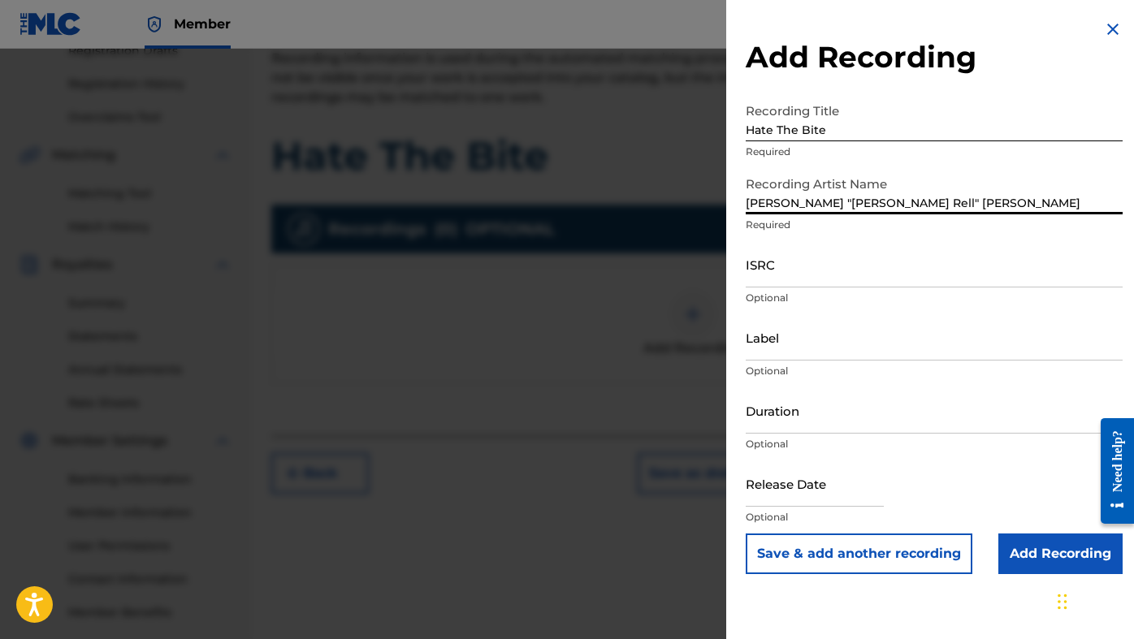
type input "[PERSON_NAME] "[PERSON_NAME] Rell" [PERSON_NAME]"
click at [826, 284] on input "ISRC" at bounding box center [934, 264] width 377 height 46
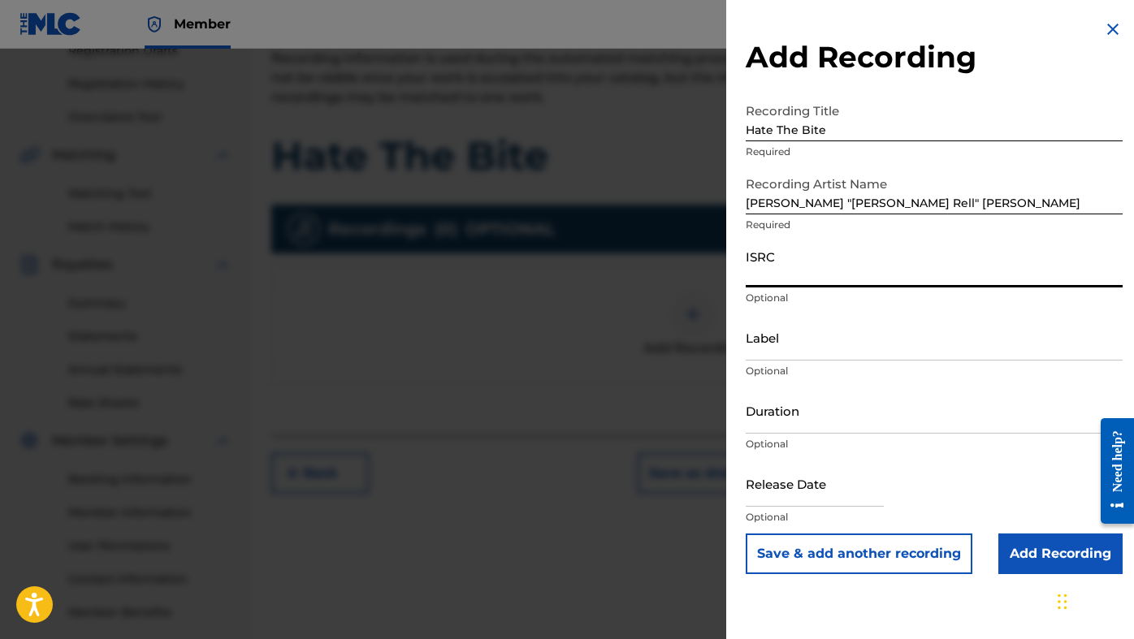
paste input "QM7282552439"
type input "QM7282552439"
click at [821, 358] on input "Label" at bounding box center [934, 337] width 377 height 46
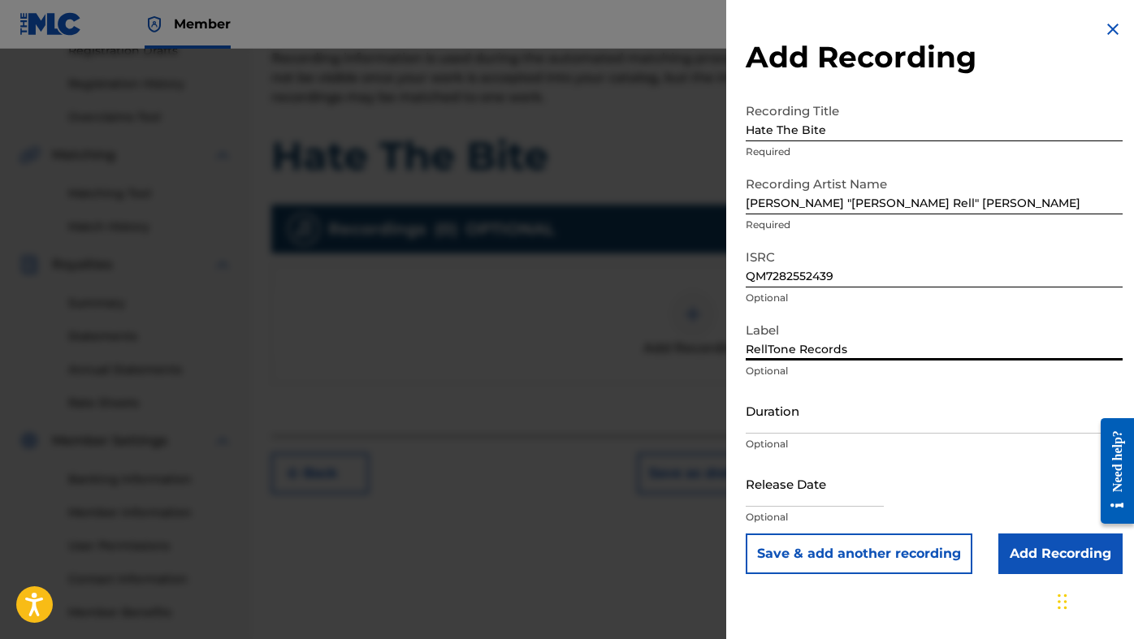
type input "RellTone Records"
click at [794, 416] on input "Duration" at bounding box center [934, 411] width 377 height 46
type input "02:32"
click at [784, 488] on input "text" at bounding box center [815, 484] width 138 height 46
select select "7"
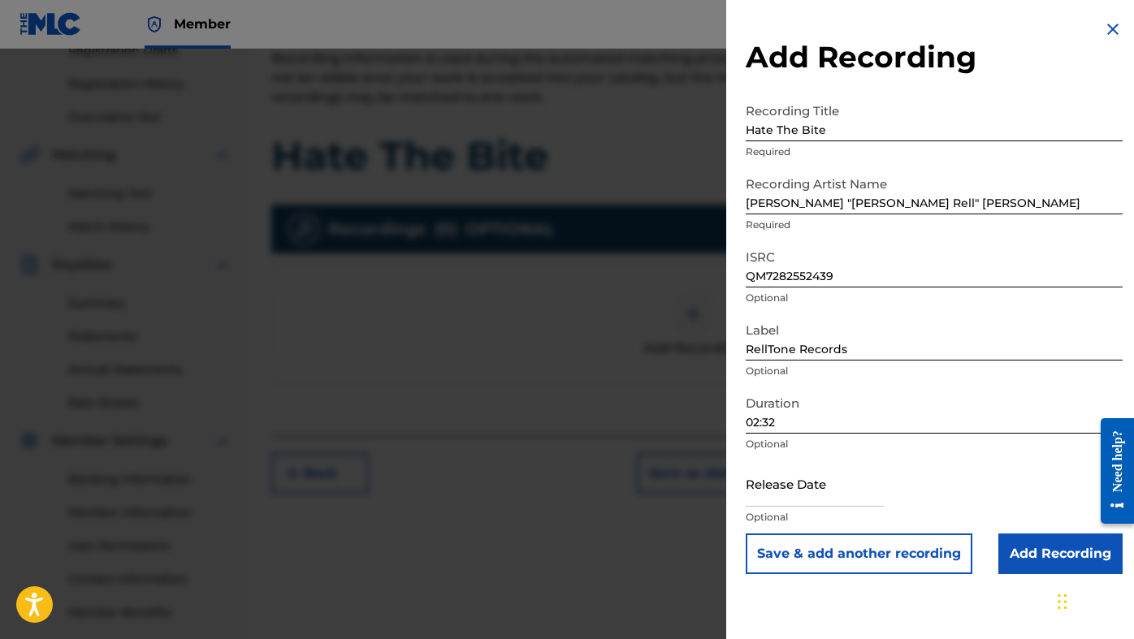
select select "2025"
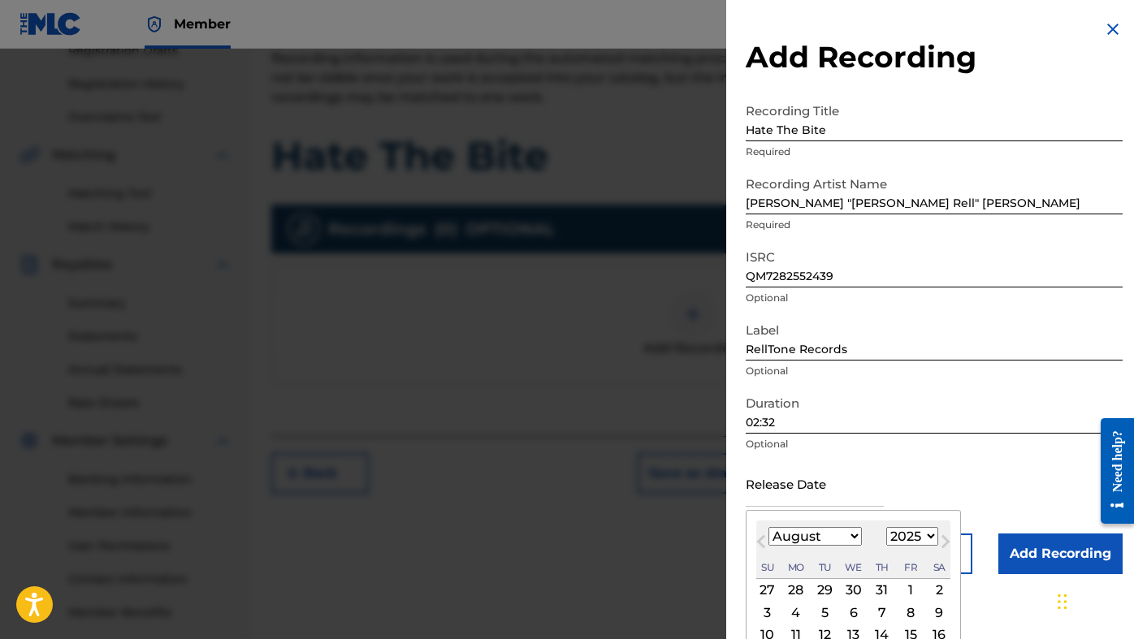
select select "4"
click at [848, 588] on div "30" at bounding box center [854, 591] width 20 height 20
type input "[DATE]"
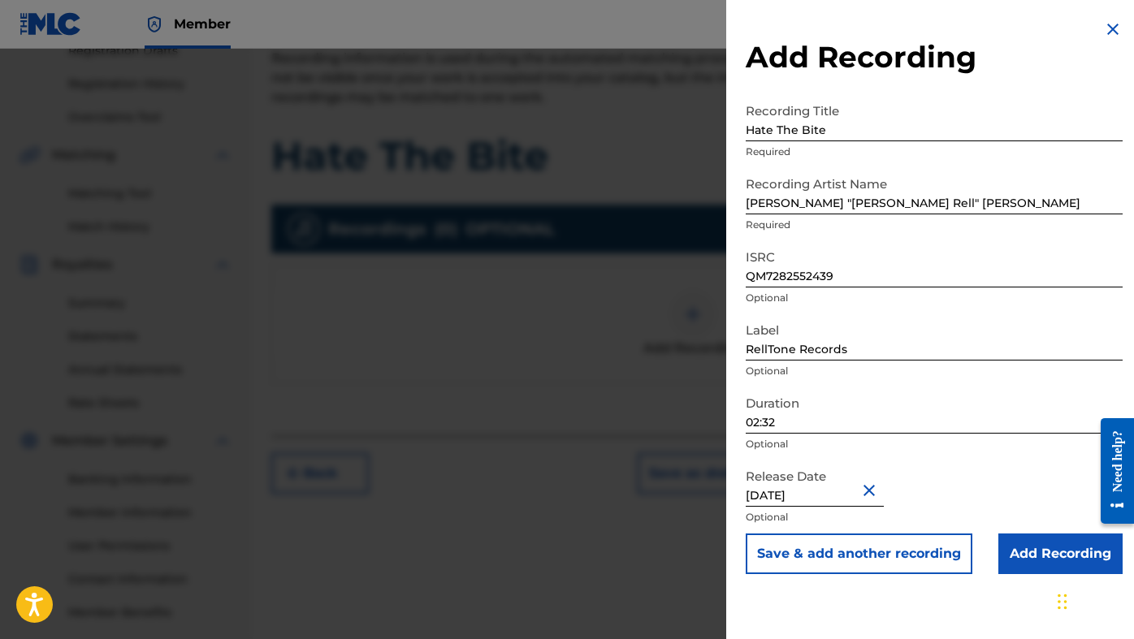
select select "3"
select select "2025"
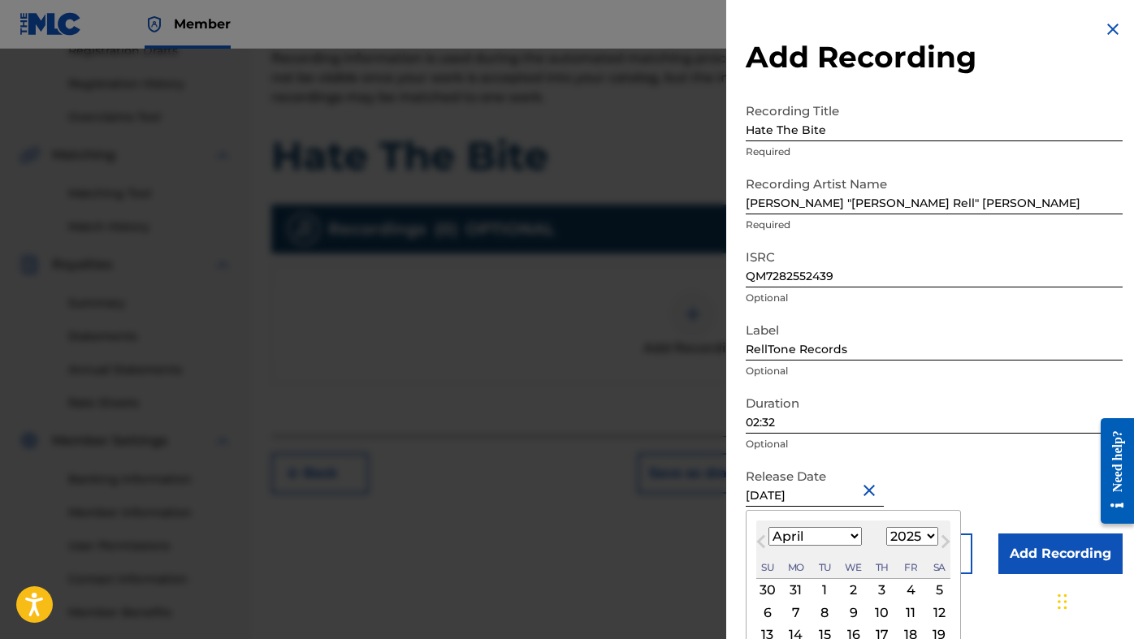
click at [783, 500] on input "[DATE]" at bounding box center [815, 484] width 138 height 46
select select "4"
click at [901, 583] on div "2" at bounding box center [911, 591] width 20 height 20
type input "[DATE]"
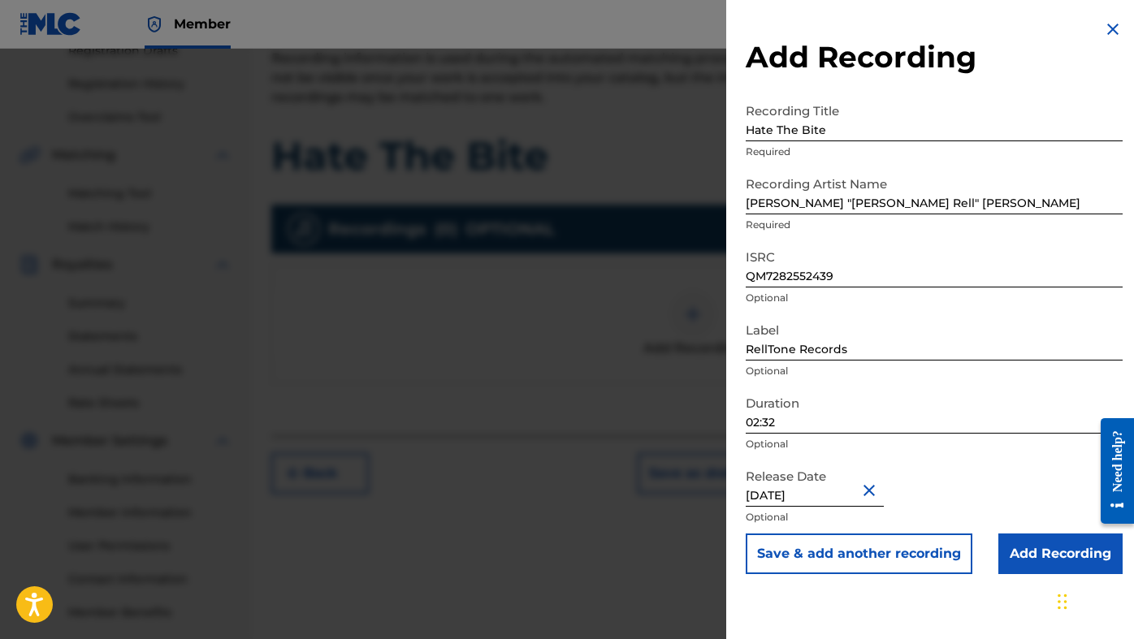
select select "4"
select select "2025"
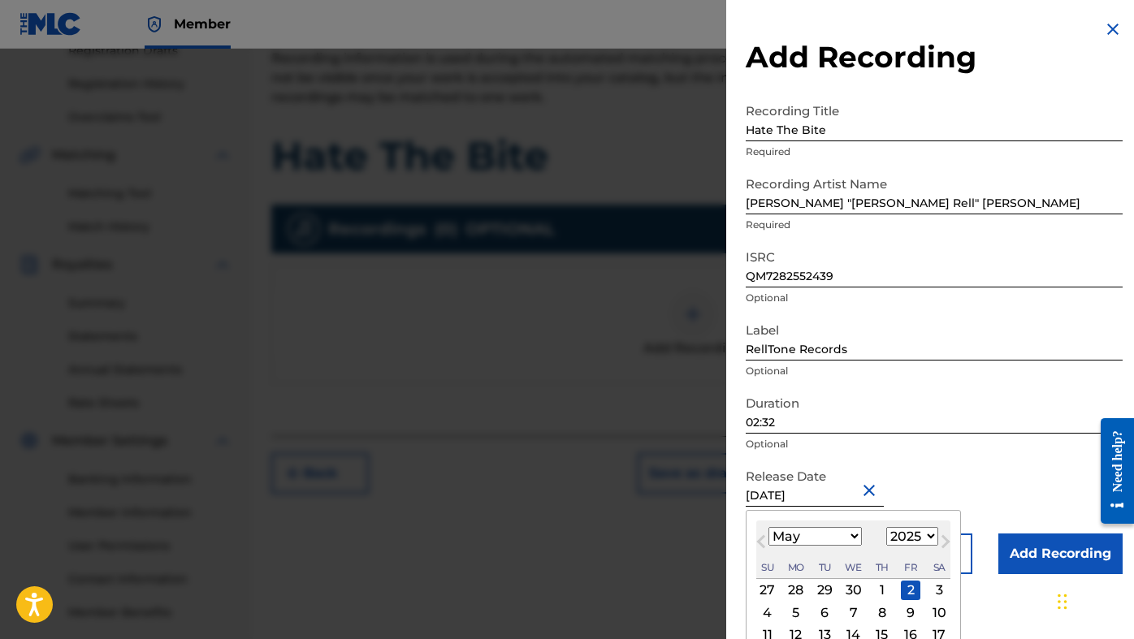
click at [817, 488] on input "[DATE]" at bounding box center [815, 484] width 138 height 46
click at [856, 534] on div "January February March April May June July August September October November [D…" at bounding box center [853, 537] width 194 height 20
click at [1008, 506] on div "Release Date [DATE] Previous Month Next Month May [DATE] February March April M…" at bounding box center [934, 497] width 377 height 73
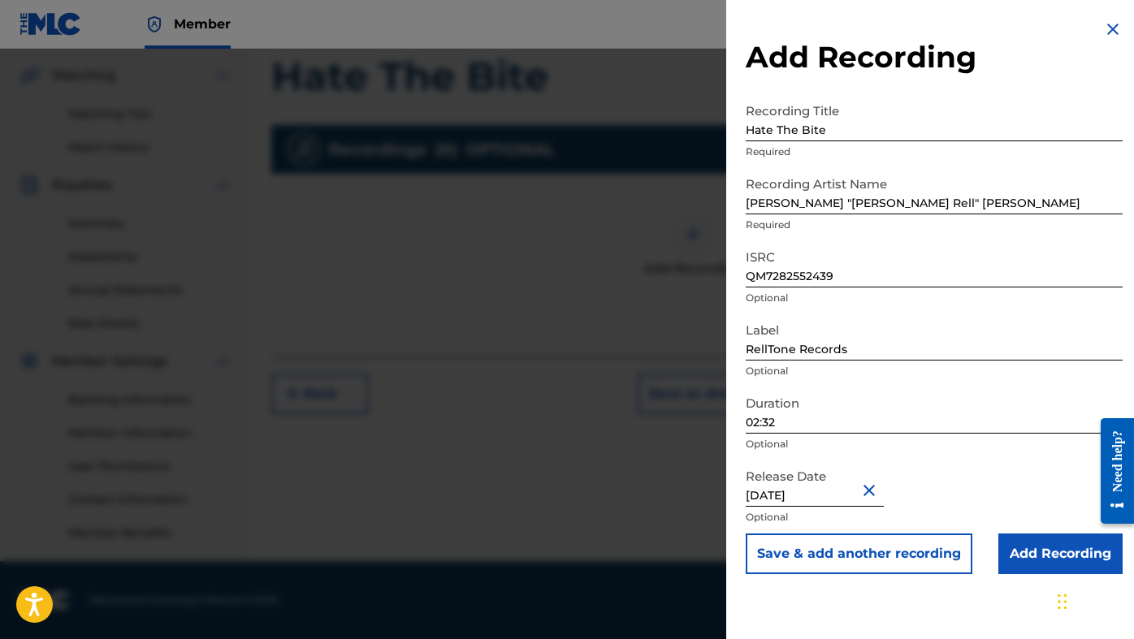
scroll to position [368, 0]
click at [857, 496] on input "[DATE]" at bounding box center [815, 484] width 138 height 46
select select "4"
select select "2025"
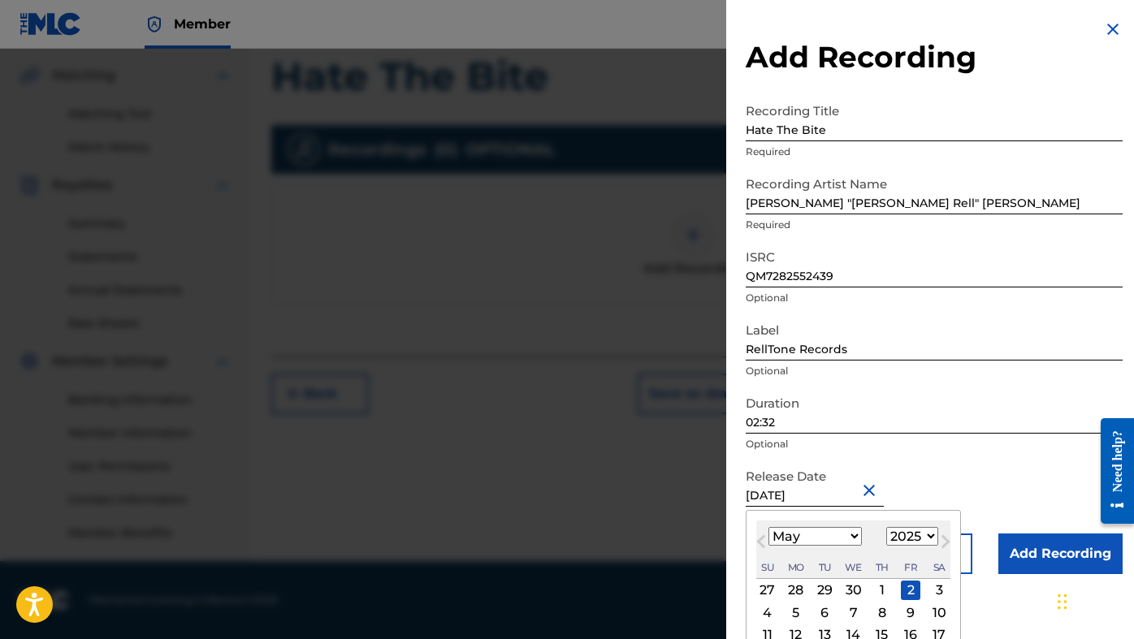
click at [930, 631] on div "17" at bounding box center [940, 636] width 20 height 20
type input "[DATE]"
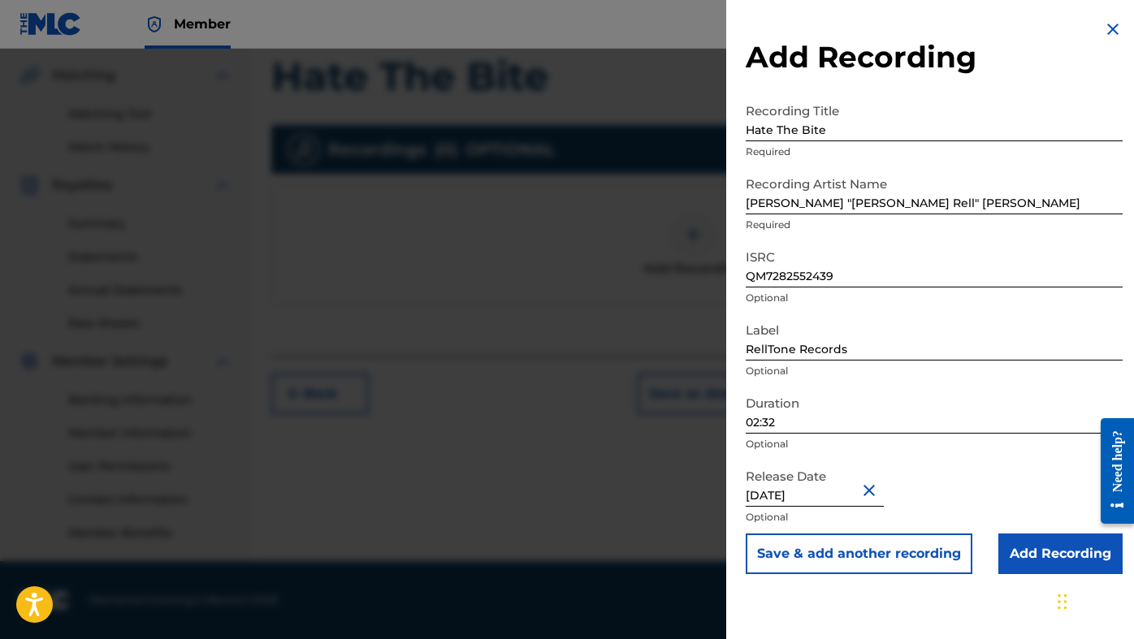
select select "4"
select select "2025"
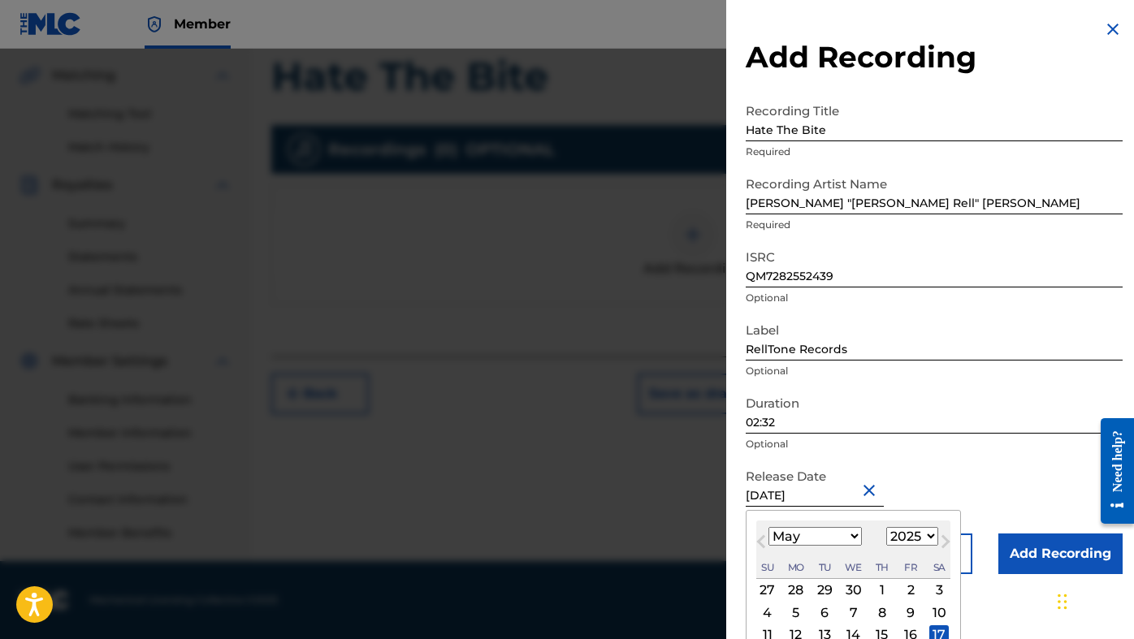
click at [811, 498] on input "[DATE]" at bounding box center [815, 484] width 138 height 46
type input "[DATE]"
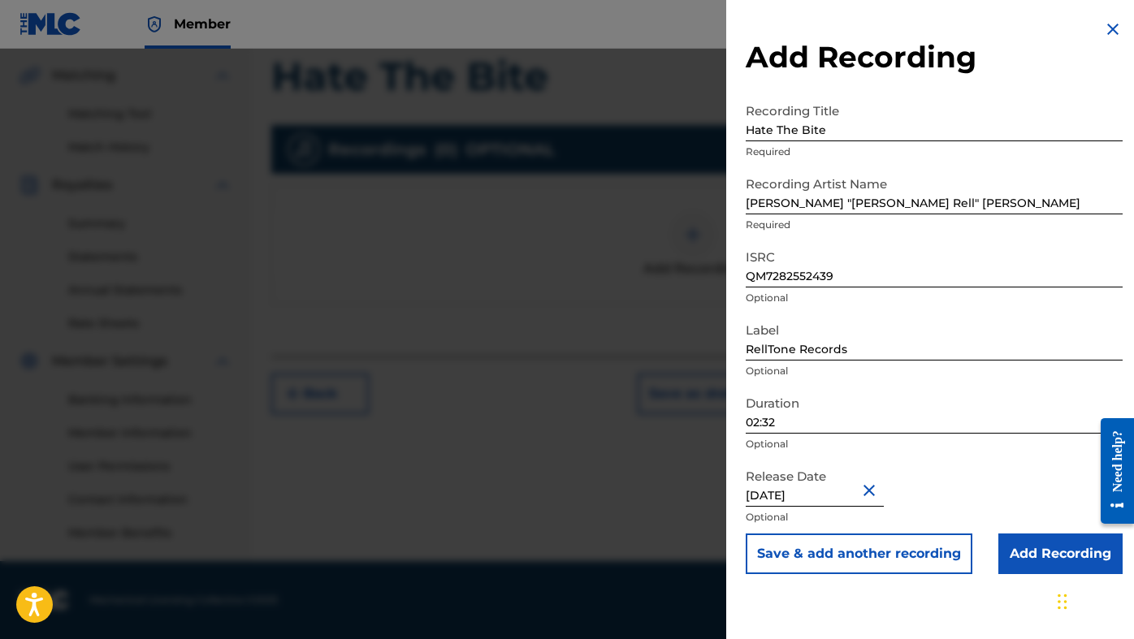
click at [1022, 557] on input "Add Recording" at bounding box center [1061, 554] width 124 height 41
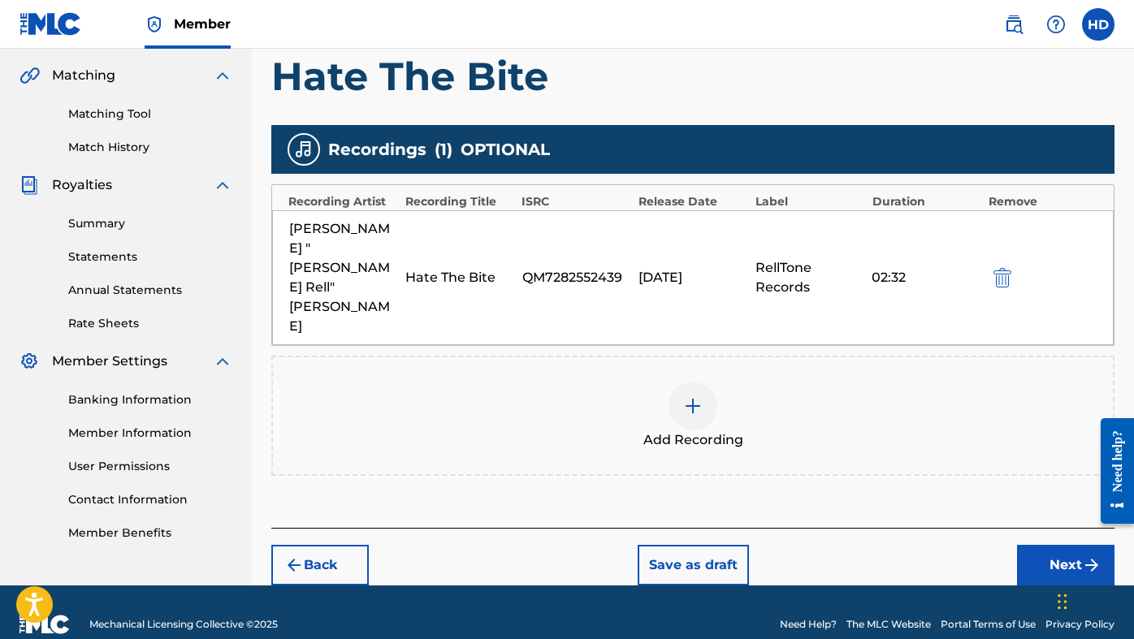
click at [1052, 545] on button "Next" at bounding box center [1066, 565] width 98 height 41
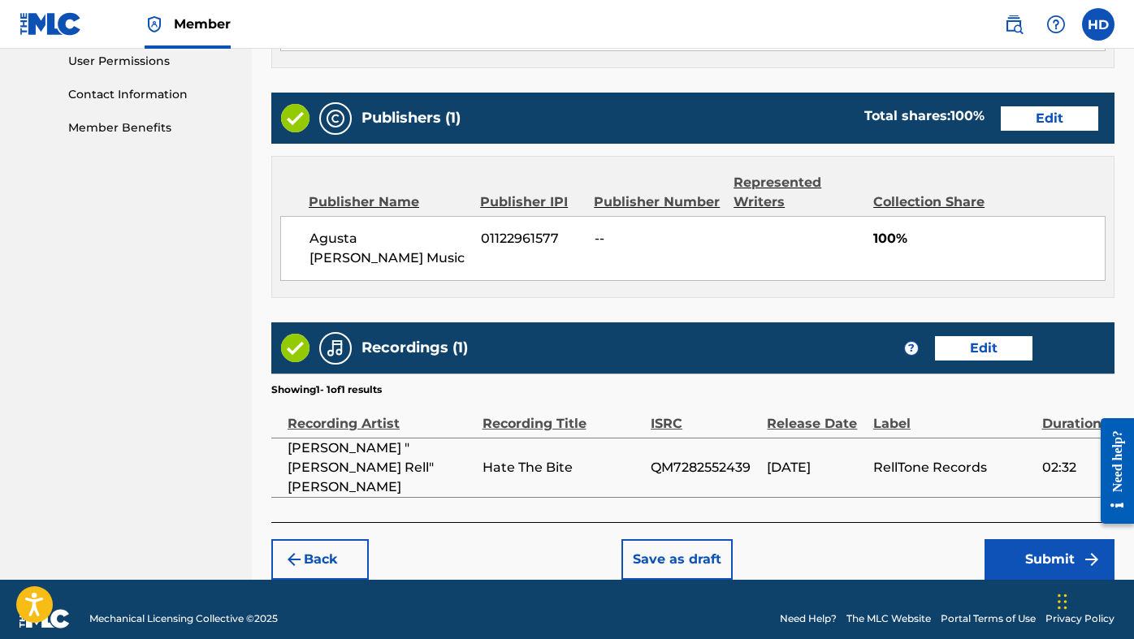
scroll to position [773, 0]
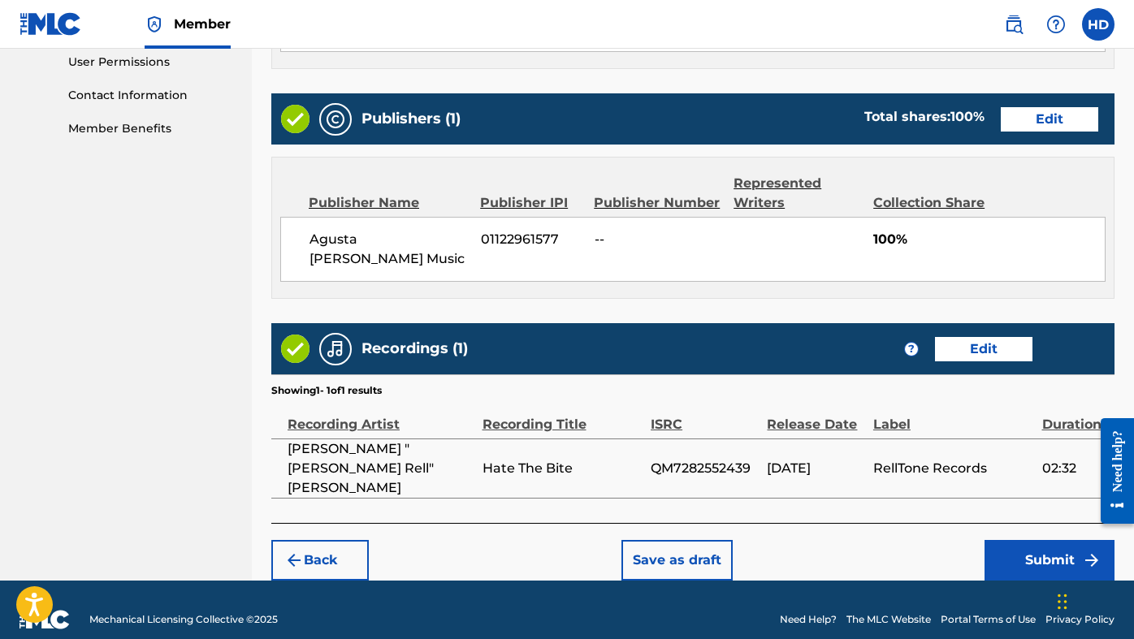
click at [1029, 540] on button "Submit" at bounding box center [1050, 560] width 130 height 41
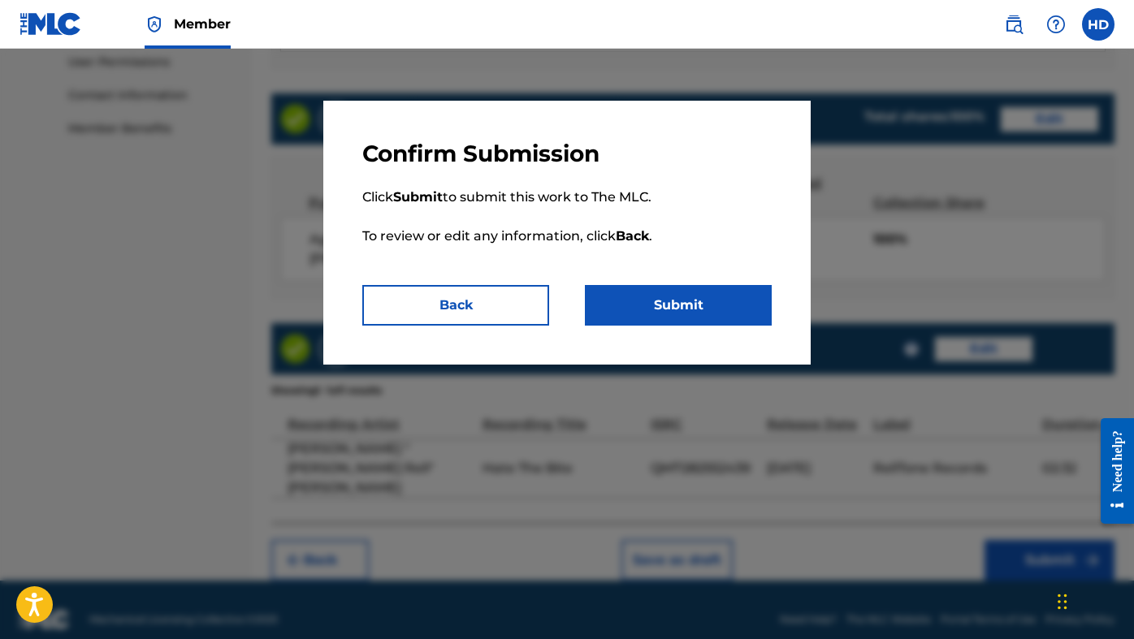
drag, startPoint x: 680, startPoint y: 307, endPoint x: 683, endPoint y: 318, distance: 10.8
click at [680, 308] on button "Submit" at bounding box center [678, 305] width 187 height 41
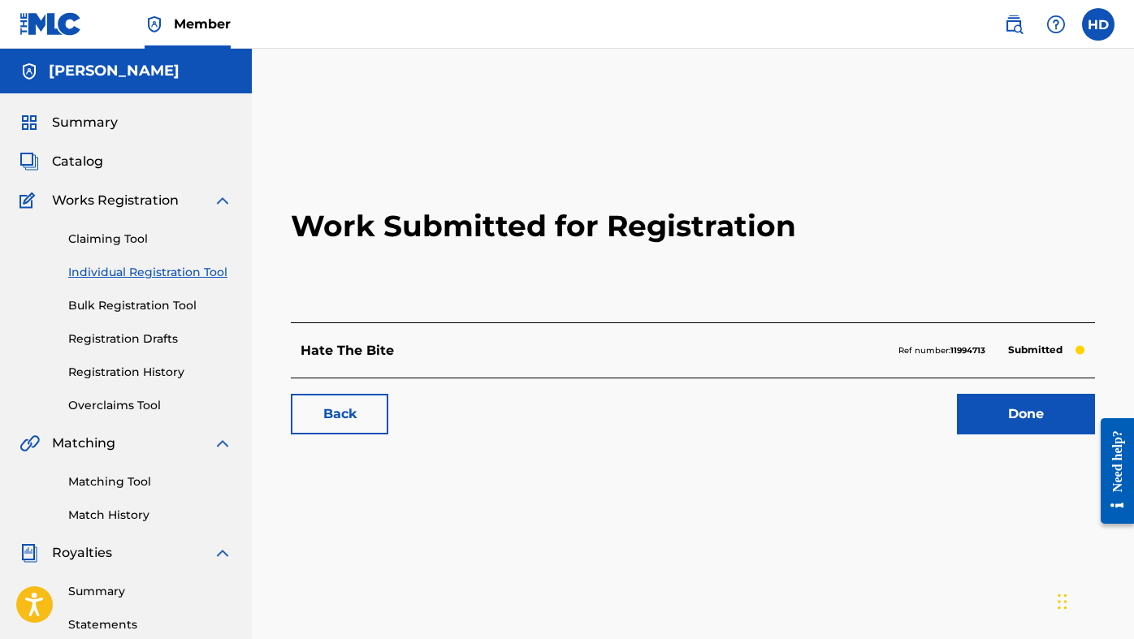
click at [92, 162] on span "Catalog" at bounding box center [77, 162] width 51 height 20
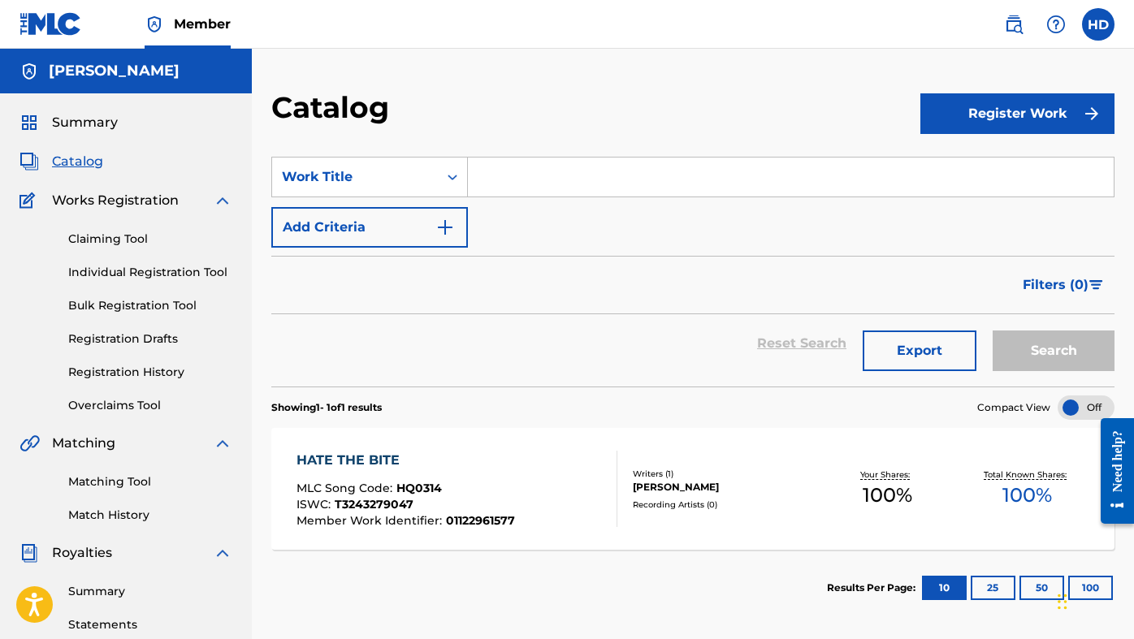
click at [127, 362] on div "Claiming Tool Individual Registration Tool Bulk Registration Tool Registration …" at bounding box center [126, 312] width 213 height 204
click at [129, 382] on div "Claiming Tool Individual Registration Tool Bulk Registration Tool Registration …" at bounding box center [126, 312] width 213 height 204
click at [130, 375] on link "Registration History" at bounding box center [150, 372] width 164 height 17
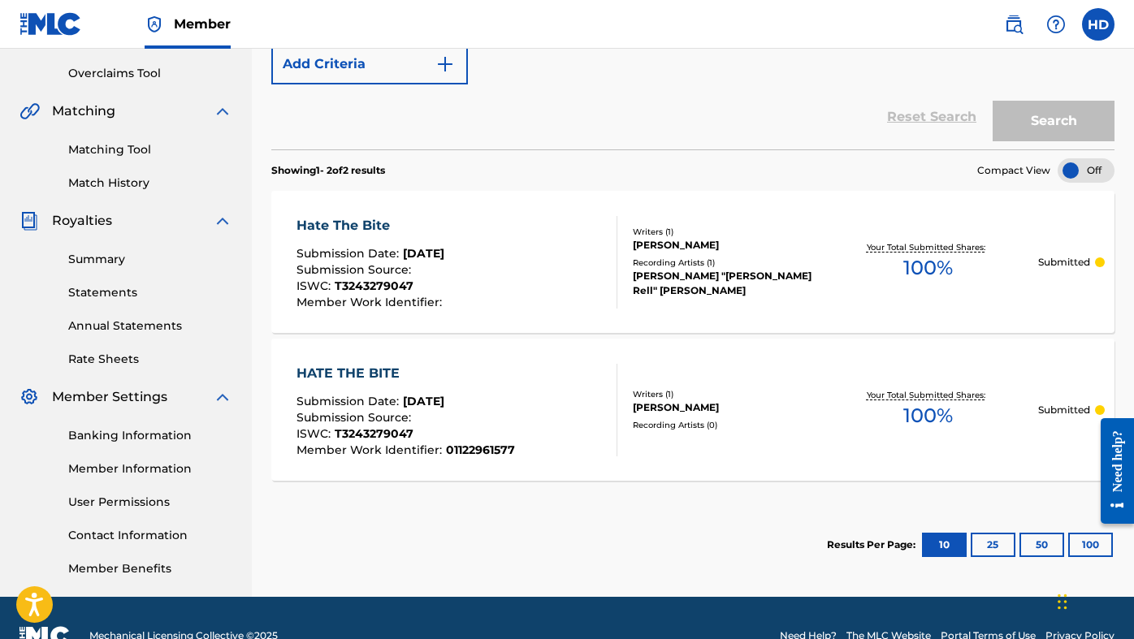
scroll to position [345, 0]
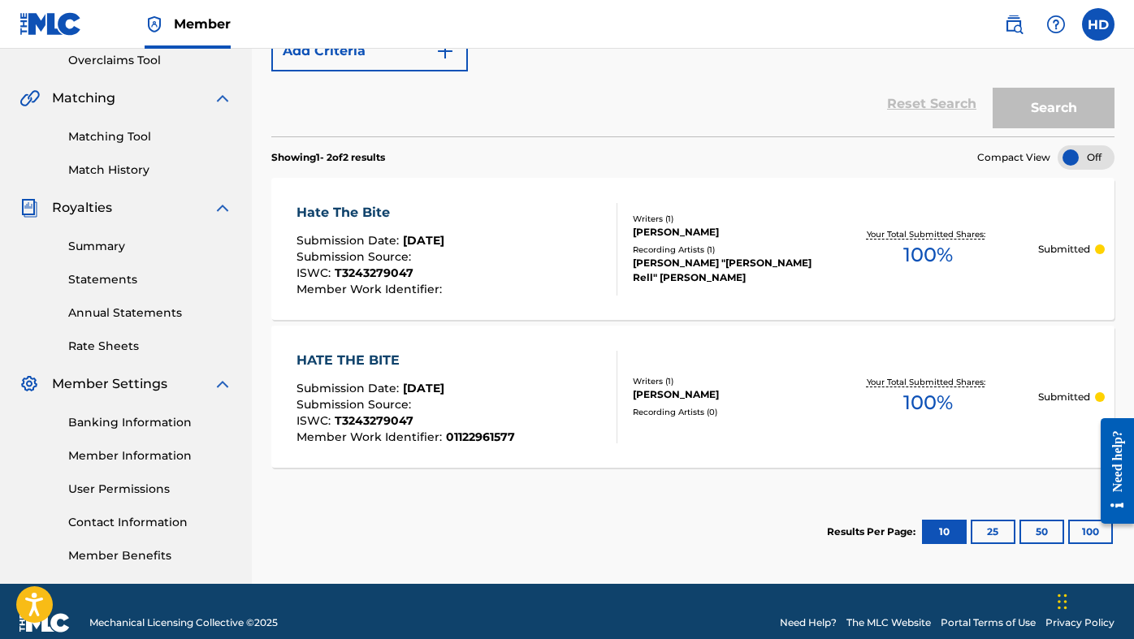
click at [504, 243] on div "Hate The Bite Submission Date : [DATE] Submission Source : ISWC : T3243279047 M…" at bounding box center [457, 249] width 320 height 93
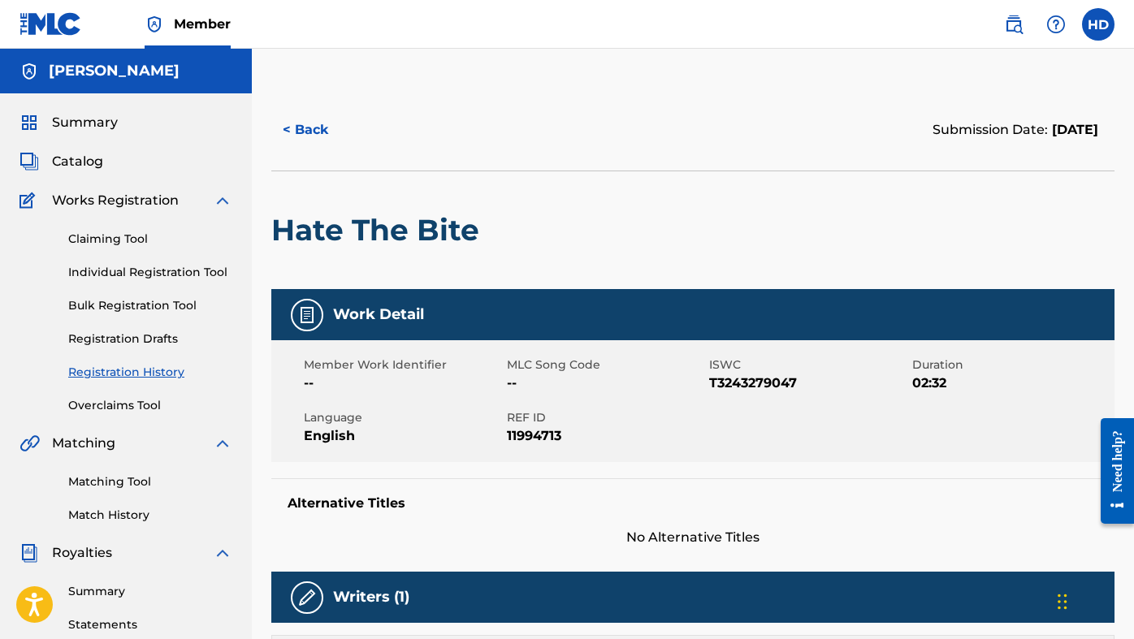
click at [626, 444] on span "11994713" at bounding box center [606, 437] width 199 height 20
click at [302, 143] on button "< Back" at bounding box center [320, 130] width 98 height 41
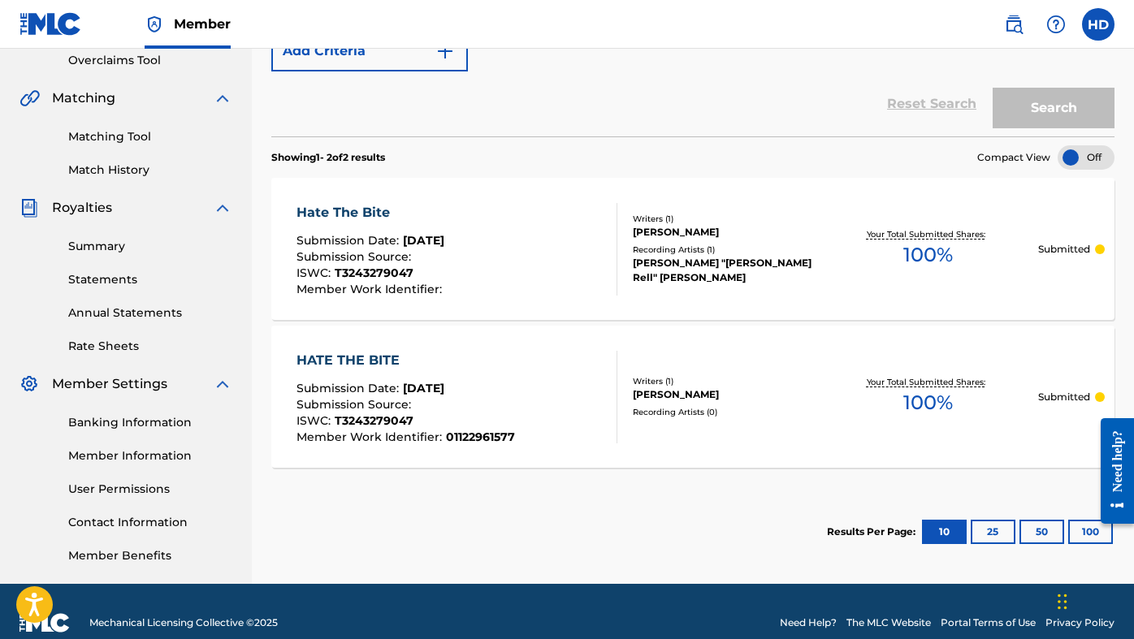
click at [555, 380] on div "HATE THE BITE Submission Date : [DATE] Submission Source : ISWC : T3243279047 M…" at bounding box center [457, 397] width 320 height 93
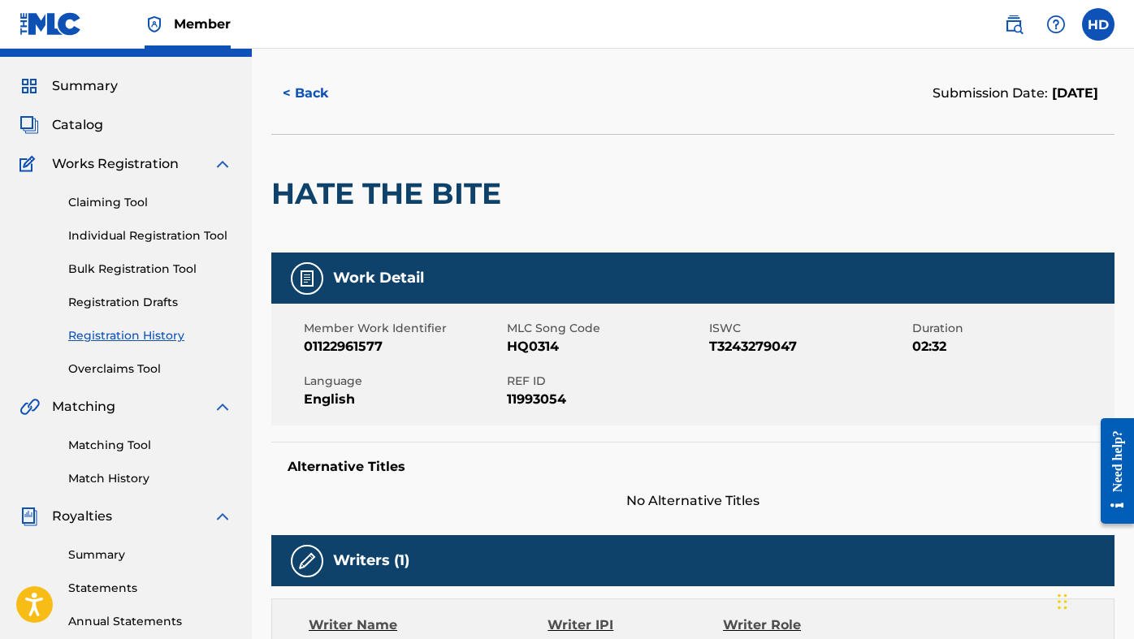
scroll to position [-1, 0]
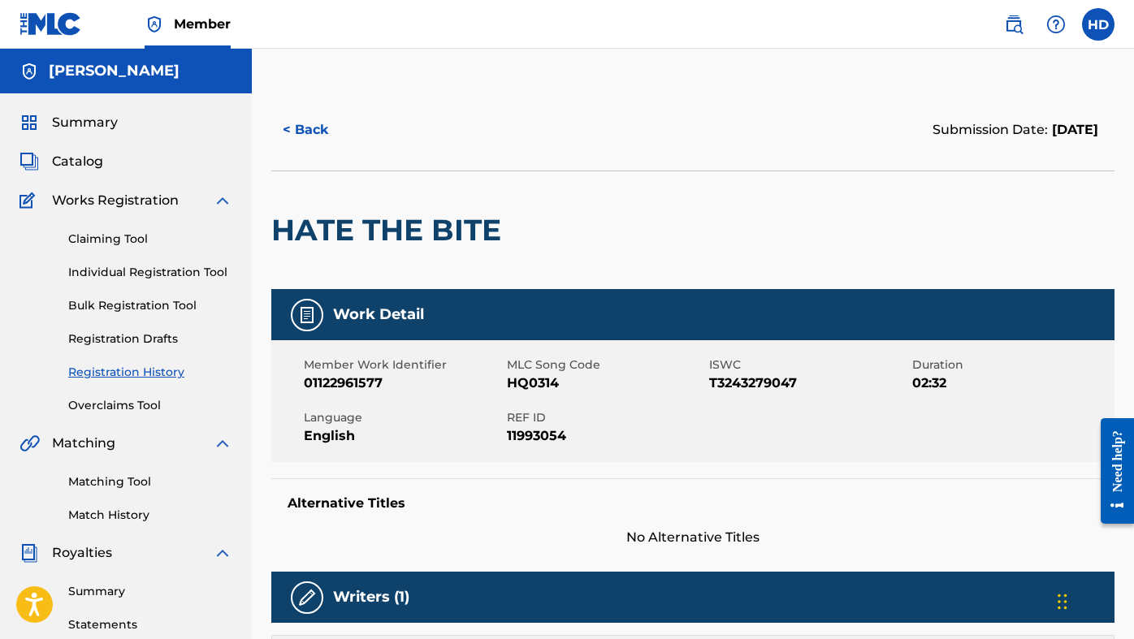
click at [107, 202] on span "Works Registration" at bounding box center [115, 201] width 127 height 20
click at [85, 161] on span "Catalog" at bounding box center [77, 162] width 51 height 20
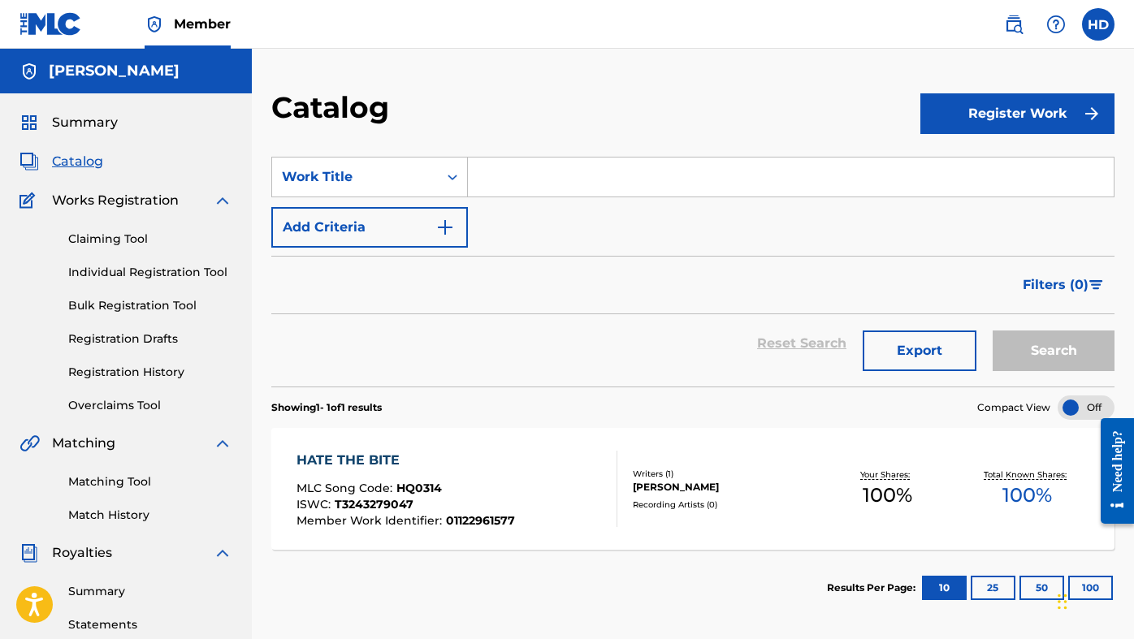
click at [539, 470] on div "HATE THE BITE MLC Song Code : HQ0314 ISWC : T3243279047 Member Work Identifier …" at bounding box center [457, 489] width 320 height 76
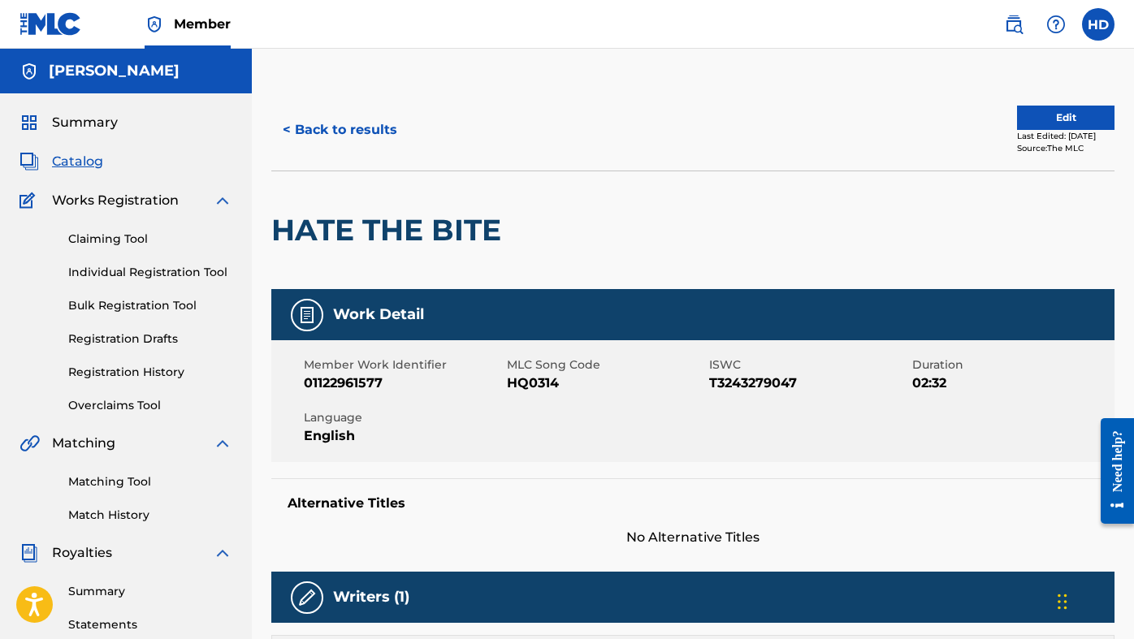
click at [1056, 118] on button "Edit" at bounding box center [1066, 118] width 98 height 24
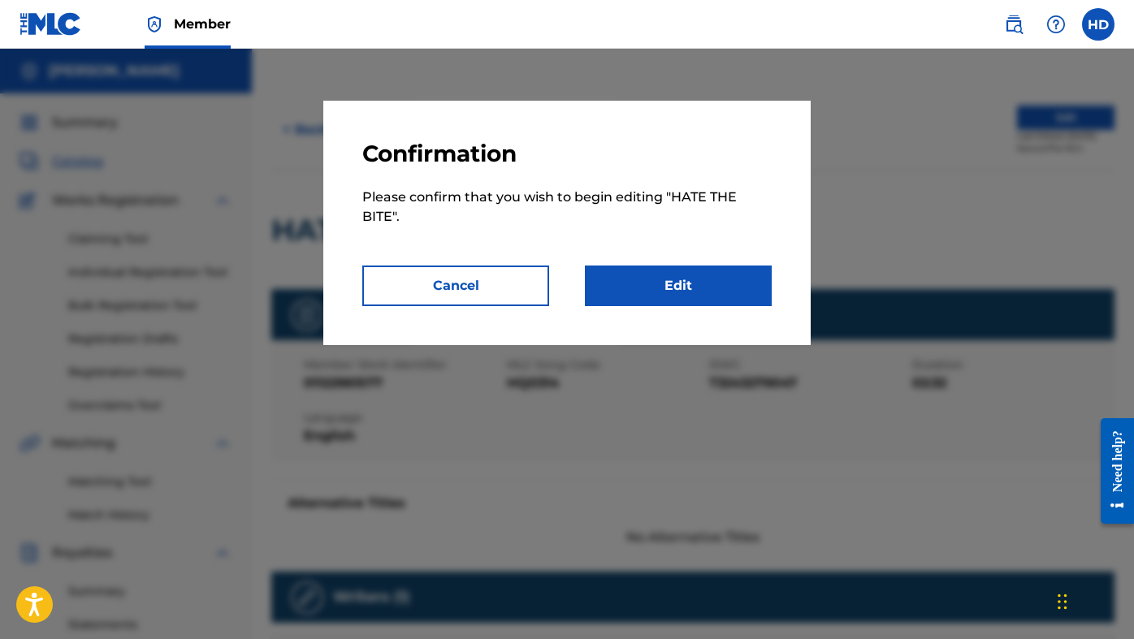
click at [692, 290] on link "Edit" at bounding box center [678, 286] width 187 height 41
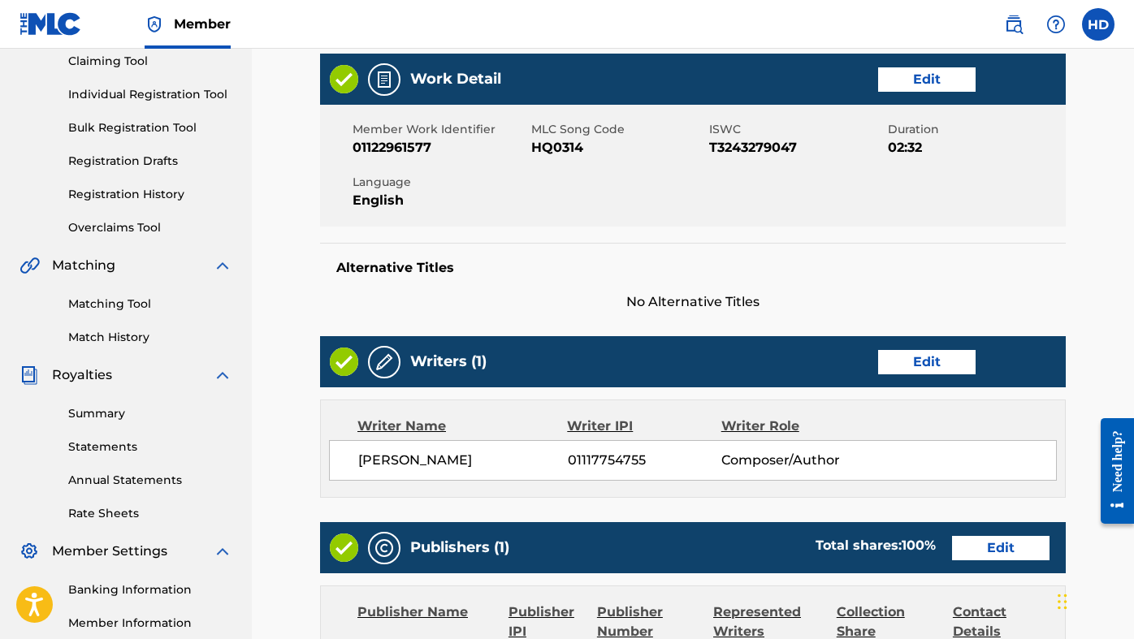
scroll to position [169, 0]
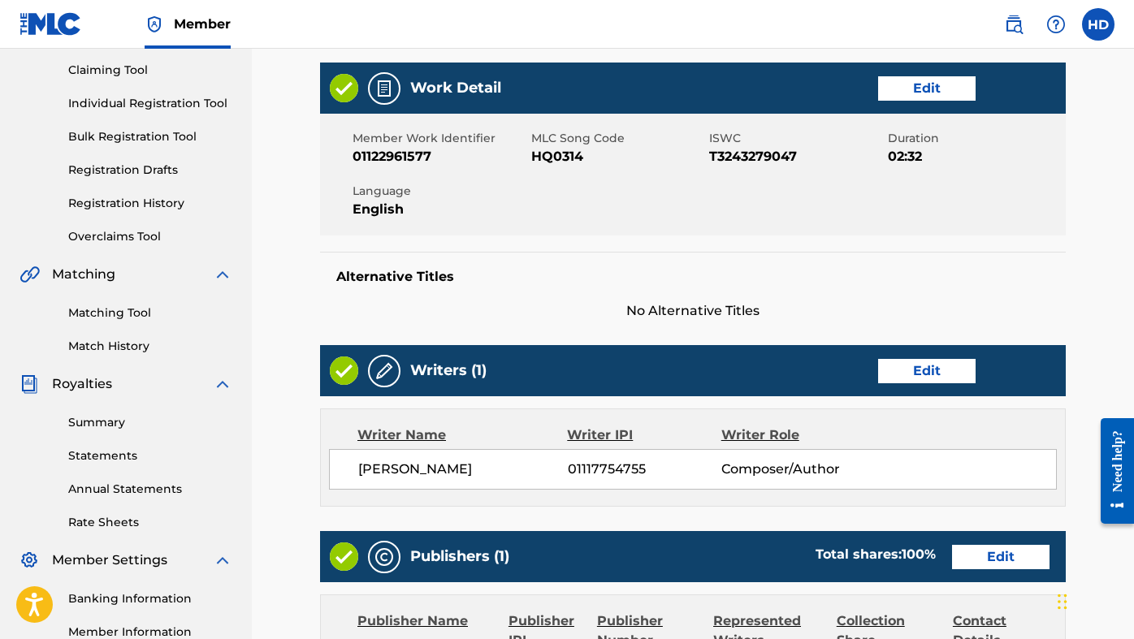
click at [926, 86] on link "Edit" at bounding box center [927, 88] width 98 height 24
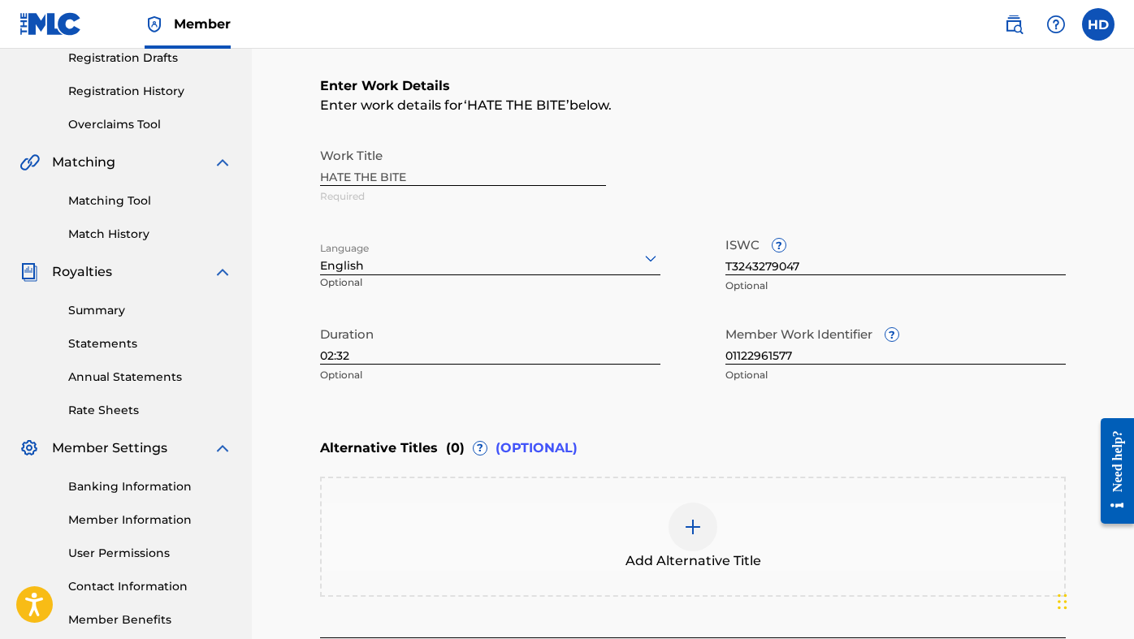
scroll to position [284, 0]
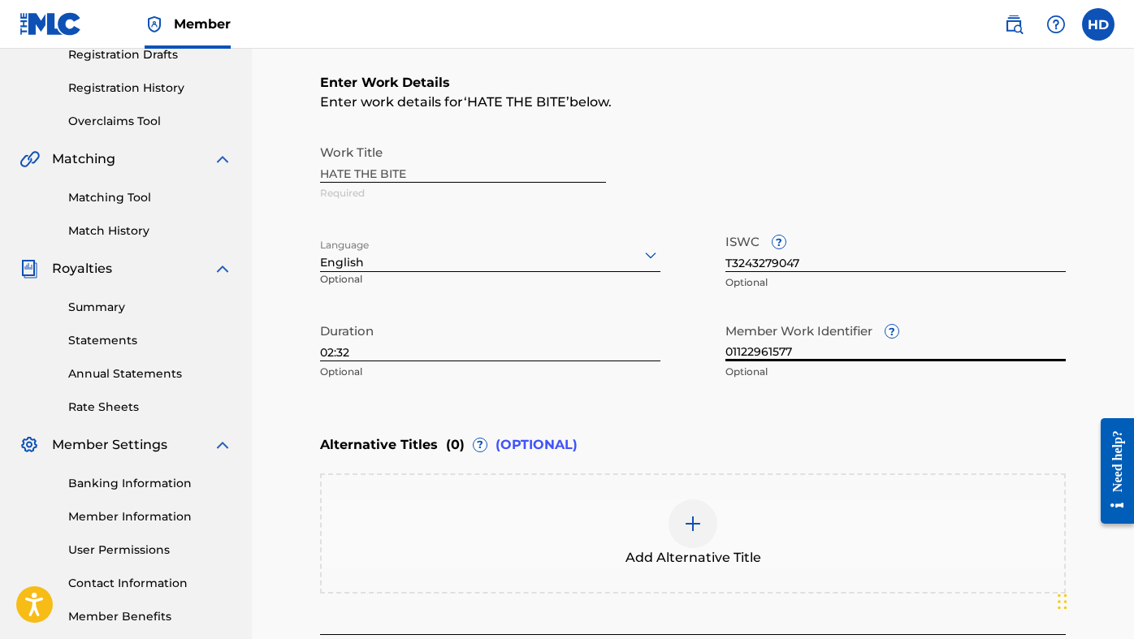
click at [831, 351] on input "01122961577" at bounding box center [896, 338] width 340 height 46
type input "0"
paste input "66514628"
type input "66514628"
click at [847, 171] on div "Work Title HATE THE BITE Required" at bounding box center [693, 173] width 746 height 73
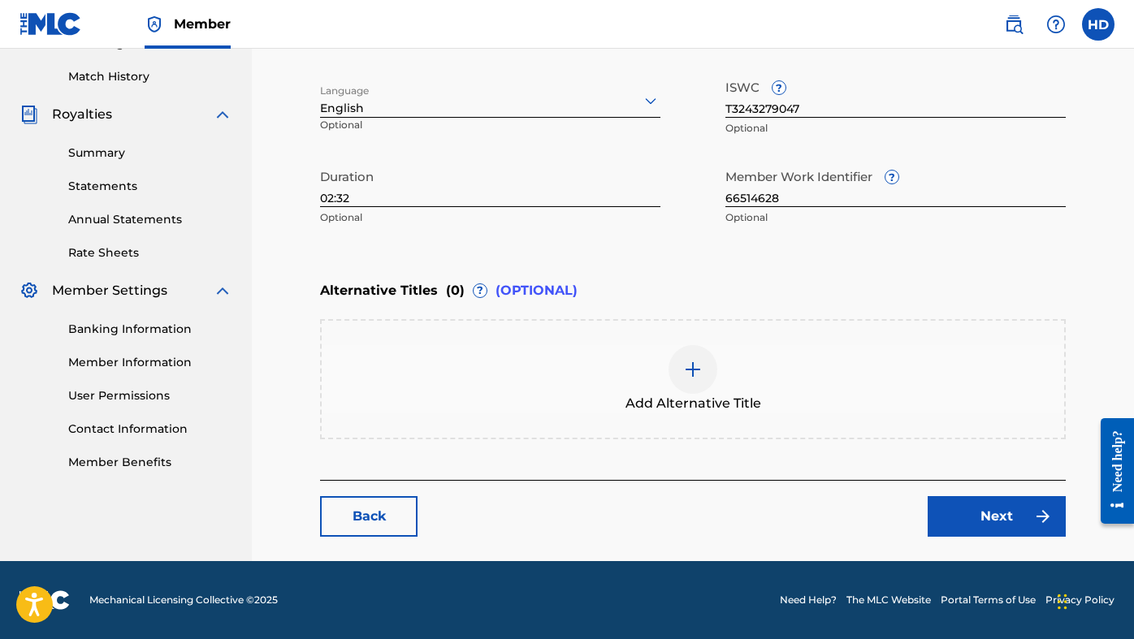
scroll to position [439, 0]
click at [1031, 523] on link "Next" at bounding box center [997, 516] width 138 height 41
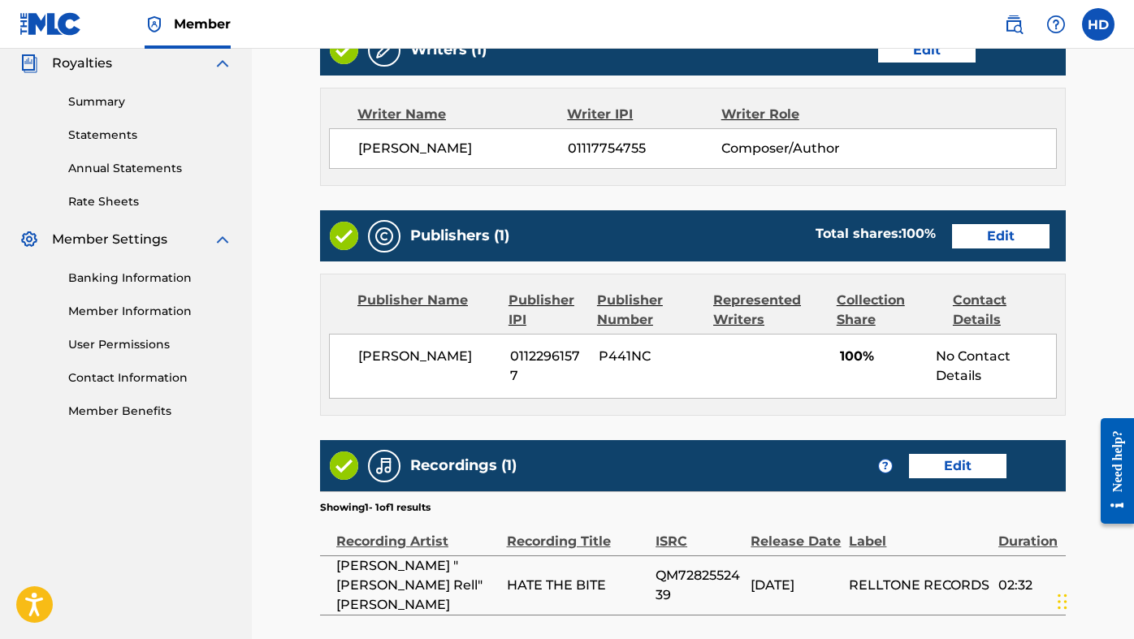
scroll to position [497, 0]
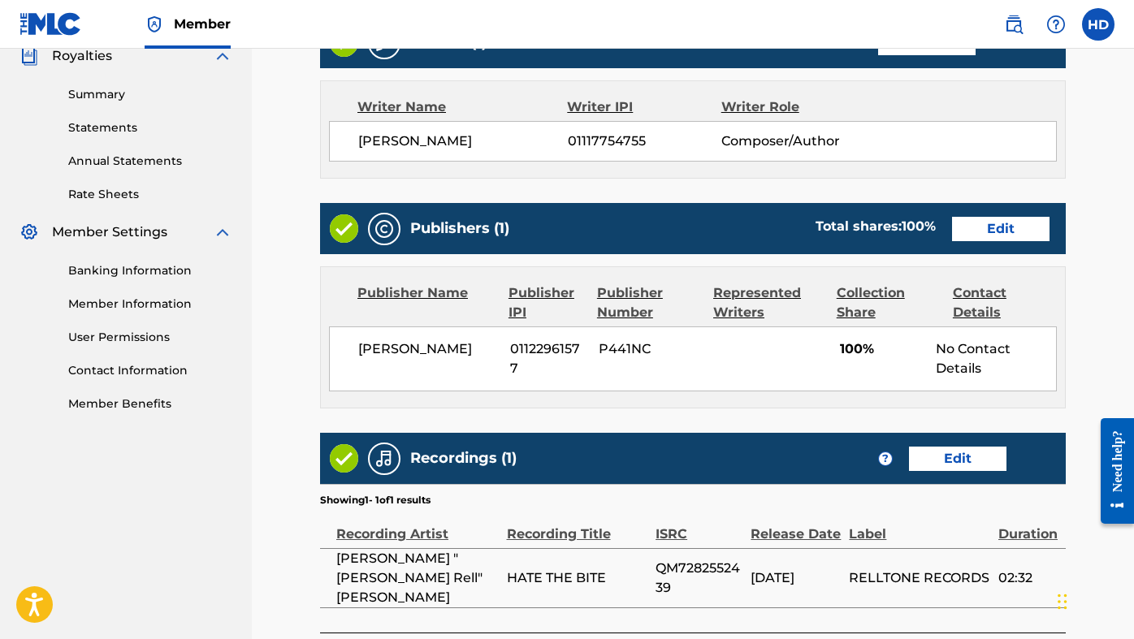
click at [1013, 238] on link "Edit" at bounding box center [1001, 229] width 98 height 24
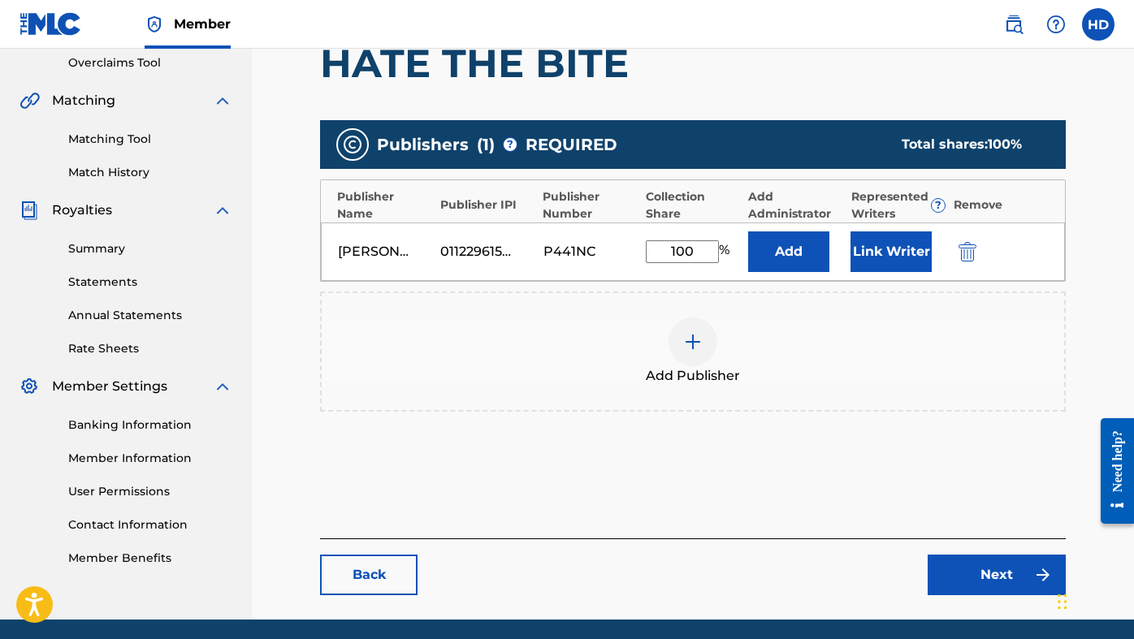
scroll to position [344, 0]
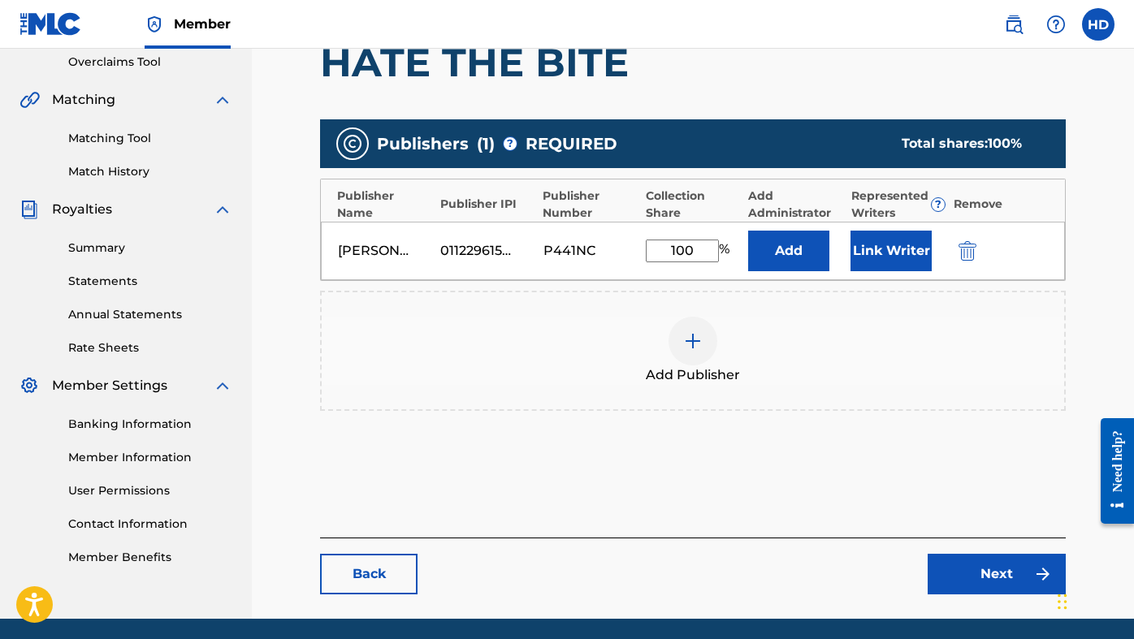
click at [427, 249] on div "[PERSON_NAME]" at bounding box center [385, 251] width 94 height 20
click at [967, 244] on img "submit" at bounding box center [968, 251] width 18 height 20
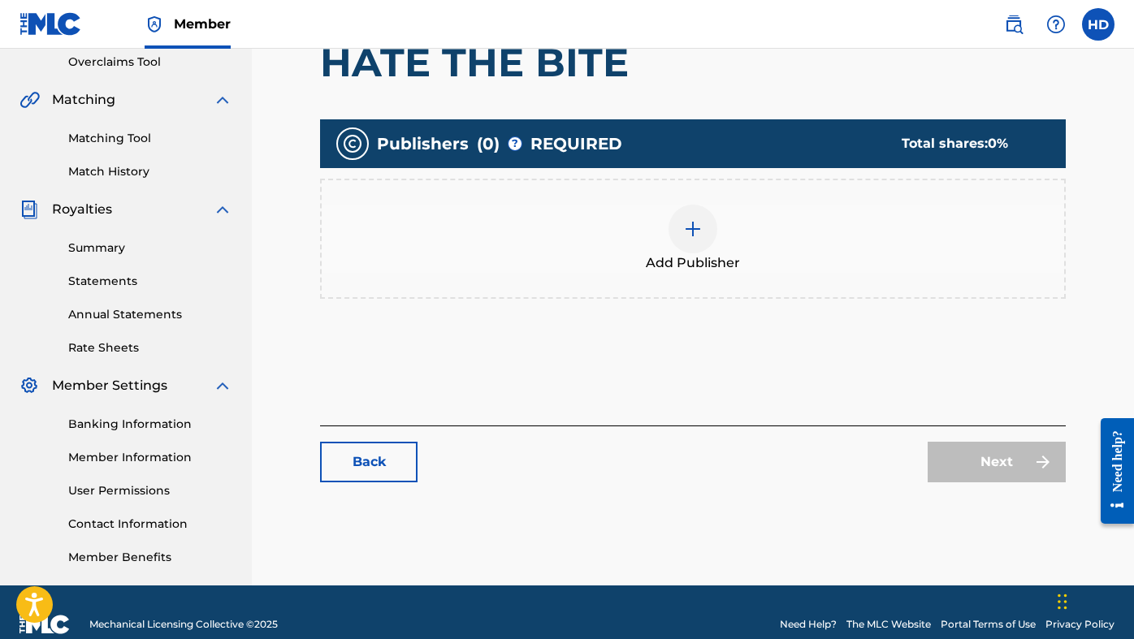
click at [804, 236] on div "Add Publisher" at bounding box center [693, 239] width 743 height 68
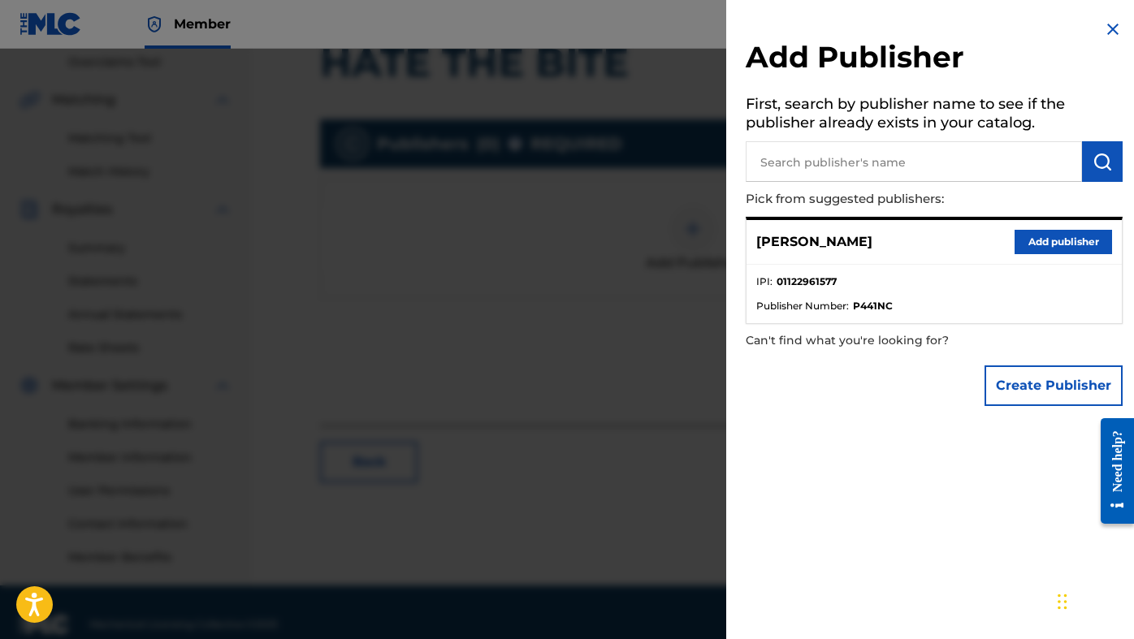
click at [1060, 397] on button "Create Publisher" at bounding box center [1054, 386] width 138 height 41
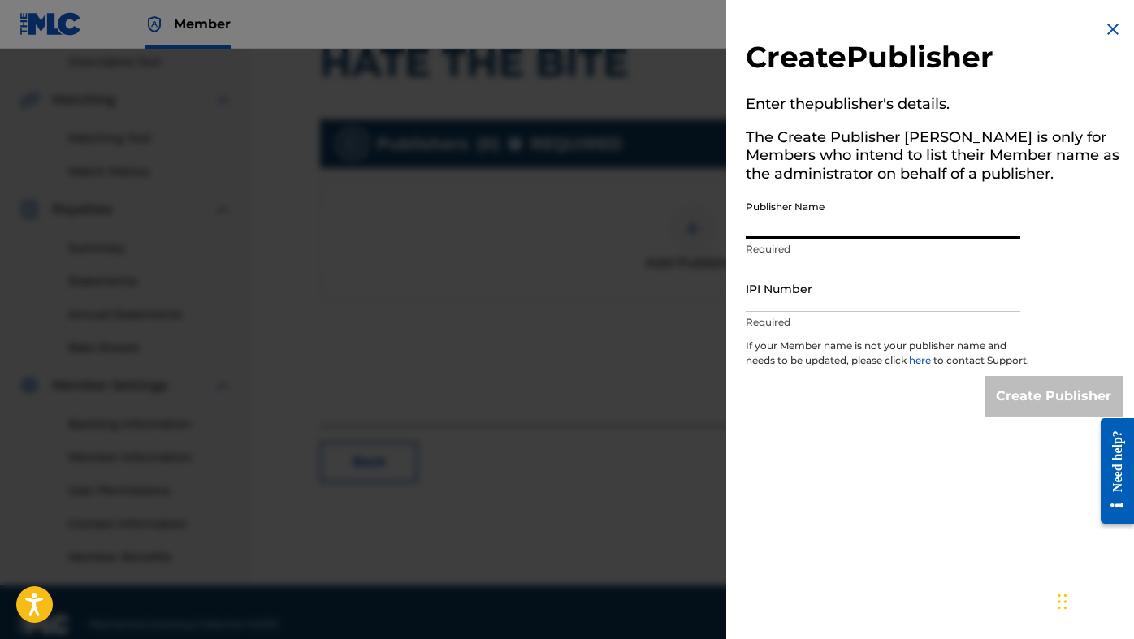
click at [836, 218] on input "Publisher Name" at bounding box center [883, 216] width 275 height 46
type input "Agusta [PERSON_NAME] Music"
click at [825, 298] on input "IPI Number" at bounding box center [883, 289] width 275 height 46
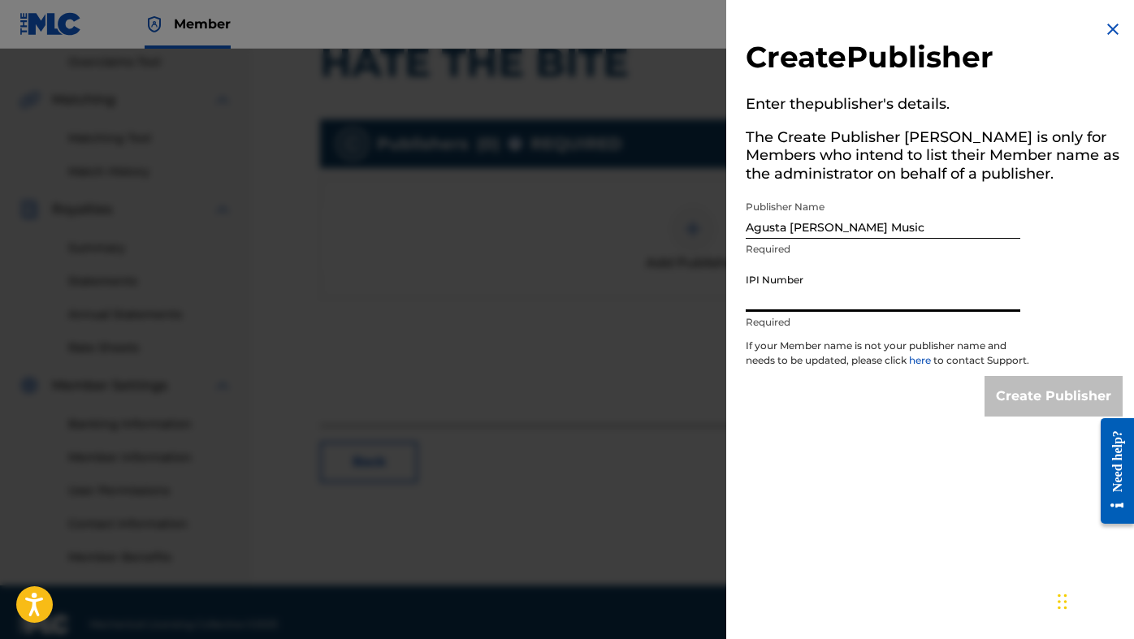
paste input "01122961577"
type input "01122961577"
click at [1029, 407] on input "Create Publisher" at bounding box center [1054, 396] width 138 height 41
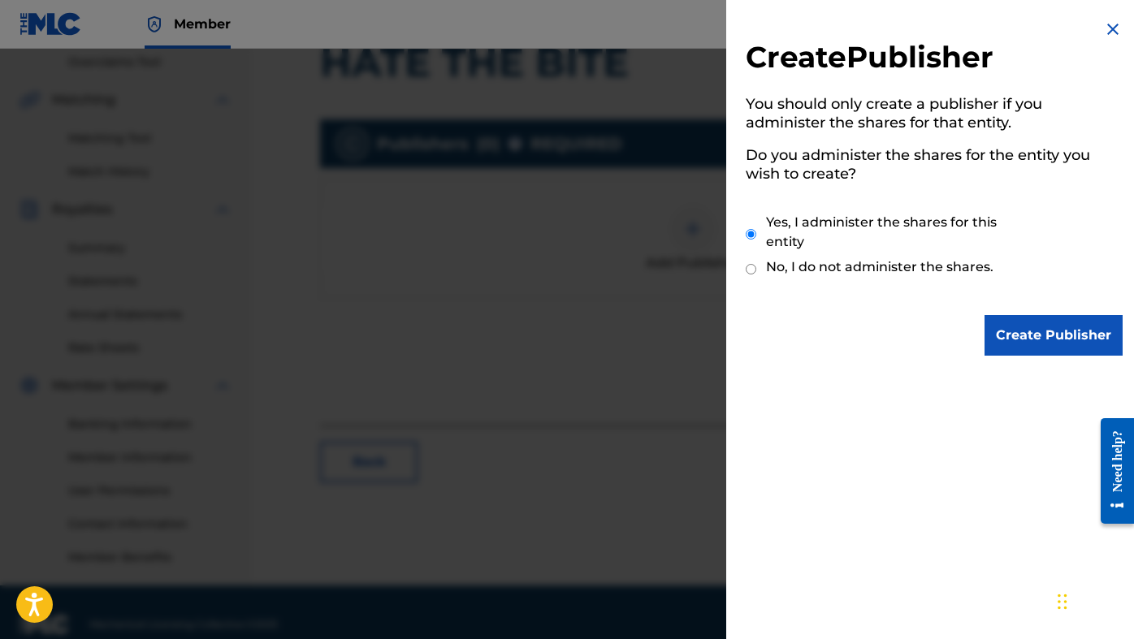
click at [1039, 332] on input "Create Publisher" at bounding box center [1054, 335] width 138 height 41
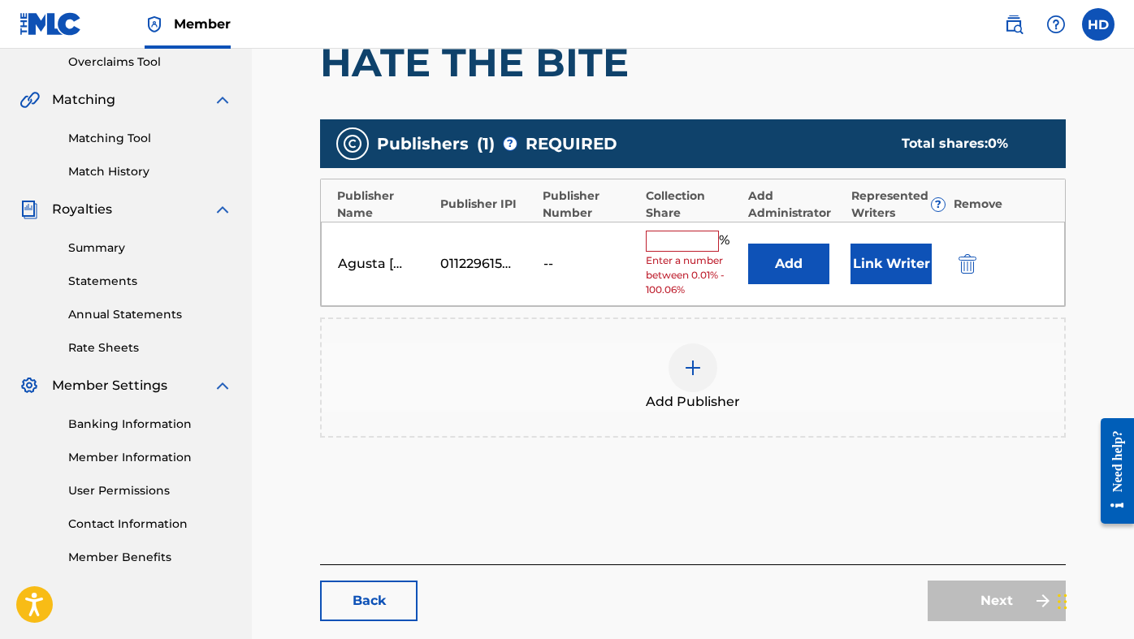
click at [694, 238] on input "text" at bounding box center [682, 241] width 73 height 21
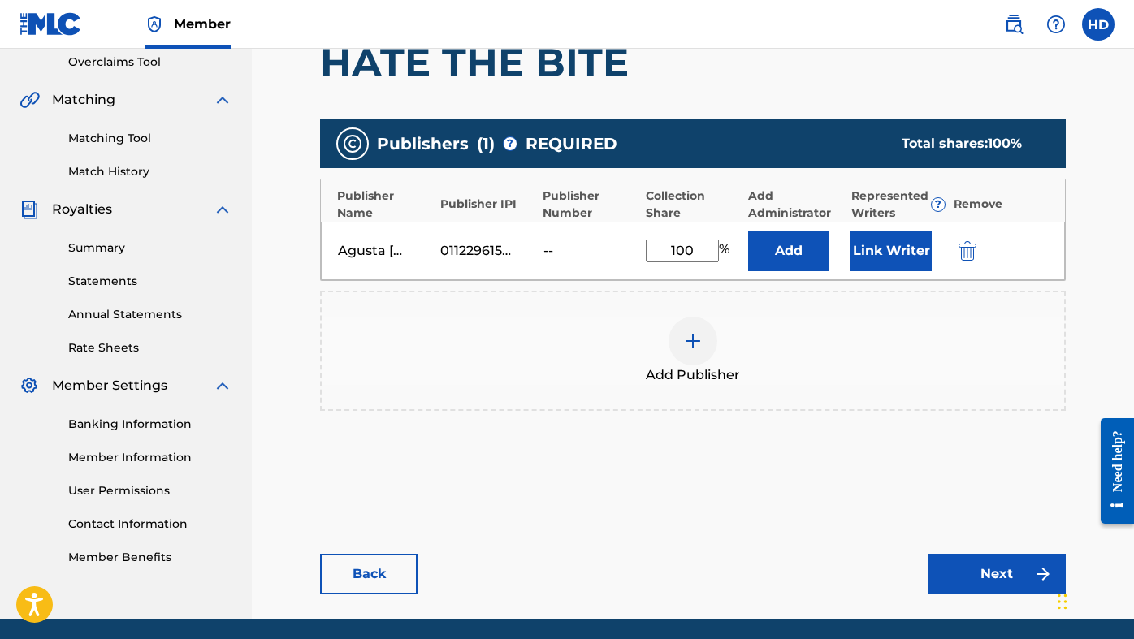
type input "100"
click at [960, 564] on link "Next" at bounding box center [997, 574] width 138 height 41
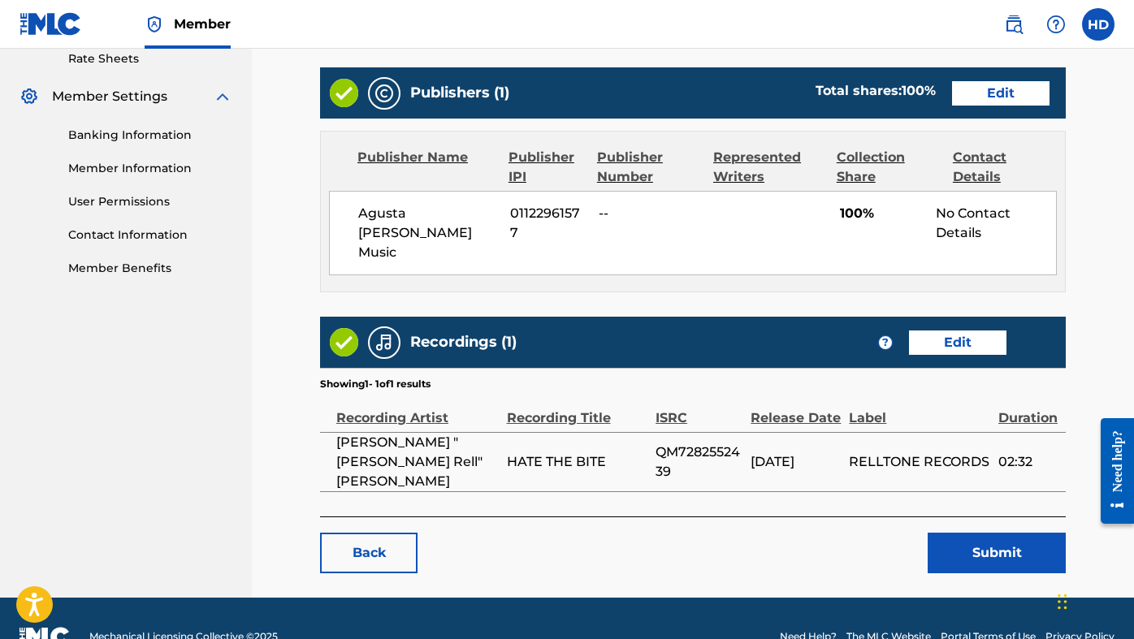
scroll to position [631, 0]
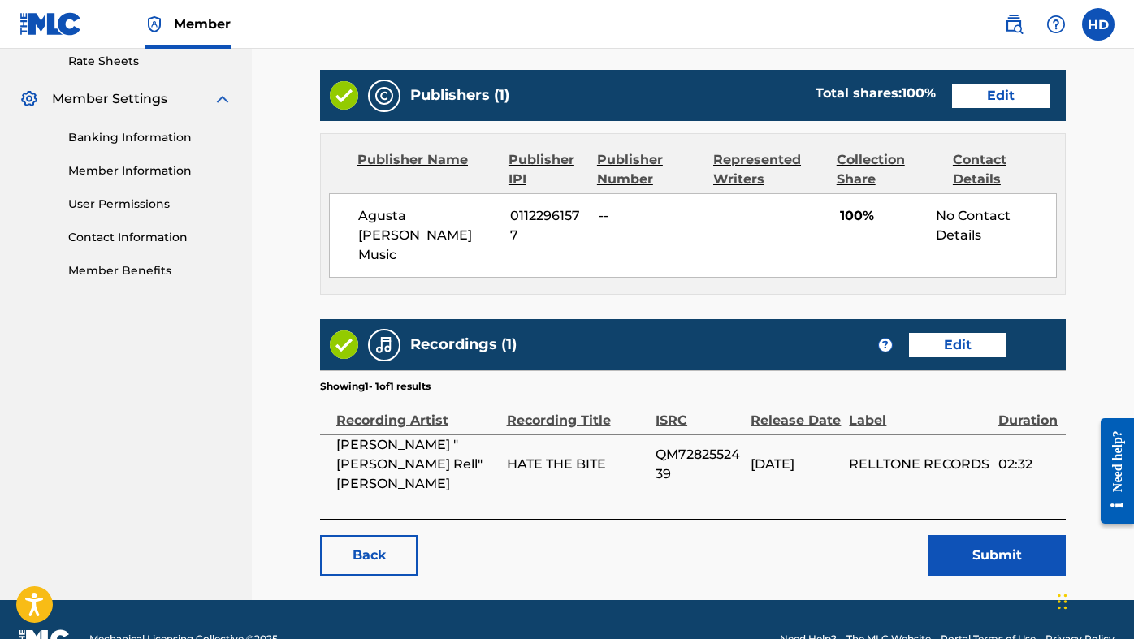
click at [986, 535] on button "Submit" at bounding box center [997, 555] width 138 height 41
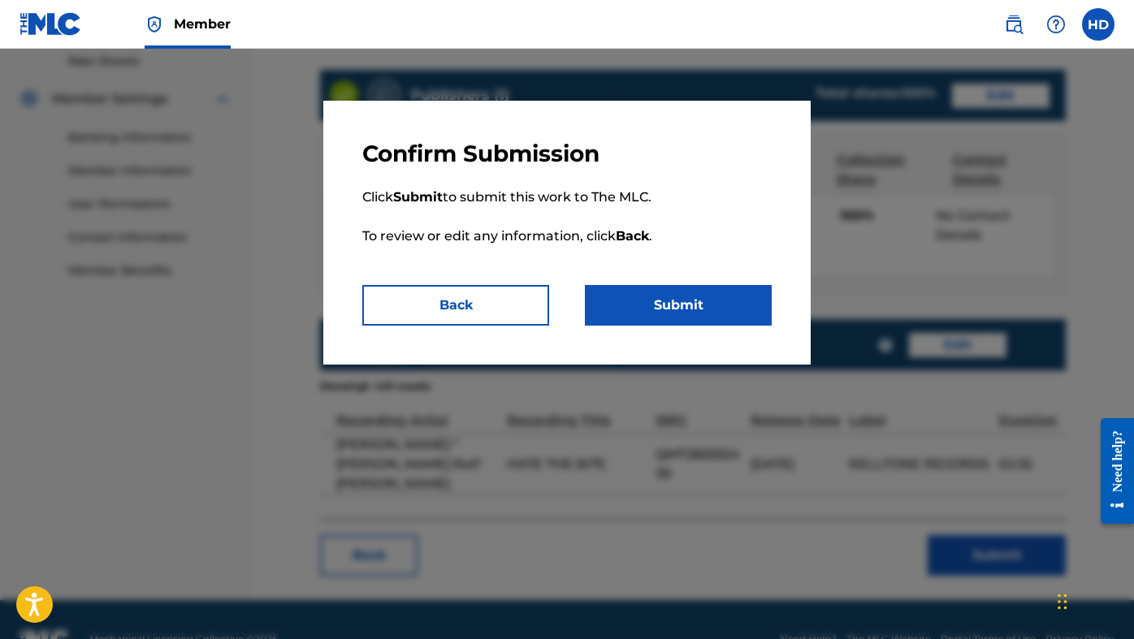
click at [648, 293] on button "Submit" at bounding box center [678, 305] width 187 height 41
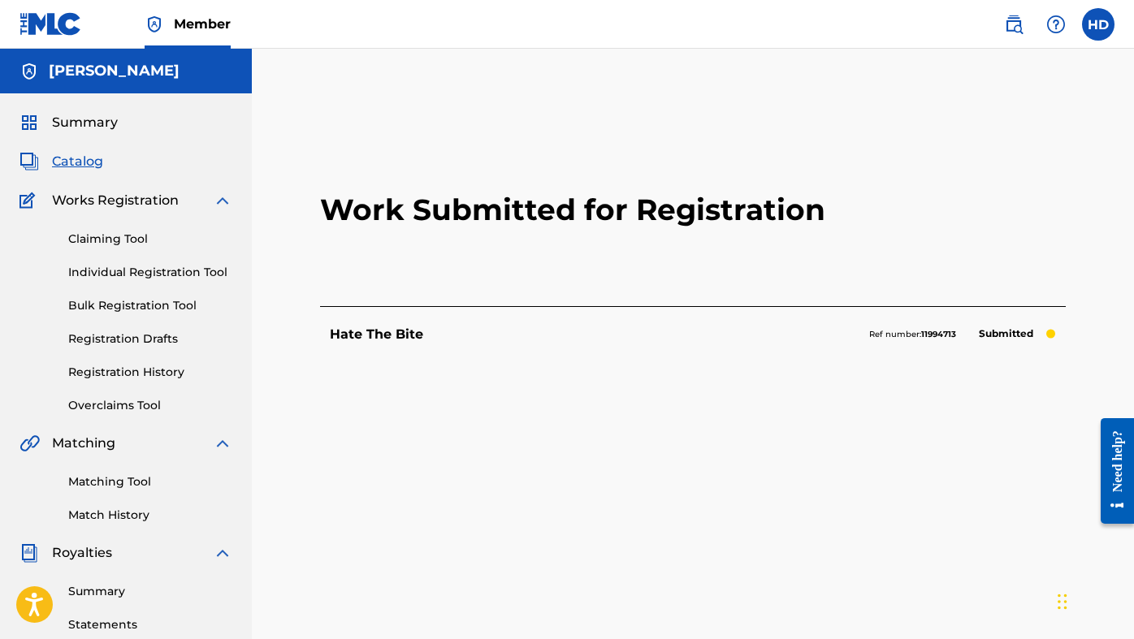
click at [124, 195] on span "Works Registration" at bounding box center [115, 201] width 127 height 20
click at [210, 201] on div "Works Registration" at bounding box center [126, 201] width 213 height 20
click at [218, 199] on img at bounding box center [223, 201] width 20 height 20
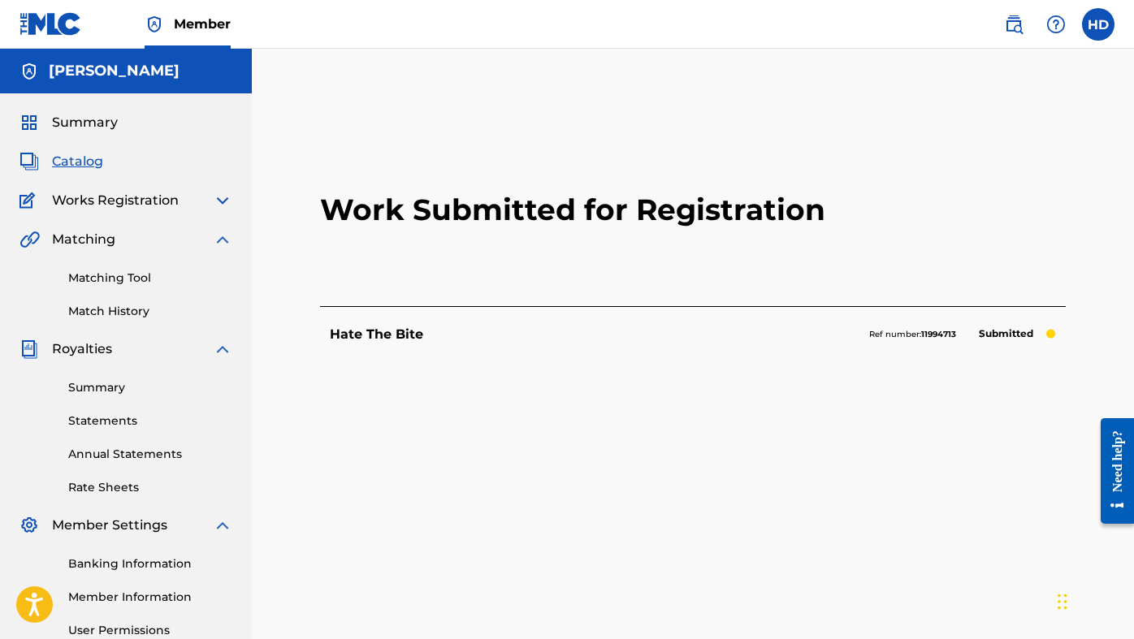
click at [223, 198] on img at bounding box center [223, 201] width 20 height 20
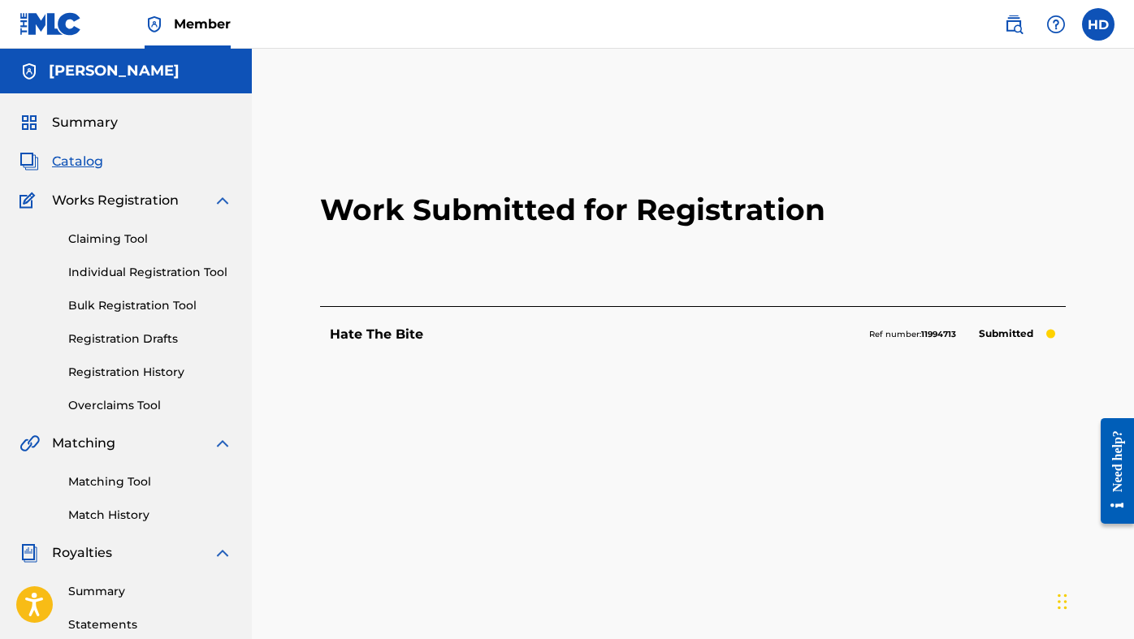
click at [102, 126] on span "Summary" at bounding box center [85, 123] width 66 height 20
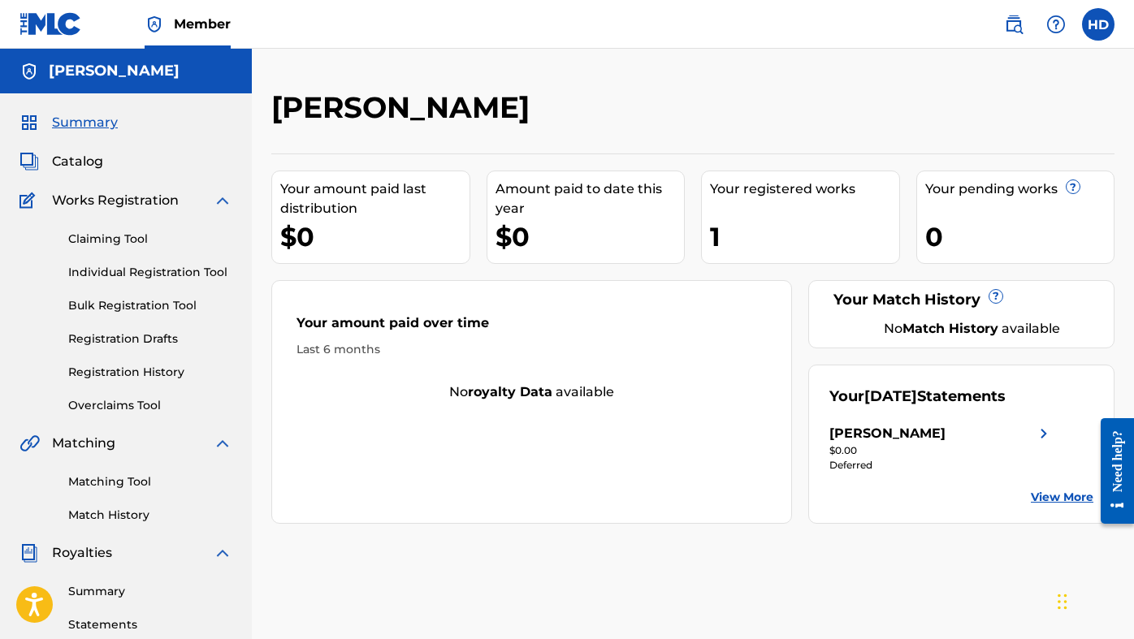
click at [794, 220] on div "1" at bounding box center [804, 237] width 189 height 37
click at [788, 235] on div "1" at bounding box center [804, 237] width 189 height 37
click at [728, 227] on div "1" at bounding box center [804, 237] width 189 height 37
click at [132, 357] on div "Claiming Tool Individual Registration Tool Bulk Registration Tool Registration …" at bounding box center [126, 312] width 213 height 204
click at [132, 363] on div "Claiming Tool Individual Registration Tool Bulk Registration Tool Registration …" at bounding box center [126, 312] width 213 height 204
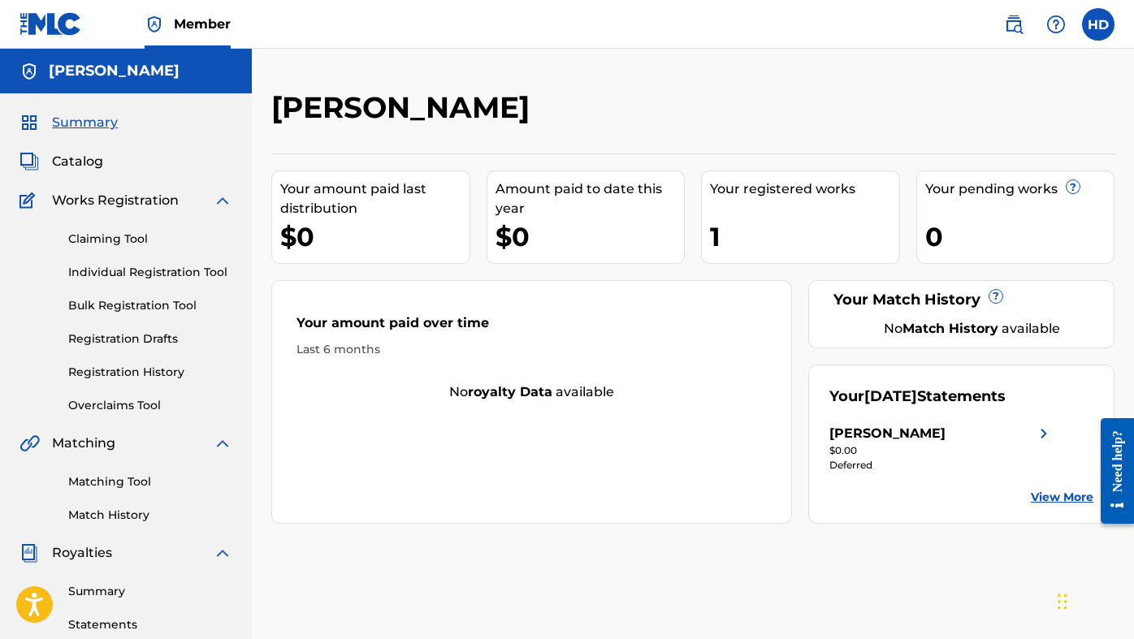
click at [176, 367] on link "Registration History" at bounding box center [150, 372] width 164 height 17
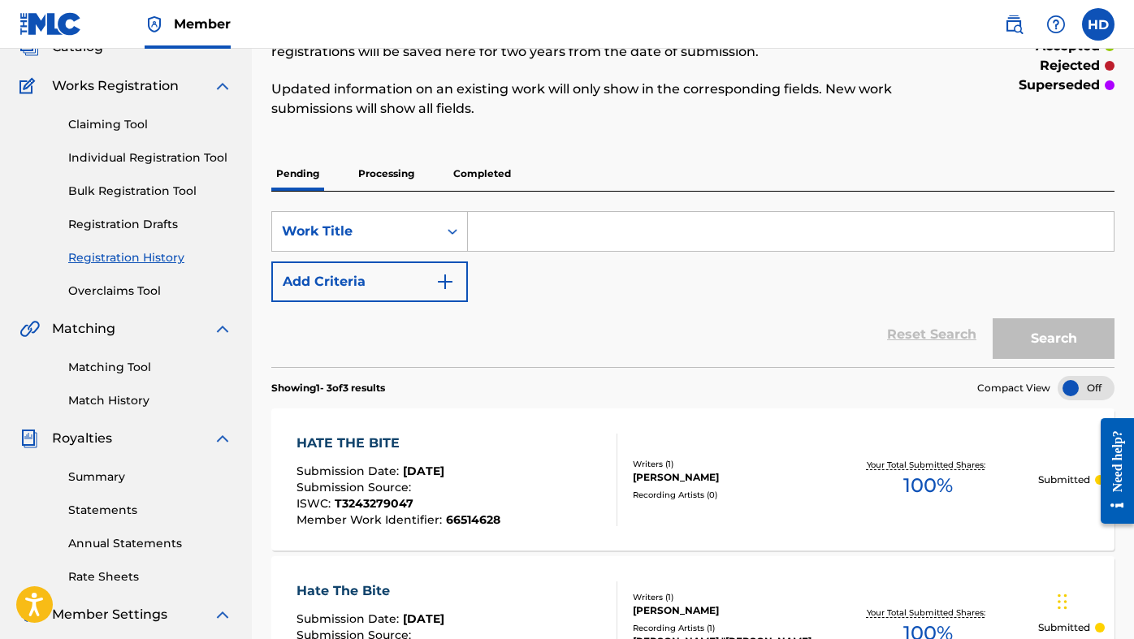
scroll to position [22, 0]
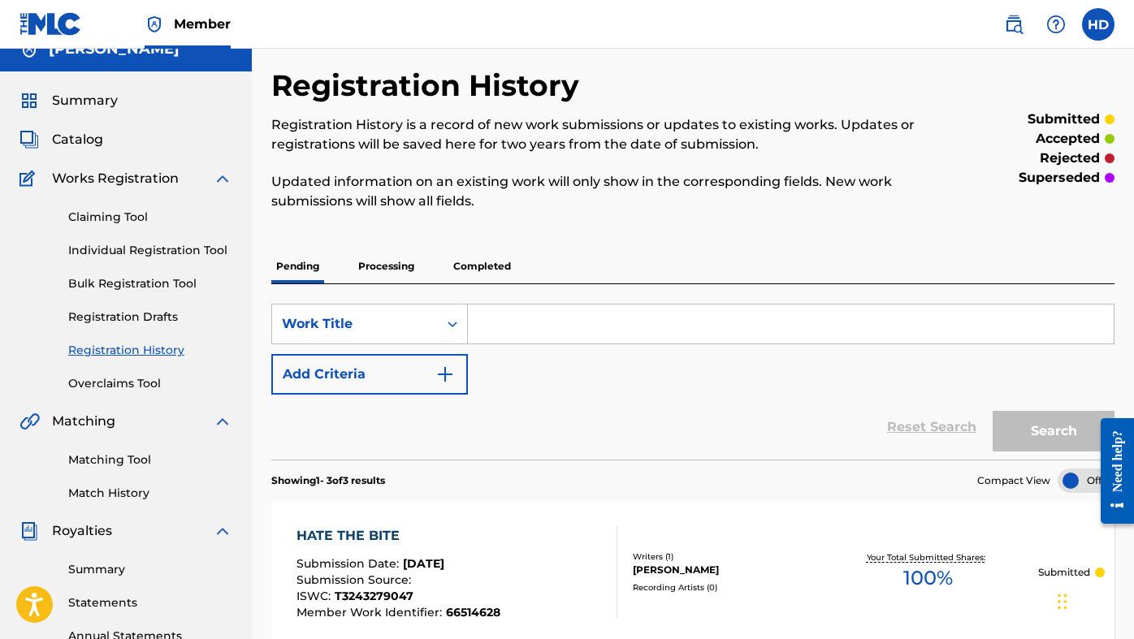
click at [479, 262] on p "Completed" at bounding box center [482, 266] width 67 height 34
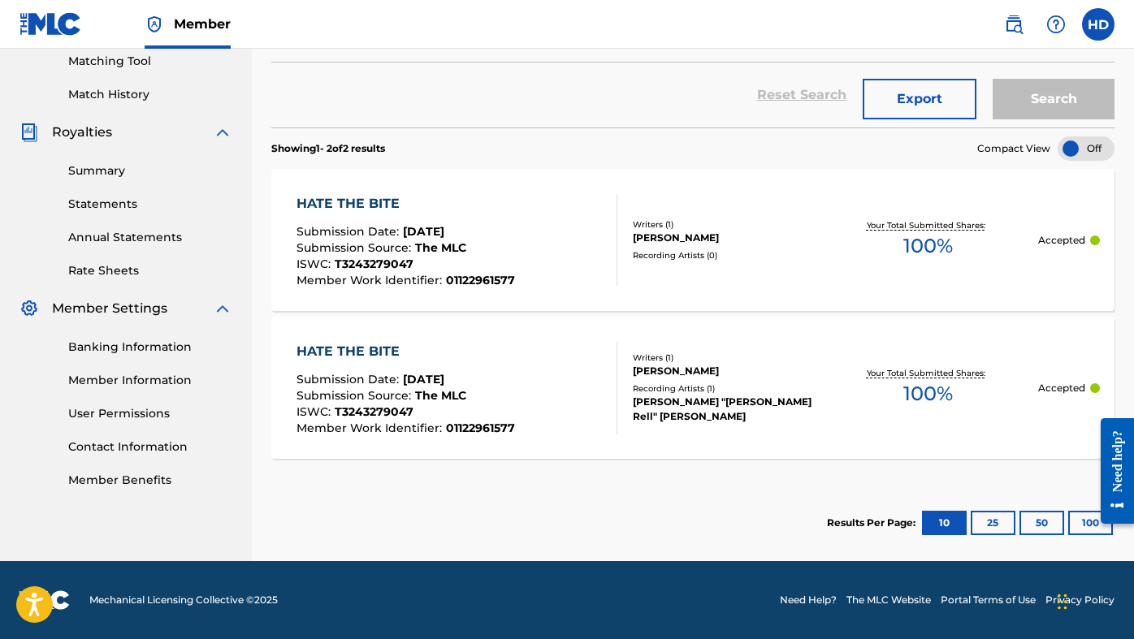
scroll to position [421, 0]
click at [558, 388] on div "HATE THE BITE Submission Date : [DATE] Submission Source : The MLC ISWC : T3243…" at bounding box center [457, 388] width 320 height 93
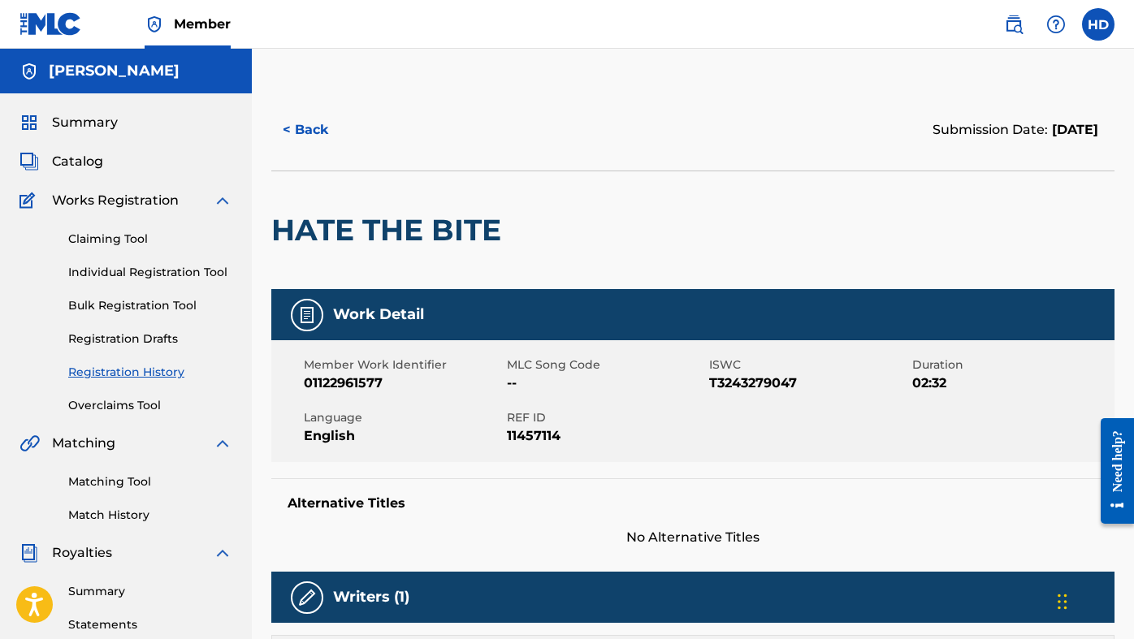
click at [318, 140] on button "< Back" at bounding box center [320, 130] width 98 height 41
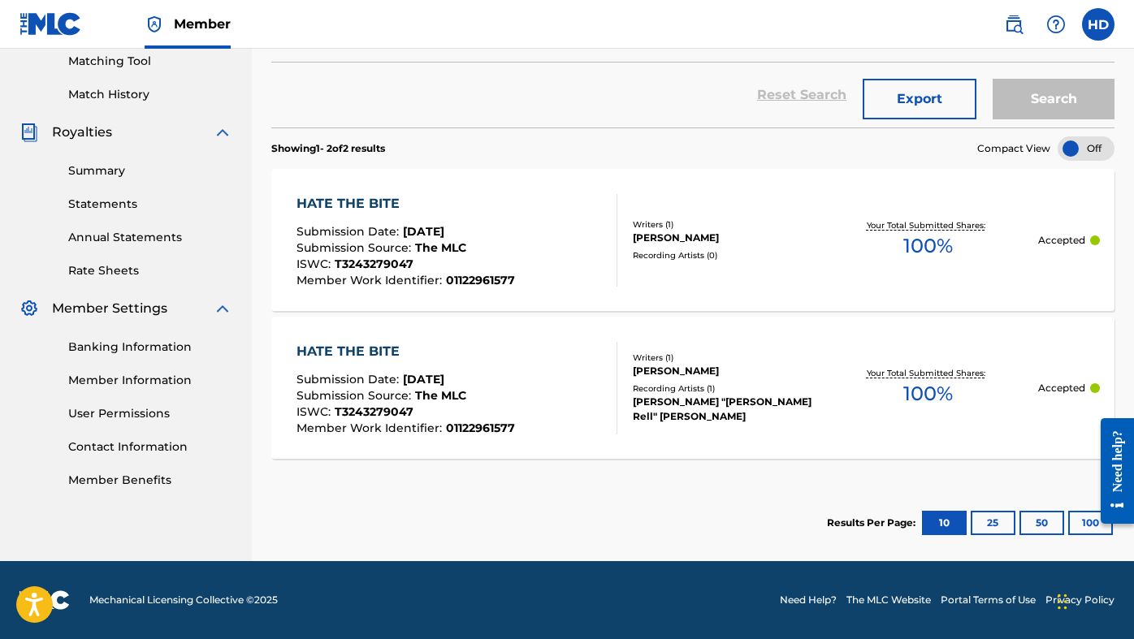
click at [575, 299] on div "HATE THE BITE Submission Date : [DATE] Submission Source : The MLC ISWC : T3243…" at bounding box center [692, 240] width 843 height 142
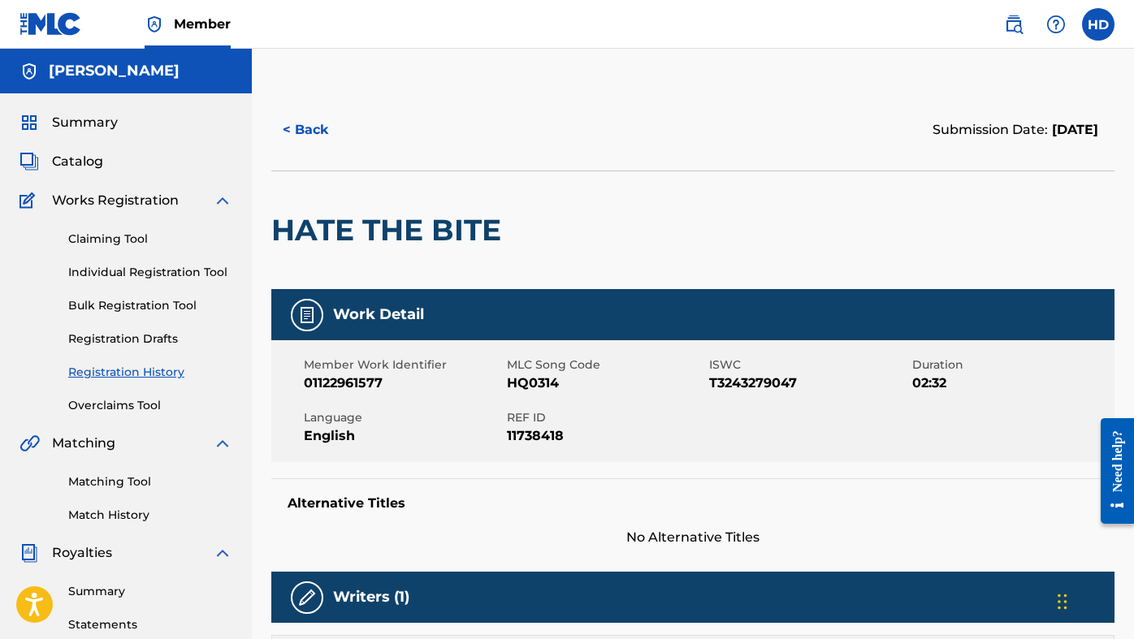
click at [327, 131] on button "< Back" at bounding box center [320, 130] width 98 height 41
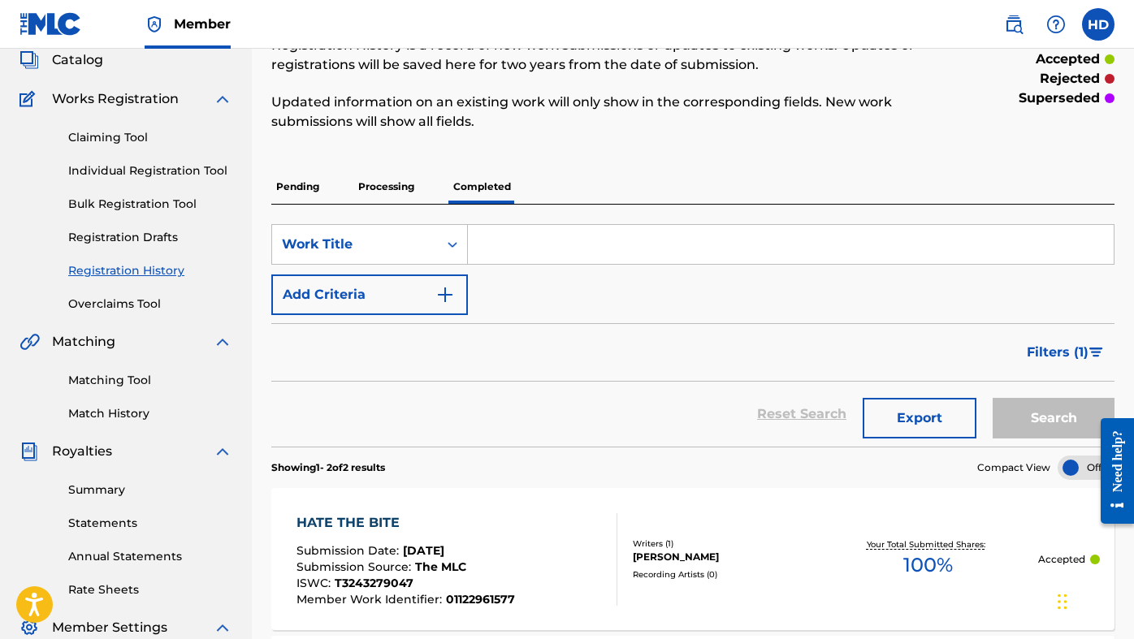
scroll to position [37, 0]
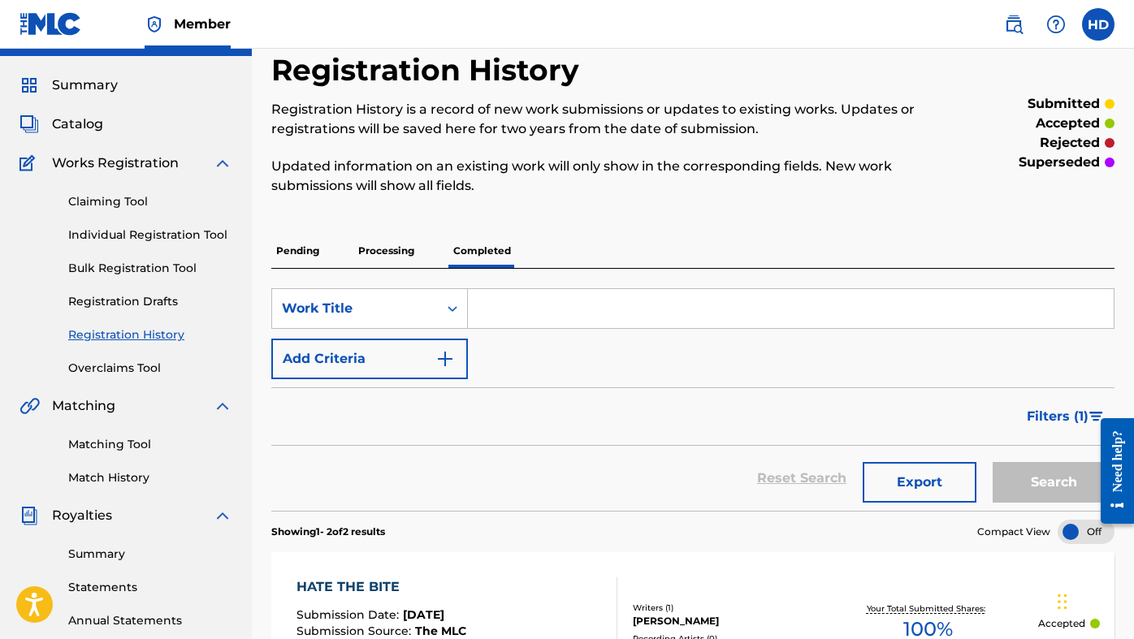
click at [124, 74] on div "Summary Catalog Works Registration Claiming Tool Individual Registration Tool B…" at bounding box center [126, 474] width 252 height 836
click at [125, 80] on div "Summary" at bounding box center [126, 86] width 213 height 20
click at [89, 100] on div "Summary Catalog Works Registration Claiming Tool Individual Registration Tool B…" at bounding box center [126, 474] width 252 height 836
